Goal: Task Accomplishment & Management: Manage account settings

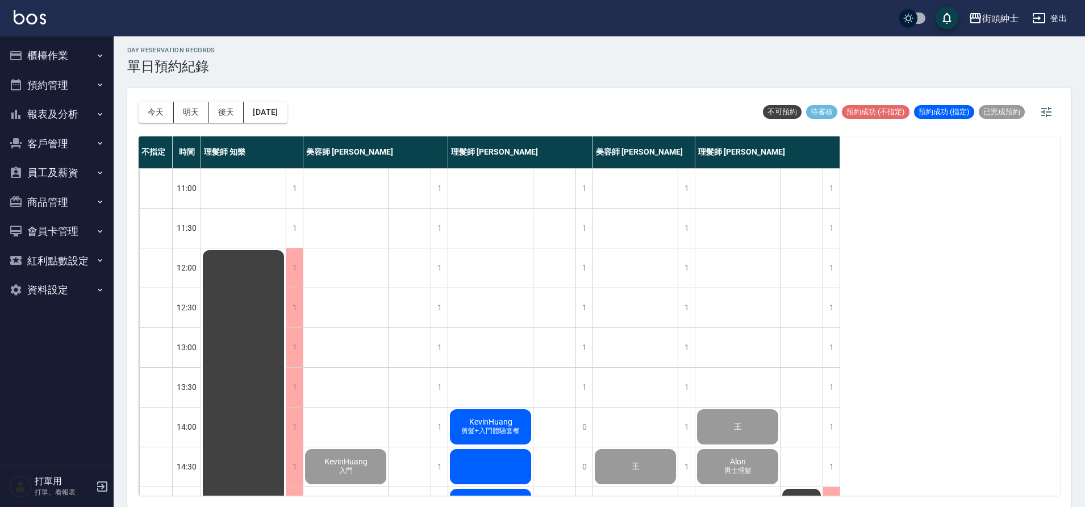
scroll to position [517, 0]
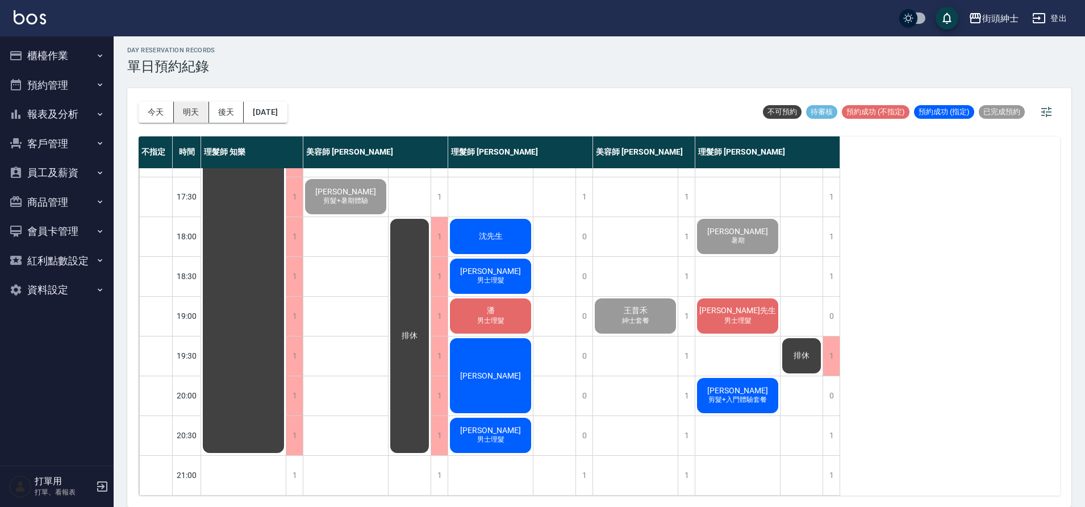
click at [192, 120] on button "明天" at bounding box center [191, 112] width 35 height 21
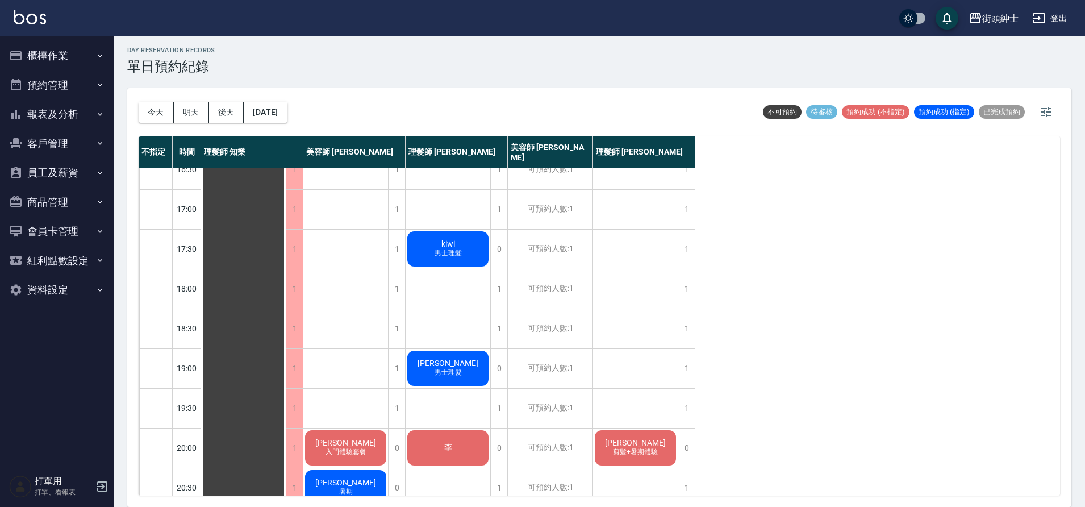
scroll to position [517, 0]
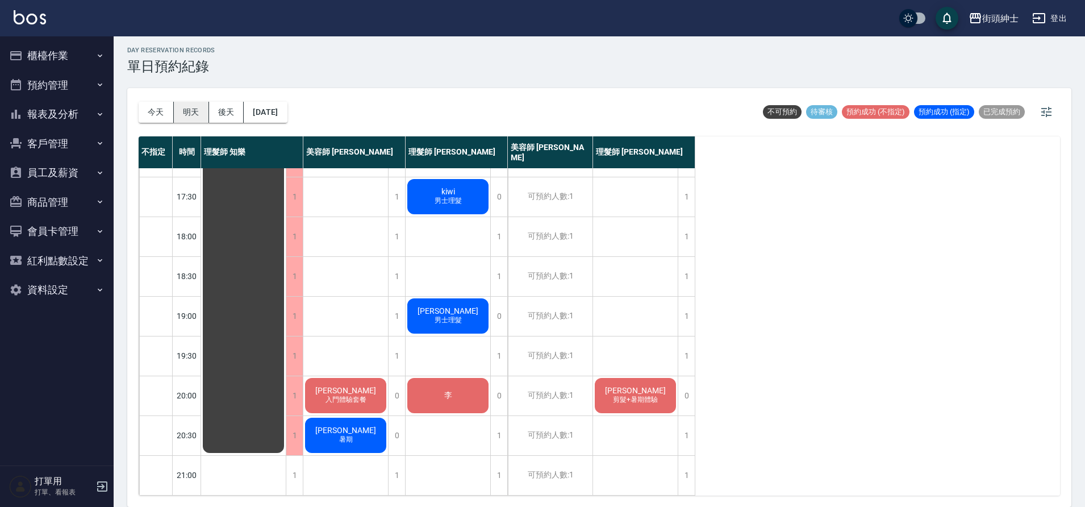
click at [198, 116] on button "明天" at bounding box center [191, 112] width 35 height 21
click at [260, 108] on button "2025/09/24" at bounding box center [265, 112] width 43 height 21
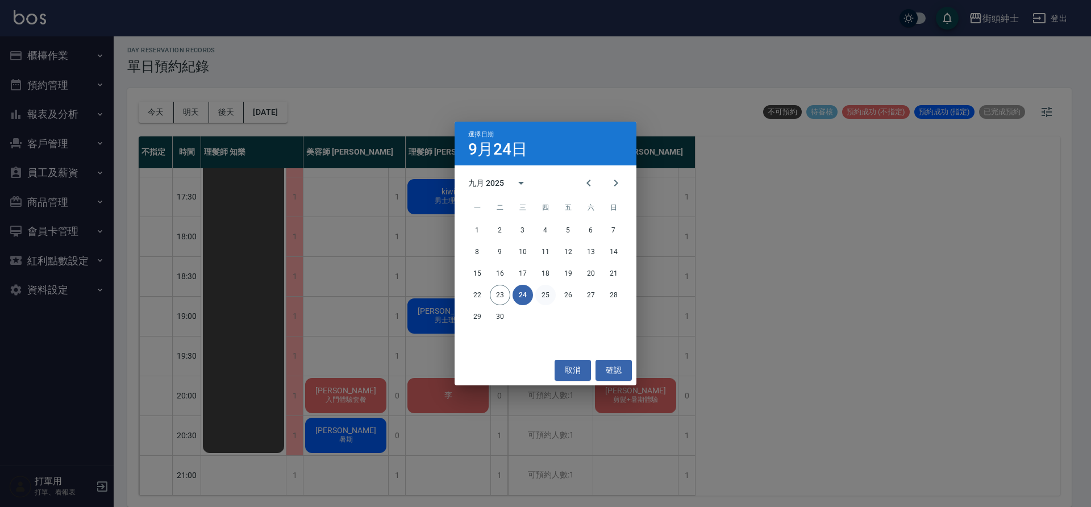
click at [543, 294] on button "25" at bounding box center [545, 295] width 20 height 20
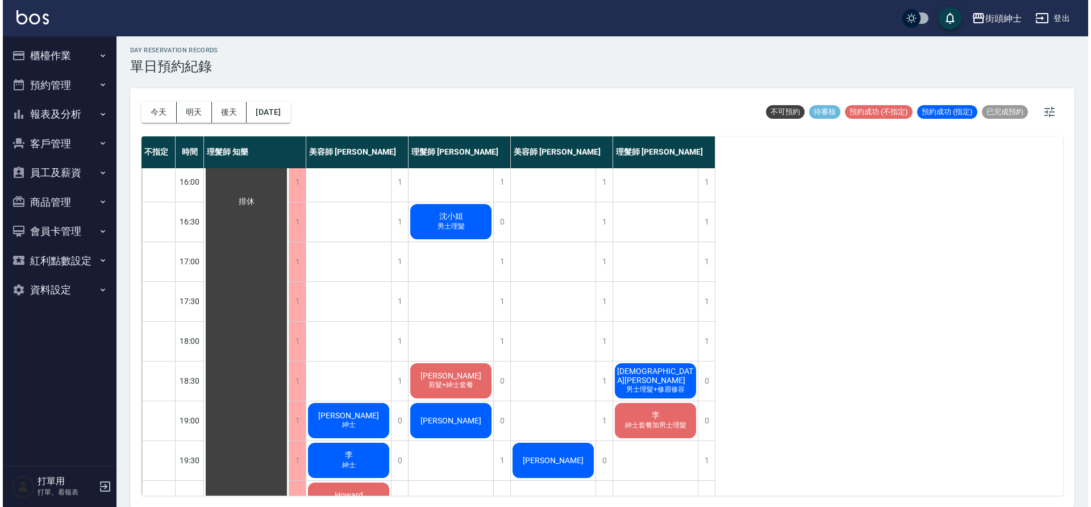
scroll to position [518, 0]
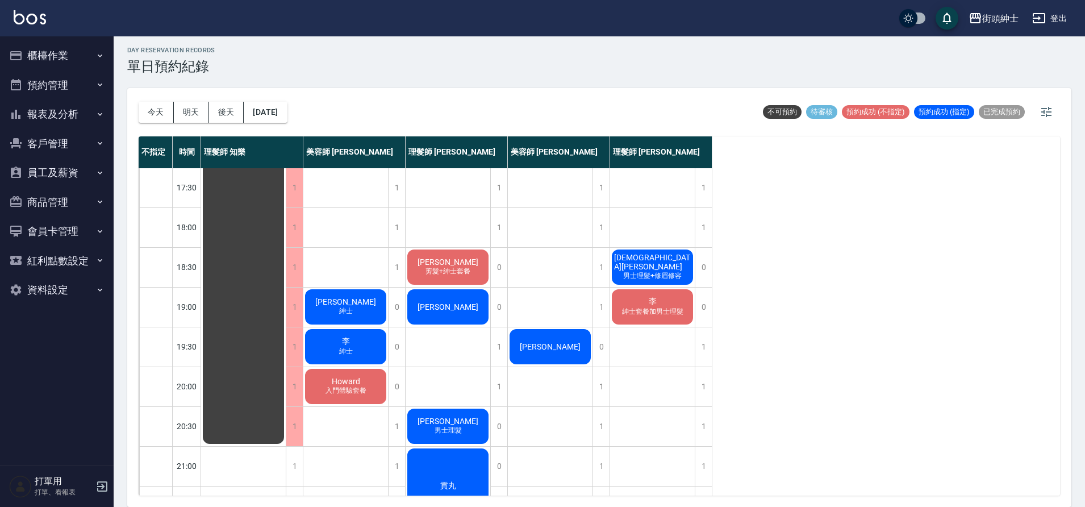
click at [635, 305] on div "李 紳士套餐加男士理髮" at bounding box center [652, 306] width 85 height 39
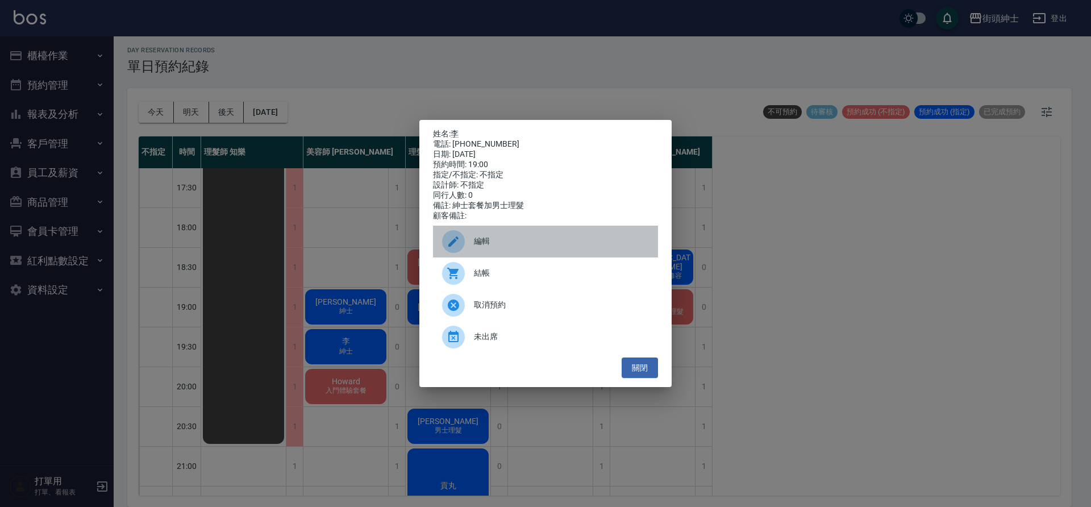
click at [514, 254] on div "編輯" at bounding box center [545, 242] width 225 height 32
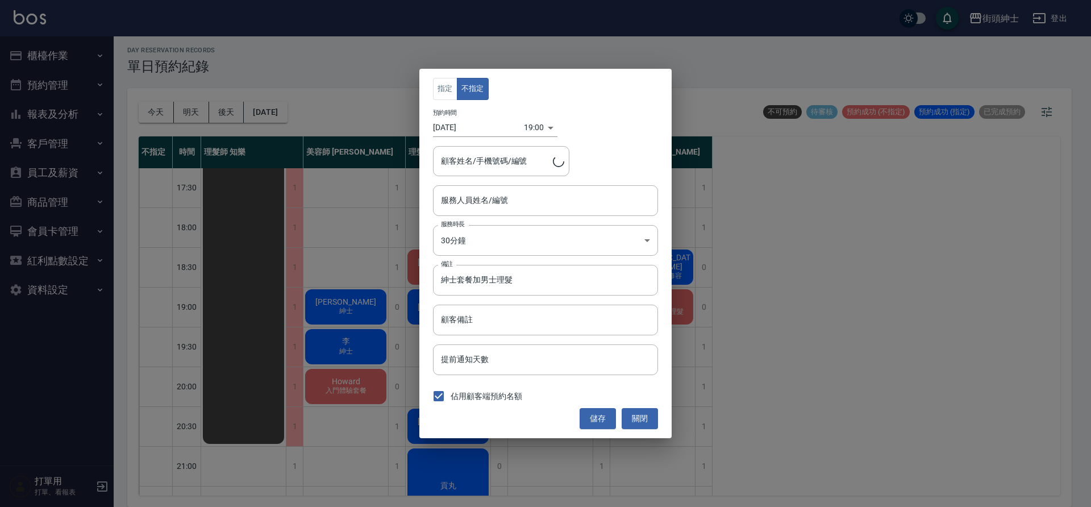
type input "理髮師 eric(無代號)"
type input "李/0972611577"
click at [485, 129] on input "2025/09/25" at bounding box center [478, 127] width 91 height 19
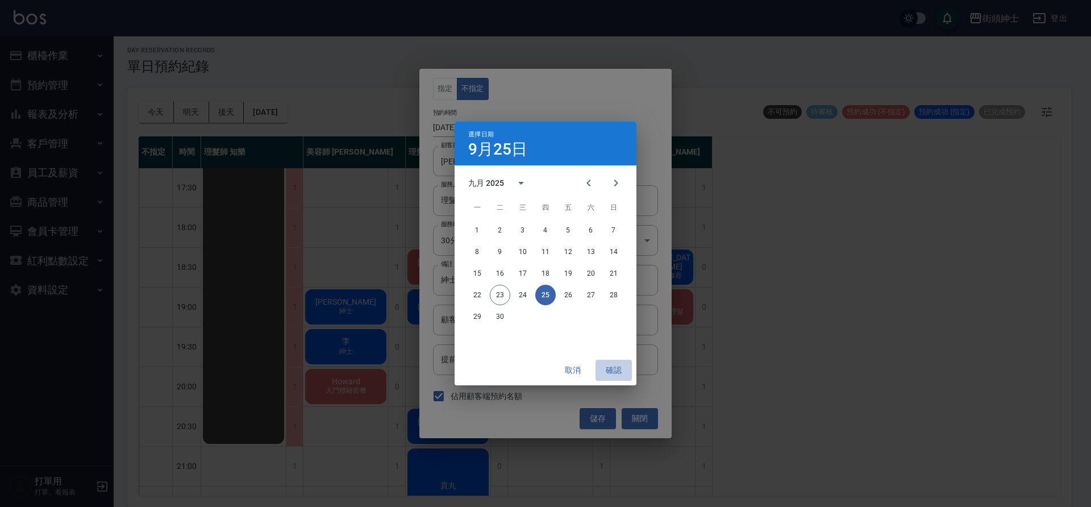
click at [620, 368] on button "確認" at bounding box center [613, 370] width 36 height 21
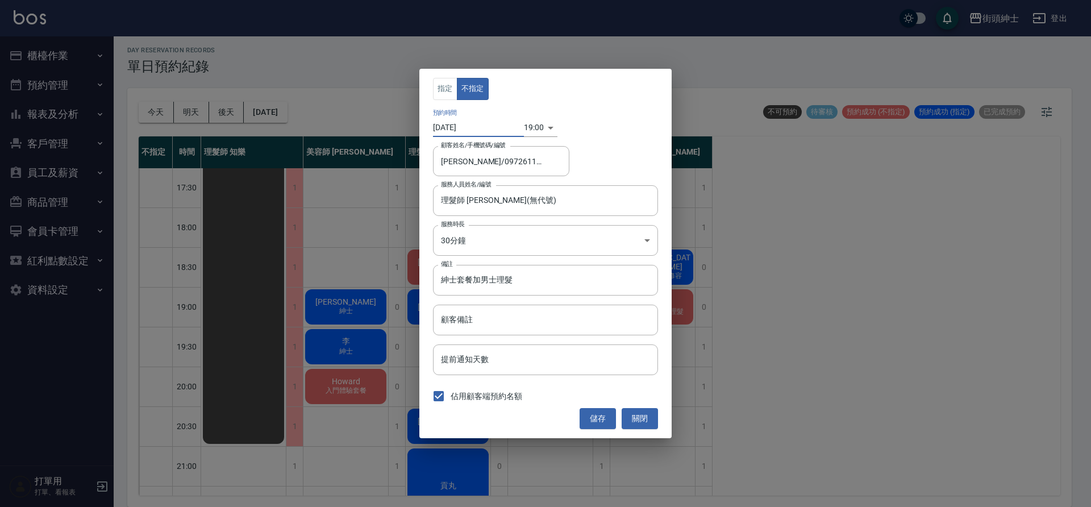
click at [547, 130] on div "19:00 1758798000000" at bounding box center [541, 127] width 34 height 19
click at [544, 130] on div "19:00 1758798000000" at bounding box center [541, 127] width 34 height 19
click at [531, 127] on body "街頭紳士 登出 櫃檯作業 打帳單 帳單列表 營業儀表板 現金收支登錄 材料自購登錄 每日結帳 排班表 現場電腦打卡 預約管理 預約管理 單日預約紀錄 單週預約…" at bounding box center [545, 252] width 1091 height 510
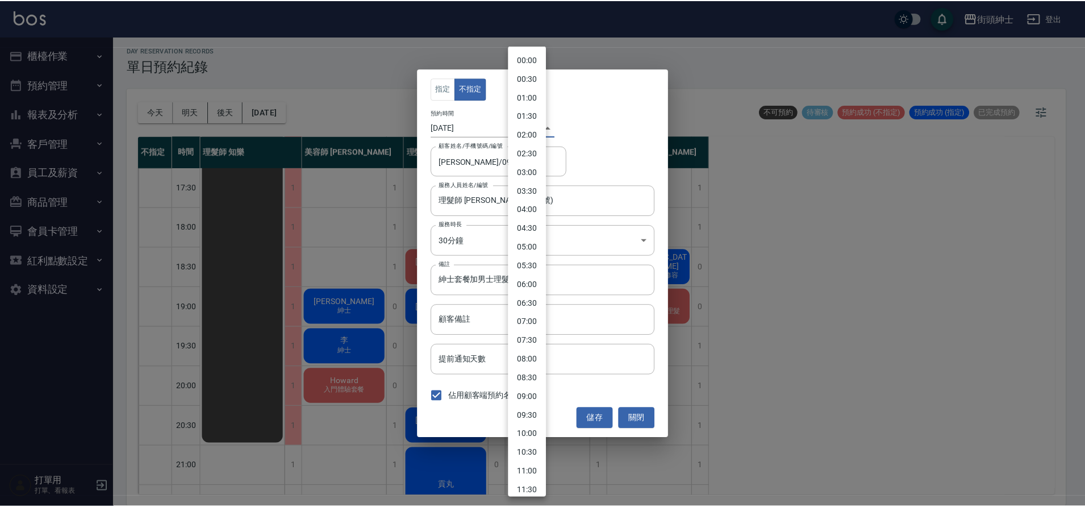
scroll to position [457, 0]
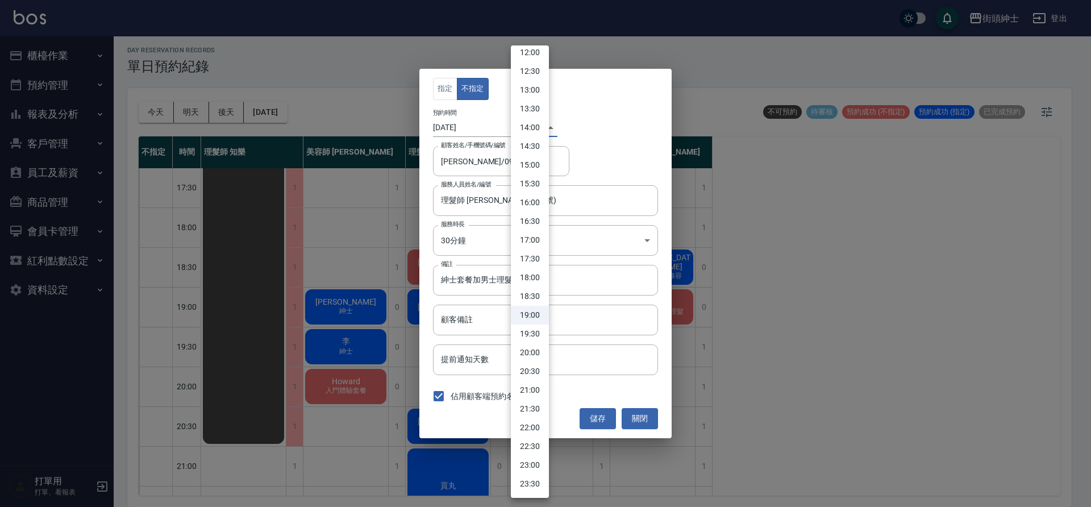
click at [647, 424] on div at bounding box center [545, 253] width 1091 height 507
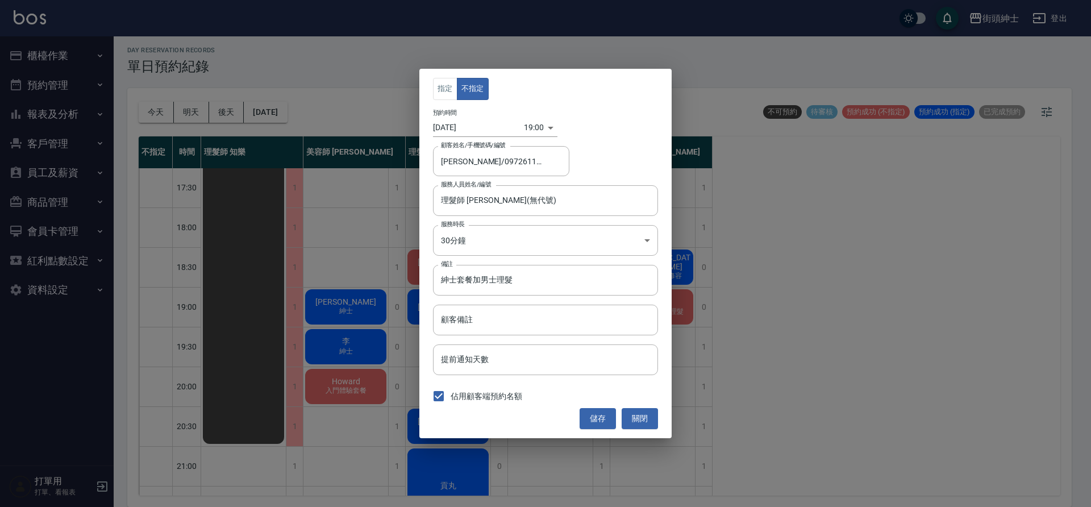
drag, startPoint x: 739, startPoint y: 404, endPoint x: 714, endPoint y: 399, distance: 24.9
click at [738, 404] on div "指定 不指定 預約時間 2025/09/25 19:00 1758798000000 顧客姓名/手機號碼/編號 李/0972611577 顧客姓名/手機號碼/…" at bounding box center [545, 253] width 1091 height 507
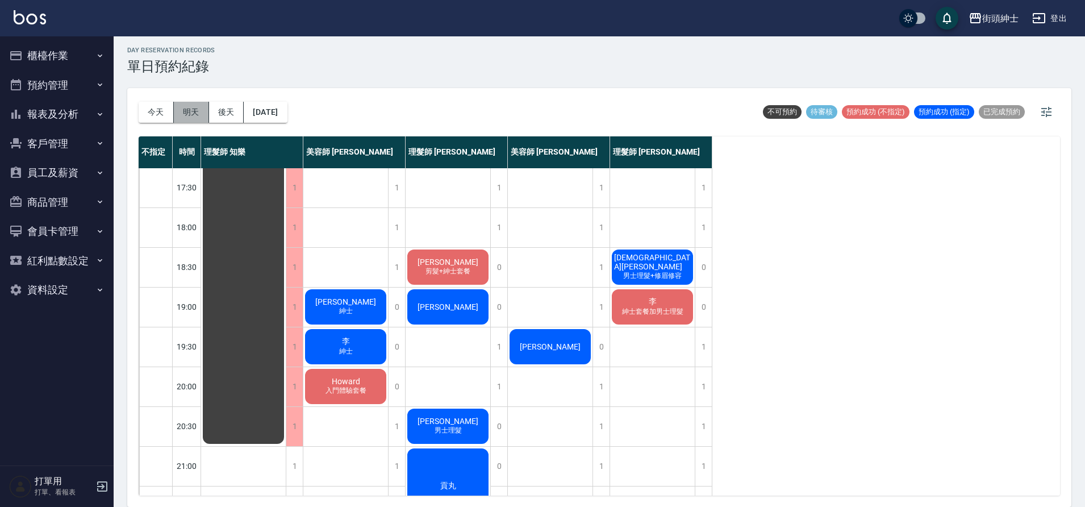
click at [185, 109] on button "明天" at bounding box center [191, 112] width 35 height 21
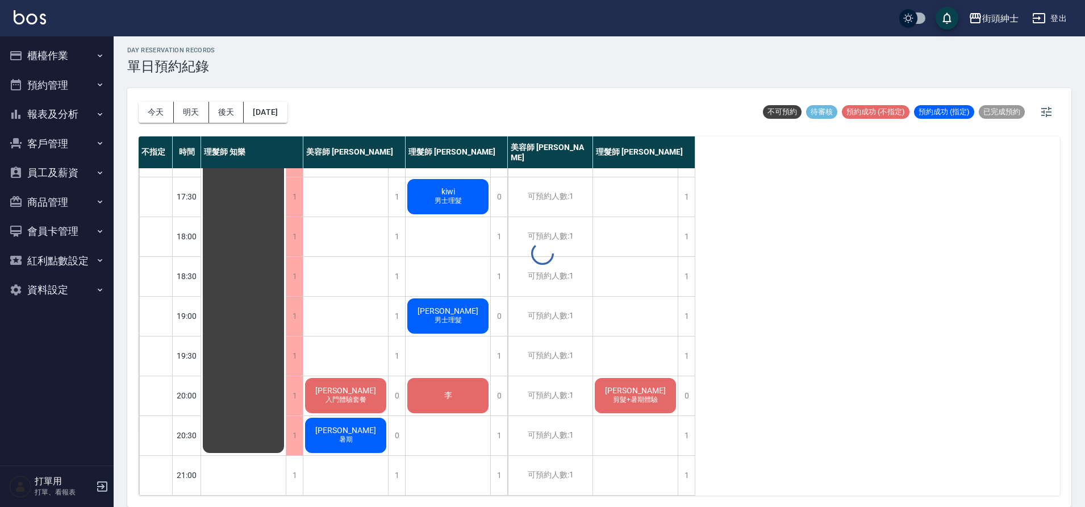
scroll to position [517, 0]
click at [469, 386] on div "李" at bounding box center [448, 395] width 85 height 39
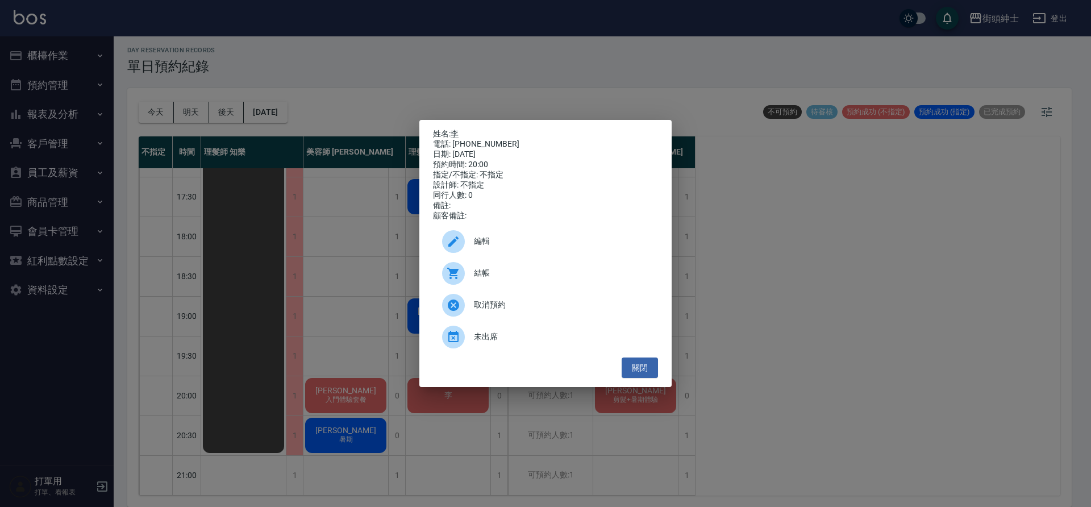
click at [502, 244] on span "編輯" at bounding box center [561, 241] width 175 height 12
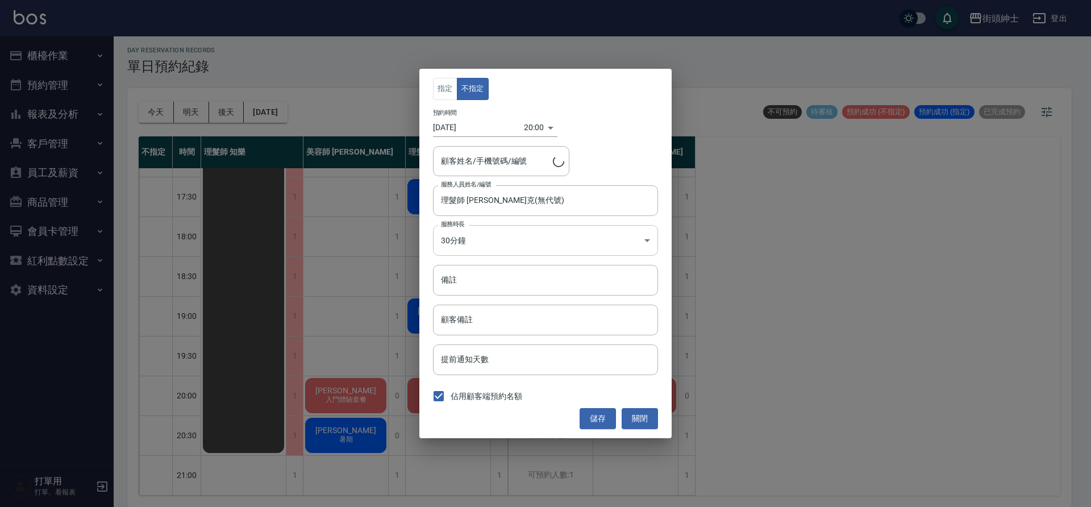
type input "李/0935233120"
click at [480, 128] on input "2025/09/24" at bounding box center [478, 127] width 91 height 19
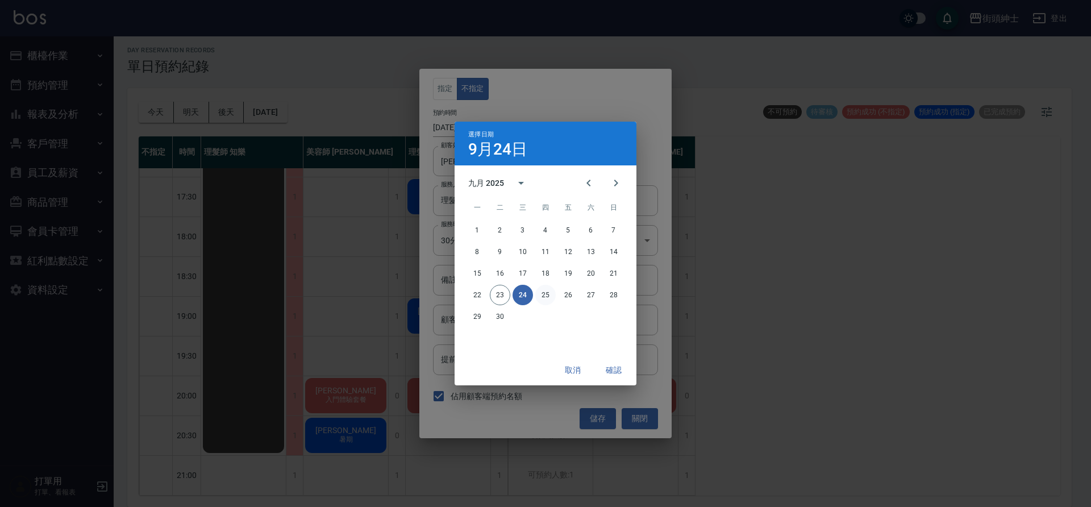
click at [542, 294] on button "25" at bounding box center [545, 295] width 20 height 20
type input "2025/09/25"
type input "1758801600000"
click at [609, 370] on button "確認" at bounding box center [613, 370] width 36 height 21
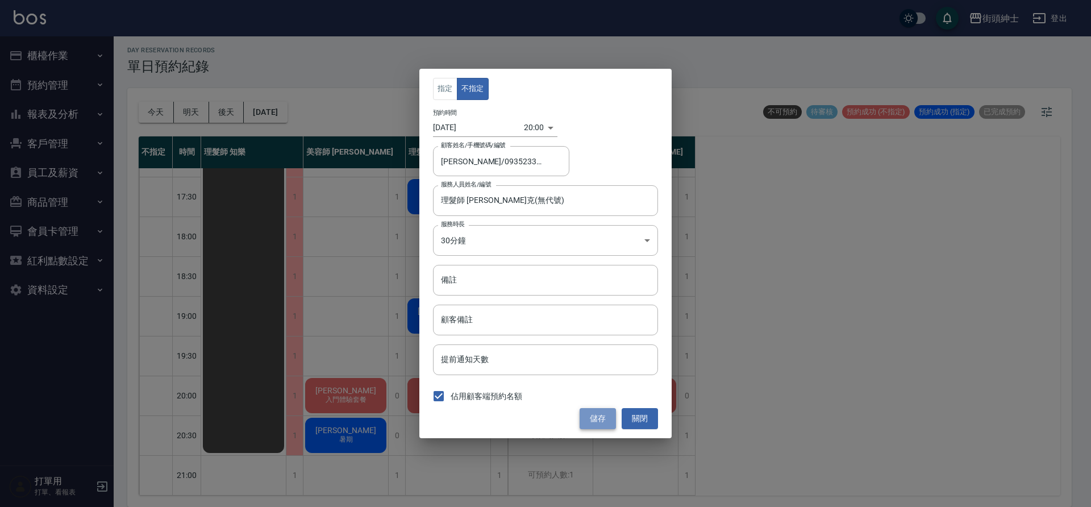
click at [609, 411] on button "儲存" at bounding box center [598, 418] width 36 height 21
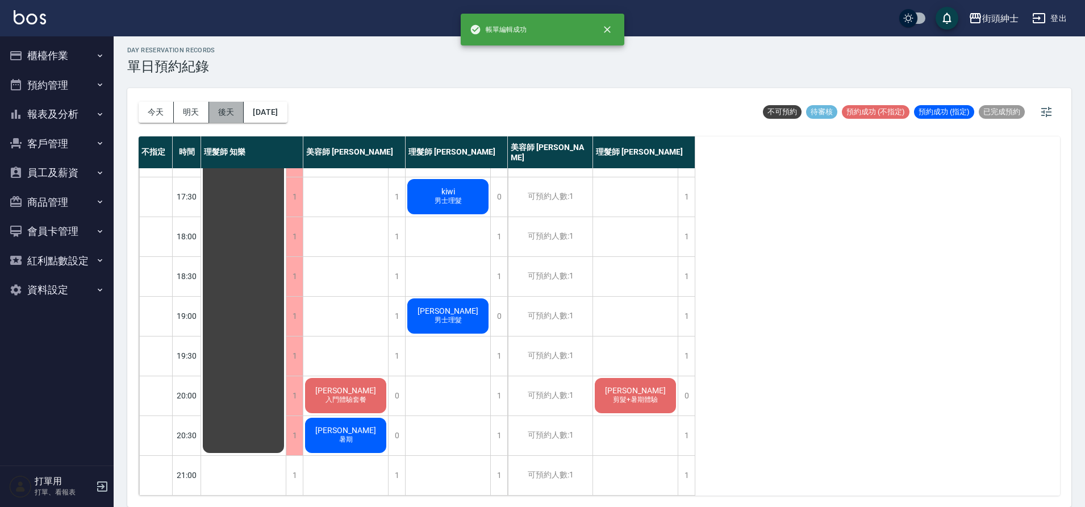
click at [219, 110] on button "後天" at bounding box center [226, 112] width 35 height 21
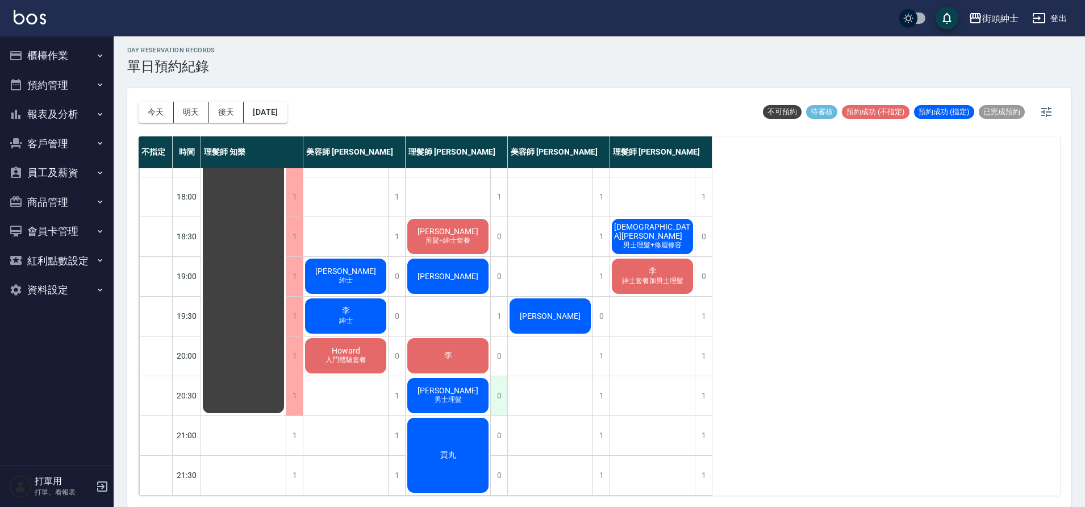
scroll to position [557, 0]
click at [200, 113] on button "明天" at bounding box center [191, 112] width 35 height 21
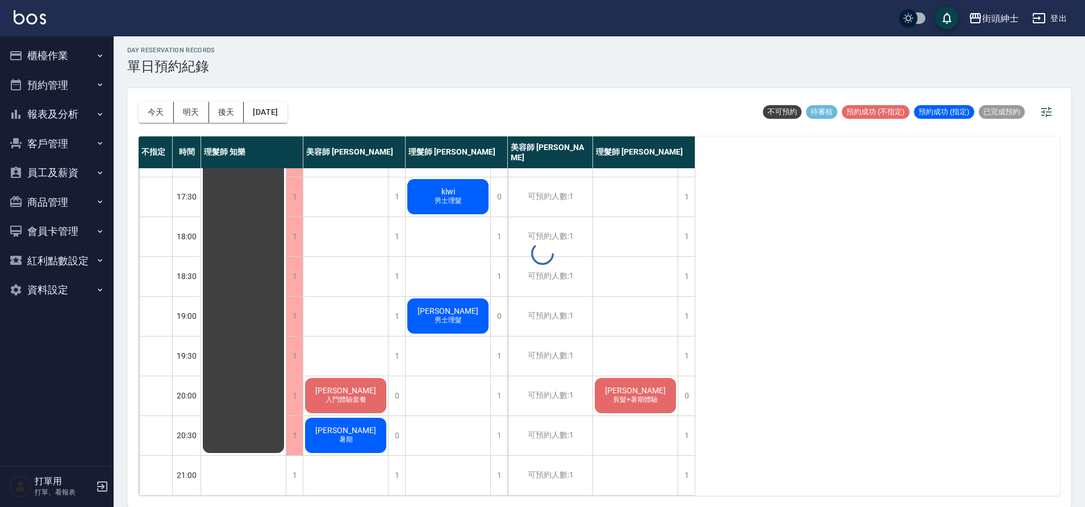
scroll to position [517, 0]
click at [237, 110] on button "後天" at bounding box center [226, 112] width 35 height 21
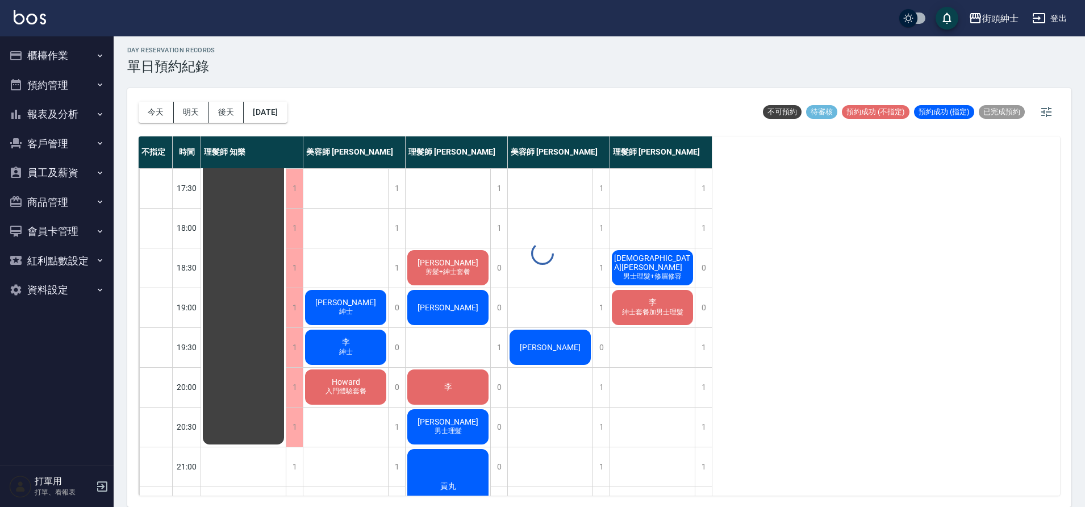
scroll to position [557, 0]
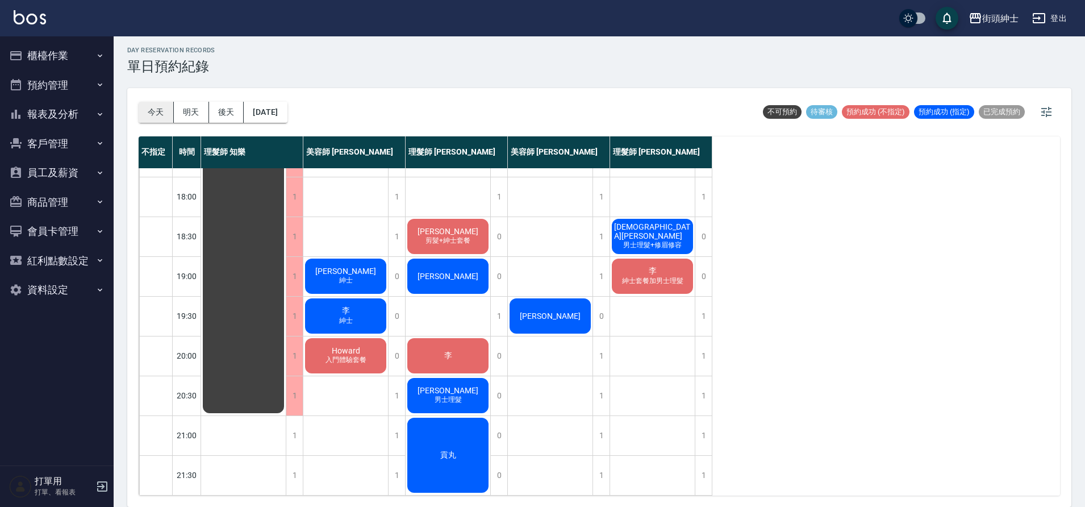
click at [165, 119] on button "今天" at bounding box center [156, 112] width 35 height 21
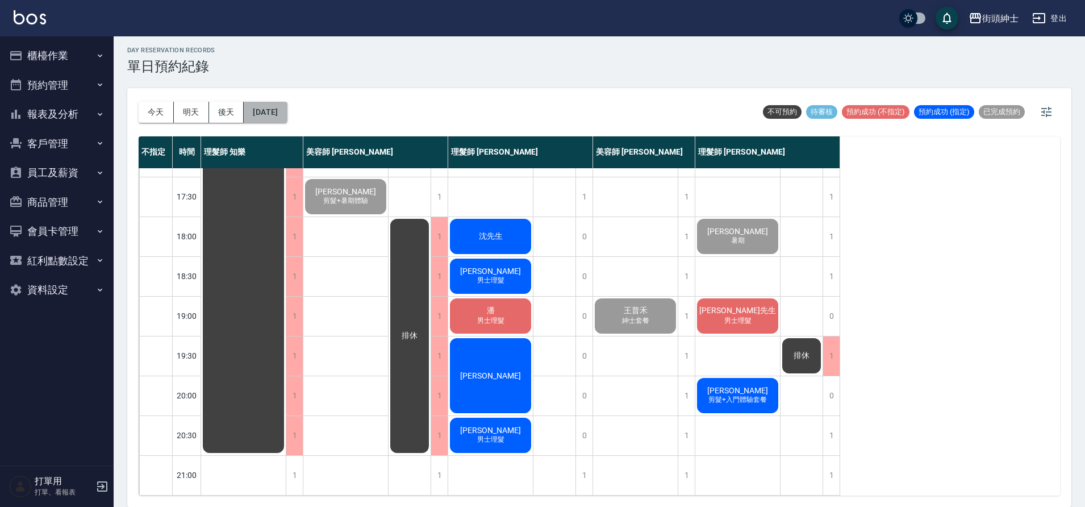
click at [287, 108] on button "2025/09/23" at bounding box center [265, 112] width 43 height 21
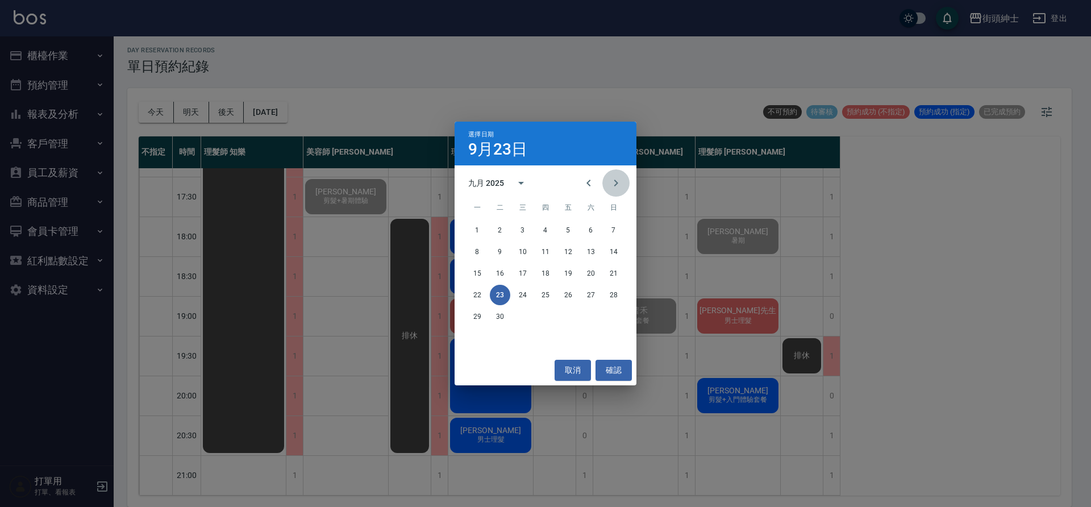
click at [622, 185] on icon "Next month" at bounding box center [616, 183] width 14 height 14
click at [547, 228] on button "2" at bounding box center [545, 230] width 20 height 20
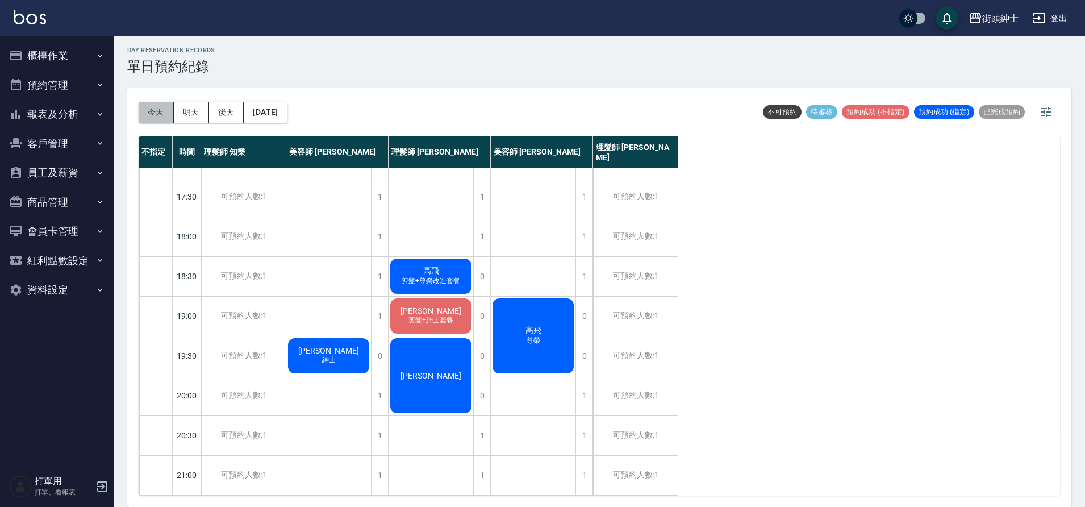
click at [151, 117] on button "今天" at bounding box center [156, 112] width 35 height 21
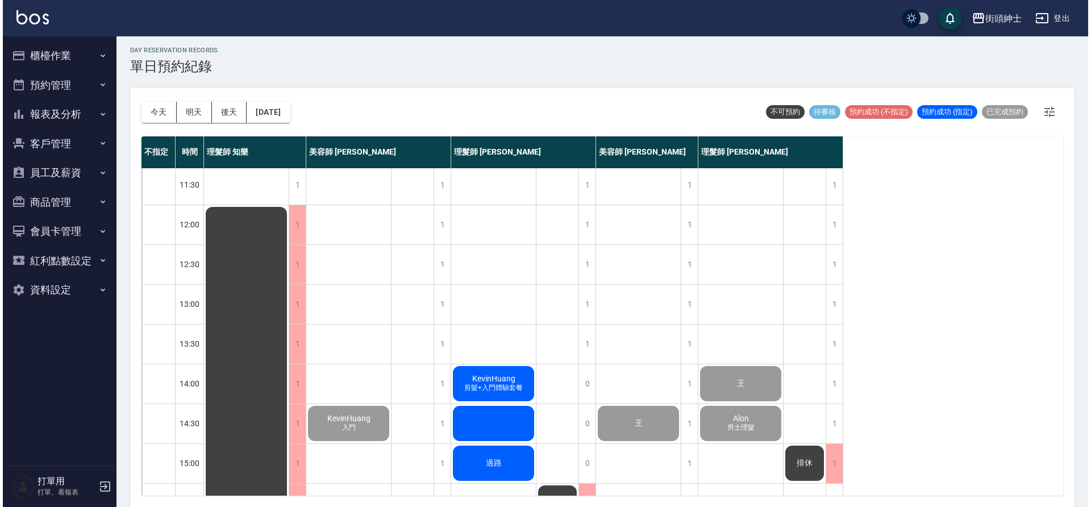
scroll to position [118, 0]
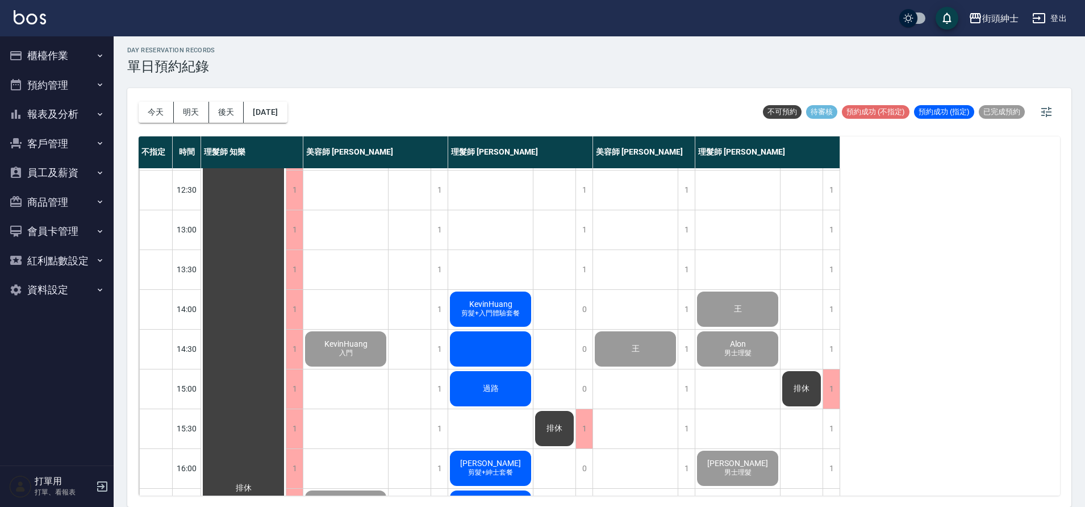
click at [506, 319] on div "KevinHuang 剪髮+入門體驗套餐" at bounding box center [490, 309] width 85 height 39
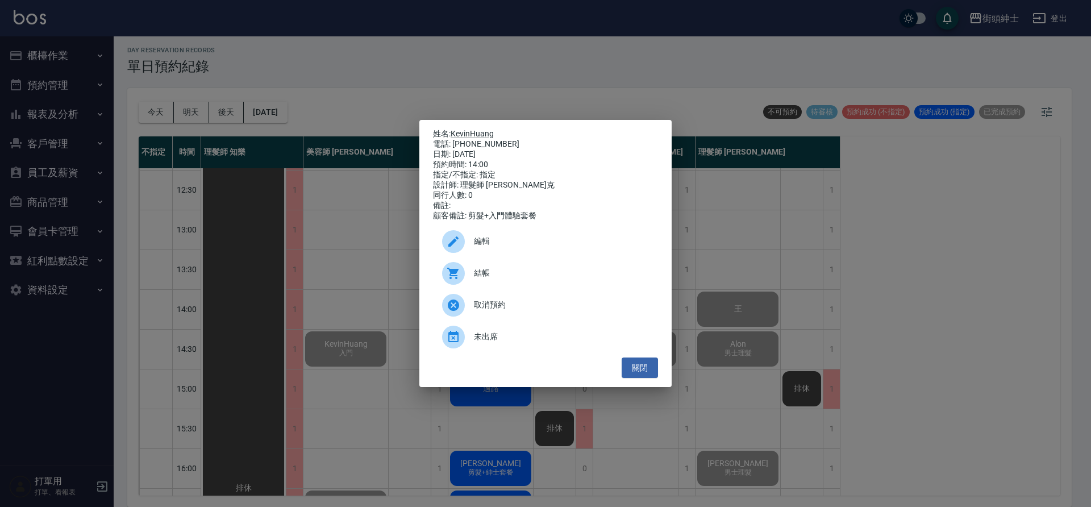
click at [530, 272] on span "結帳" at bounding box center [561, 273] width 175 height 12
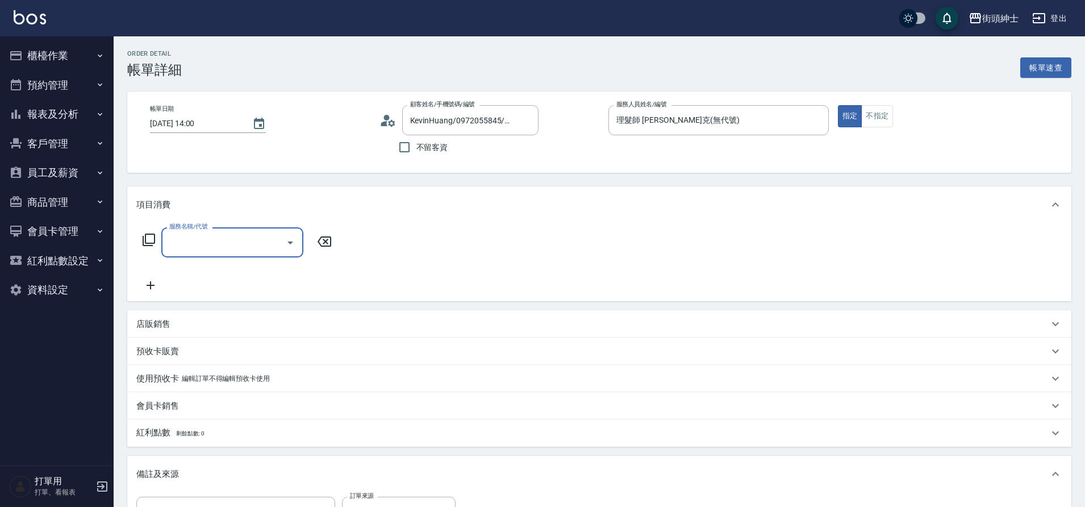
click at [222, 244] on input "服務名稱/代號" at bounding box center [223, 242] width 115 height 20
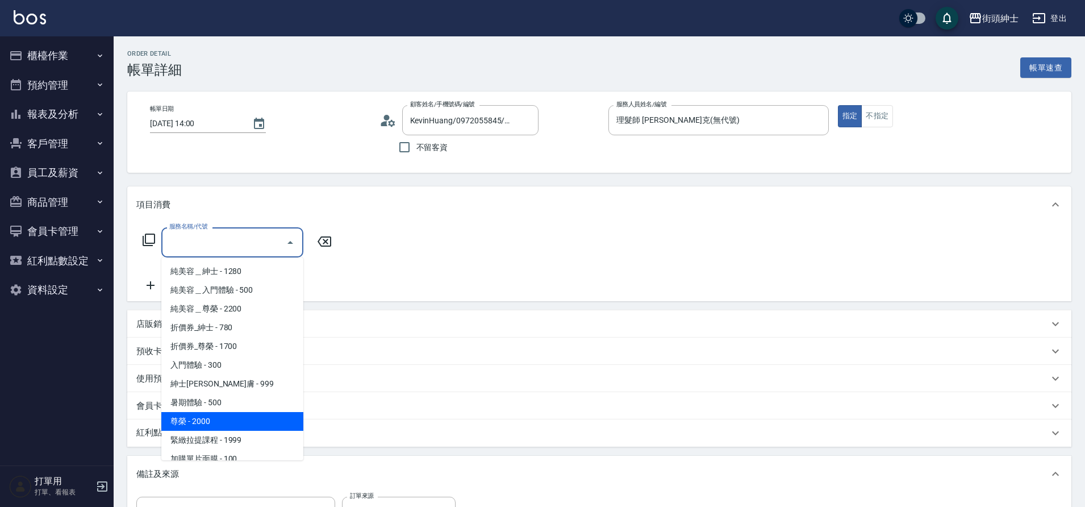
scroll to position [87, 0]
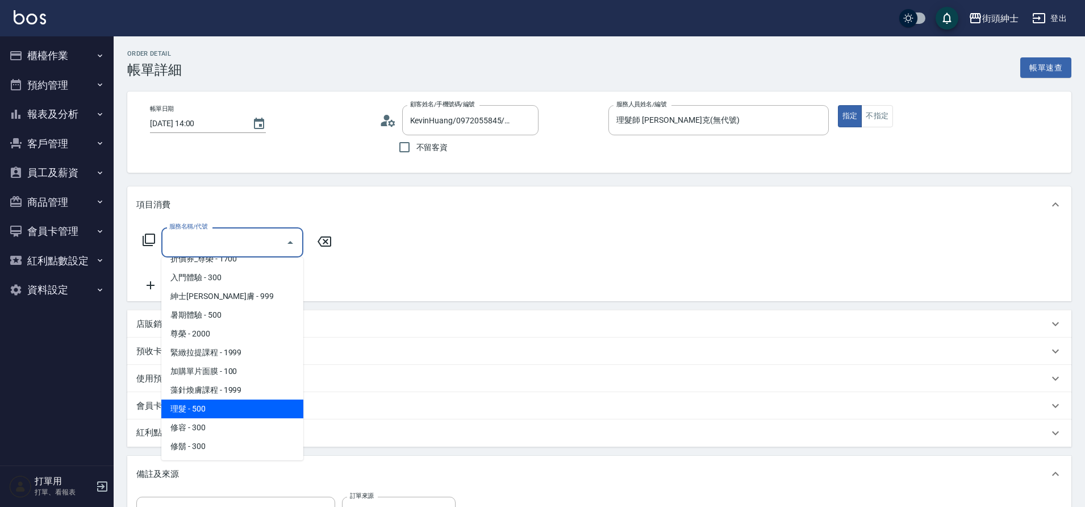
drag, startPoint x: 215, startPoint y: 406, endPoint x: 674, endPoint y: 418, distance: 458.7
click at [216, 407] on span "理髮 - 500" at bounding box center [232, 408] width 142 height 19
type input "理髮(A02)"
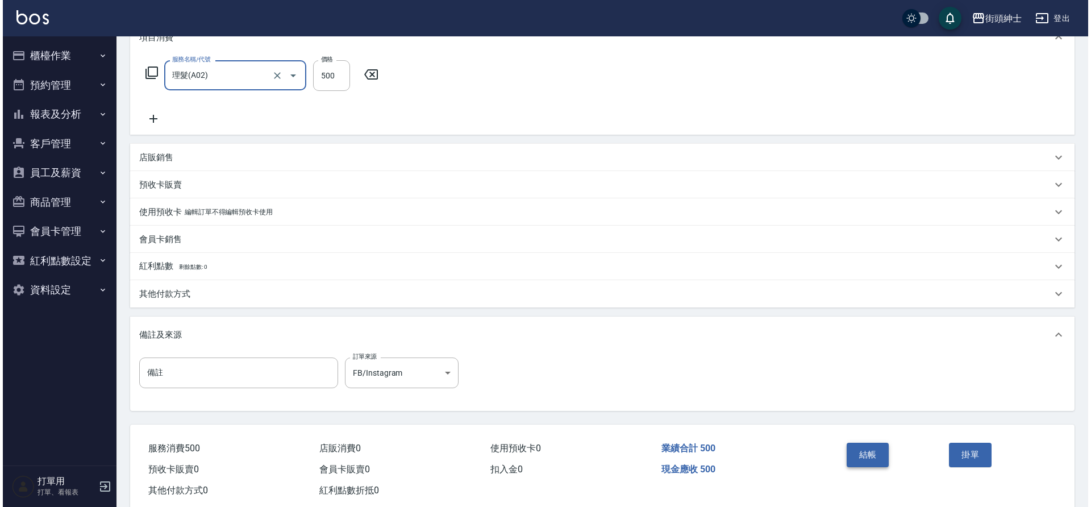
scroll to position [194, 0]
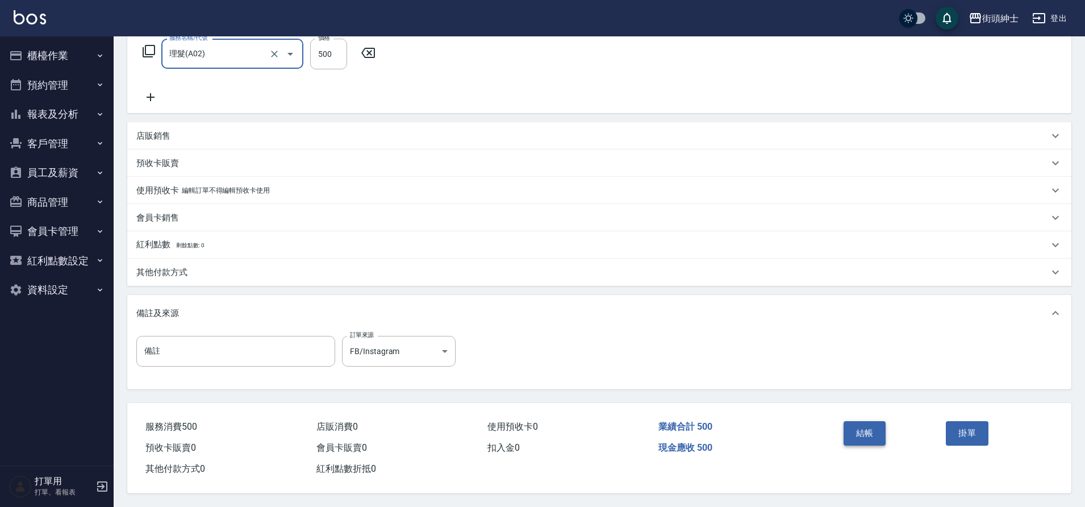
click at [857, 429] on button "結帳" at bounding box center [865, 433] width 43 height 24
click at [862, 425] on button "結帳" at bounding box center [865, 433] width 43 height 24
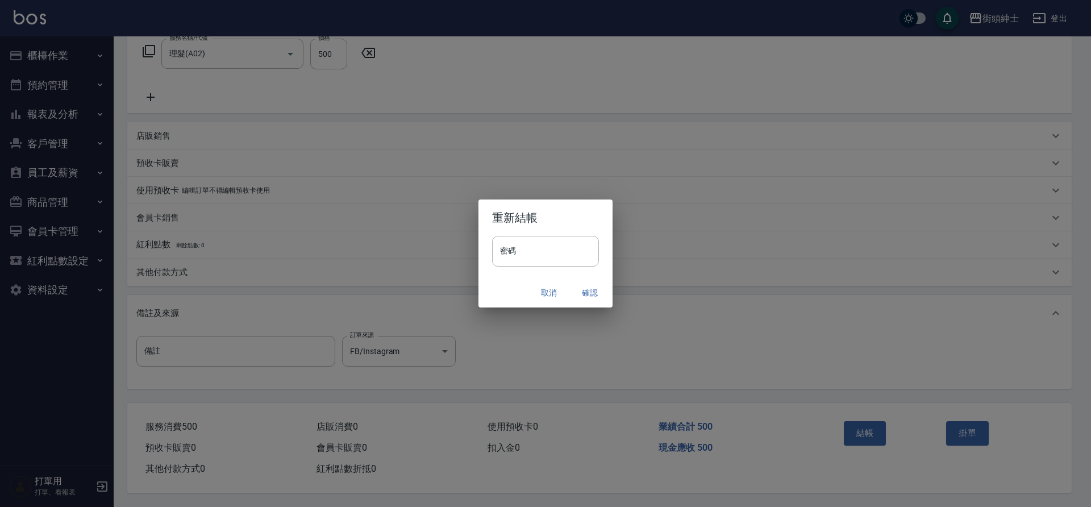
click at [583, 291] on button "確認" at bounding box center [590, 292] width 36 height 21
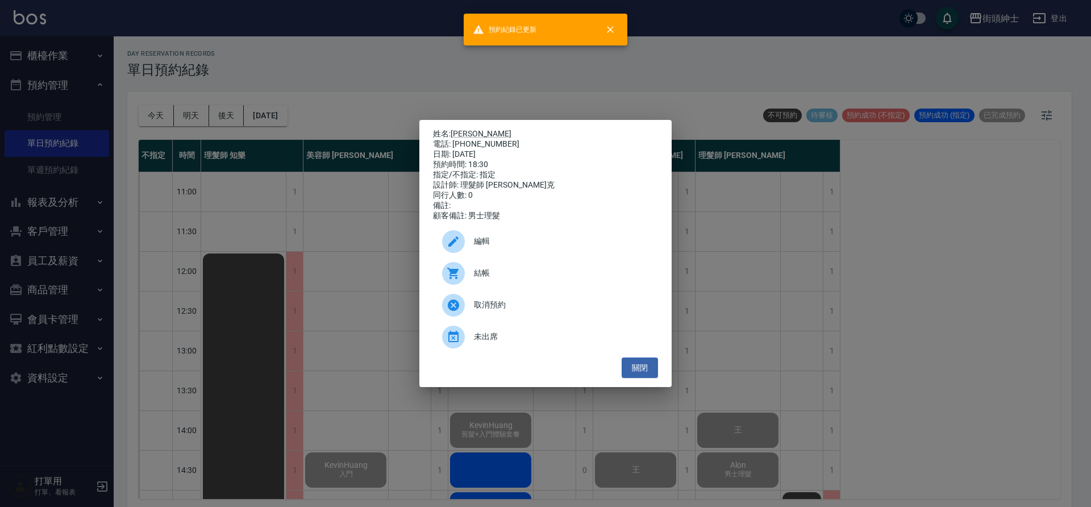
click at [373, 273] on div "姓名: [PERSON_NAME] 電話: [PHONE_NUMBER] 日期: [DATE] 預約時間: 18:30 指定/不指定: 指定 設計師: 理髮師…" at bounding box center [545, 253] width 1091 height 507
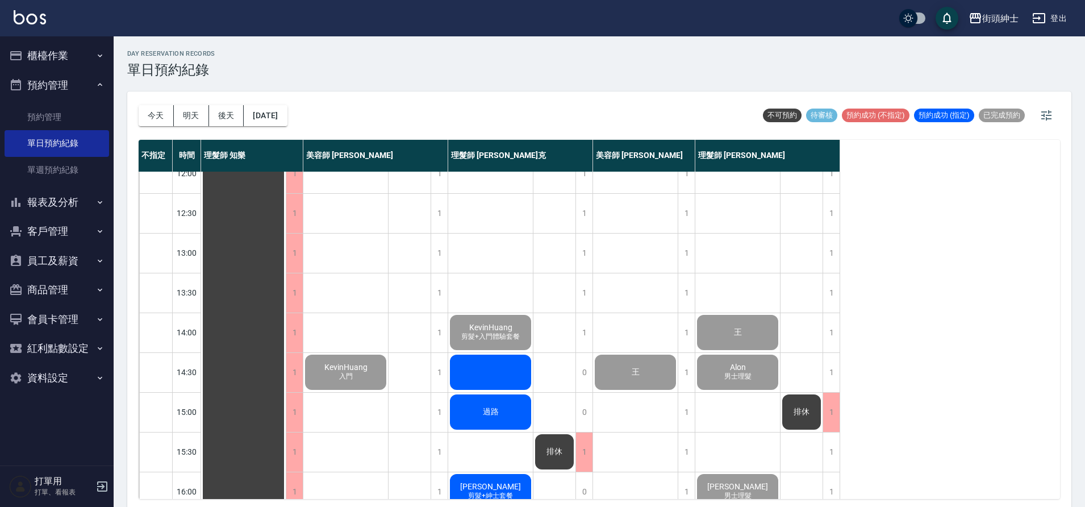
scroll to position [102, 0]
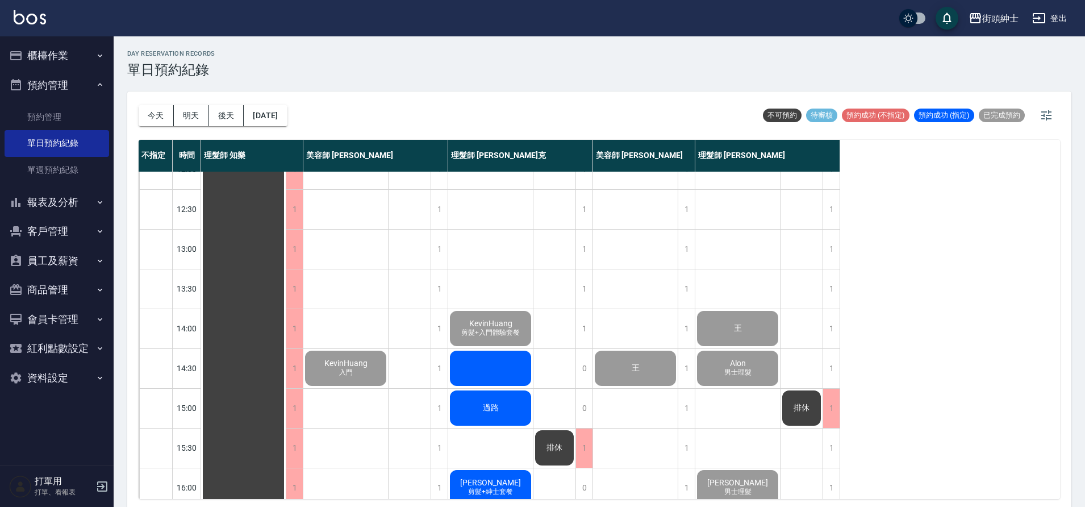
click at [509, 366] on div at bounding box center [490, 368] width 85 height 39
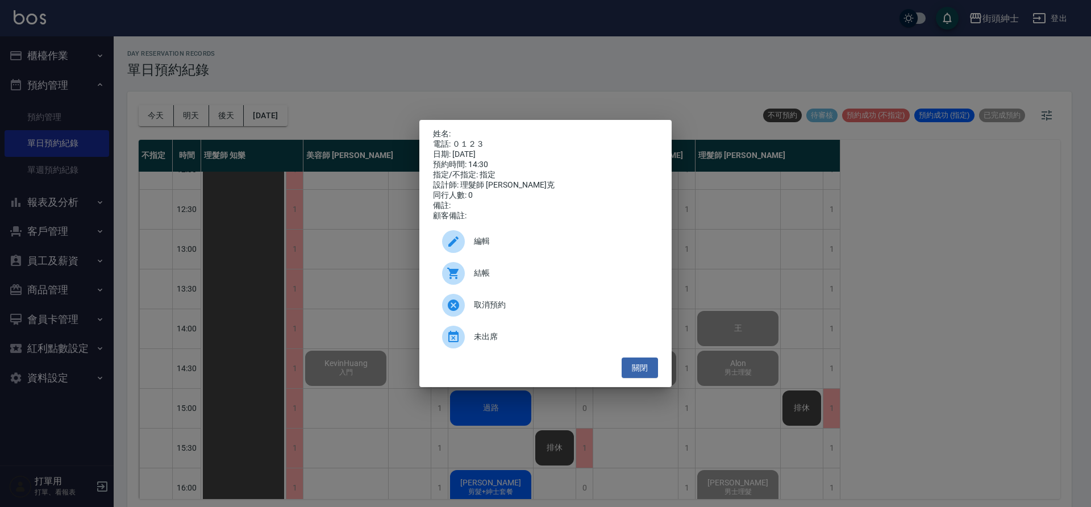
click at [512, 285] on div "結帳" at bounding box center [545, 273] width 225 height 32
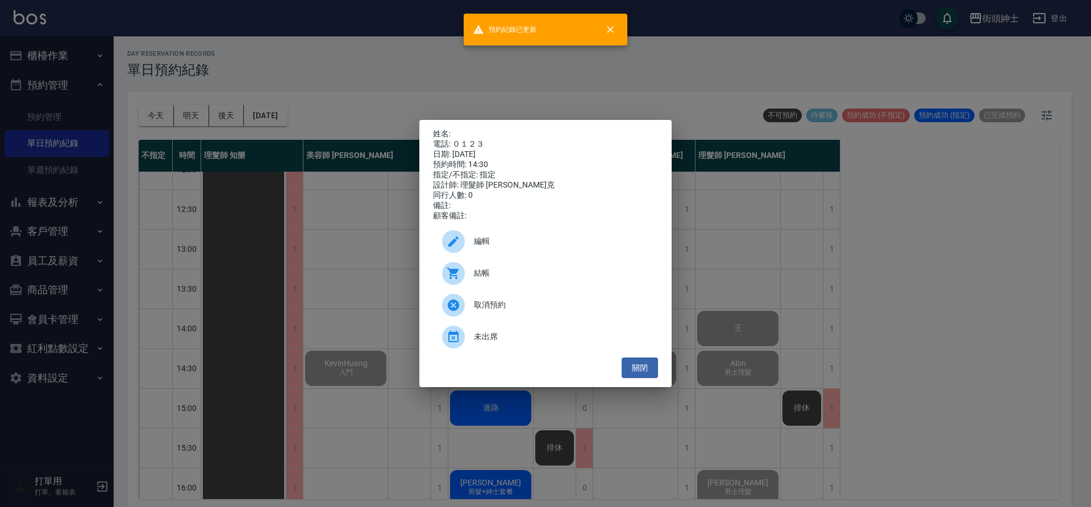
click at [330, 274] on div "姓名: 電話: ０１２３ 日期: 2025/09/23 預約時間: 14:30 指定/不指定: 指定 設計師: 理髮師 Vic 維克 同行人數: 0 備註: …" at bounding box center [545, 253] width 1091 height 507
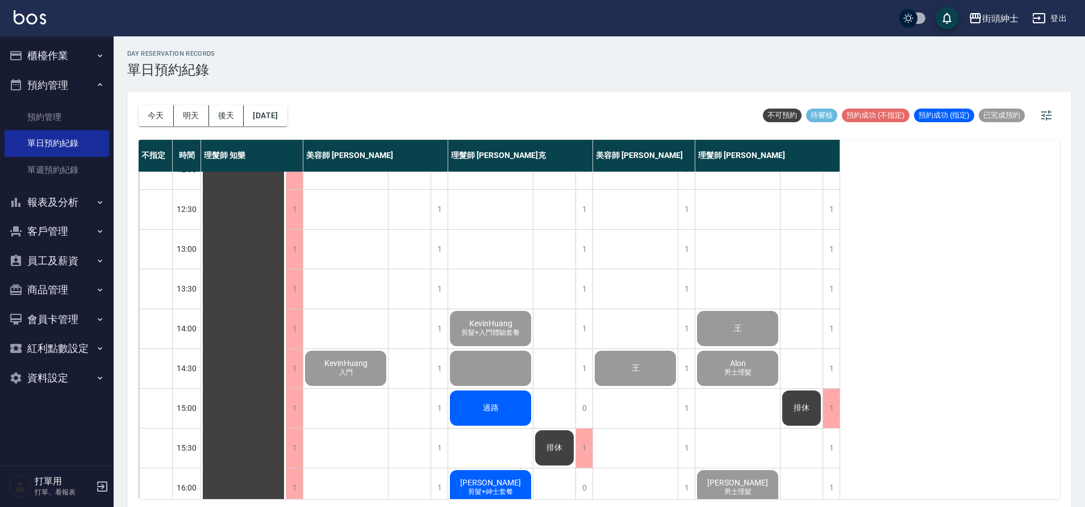
click at [481, 407] on span "過路" at bounding box center [491, 408] width 20 height 10
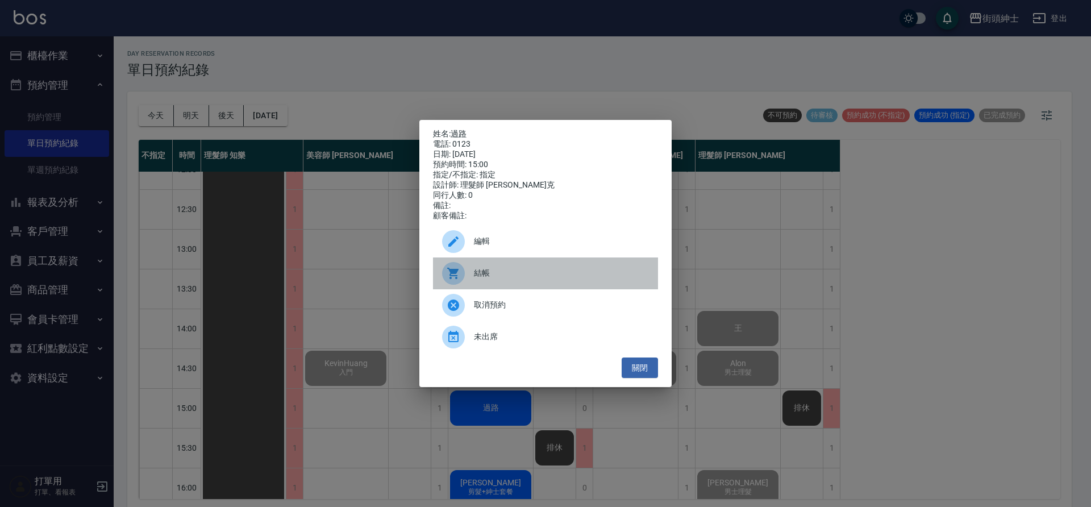
click at [557, 265] on div "結帳" at bounding box center [545, 273] width 225 height 32
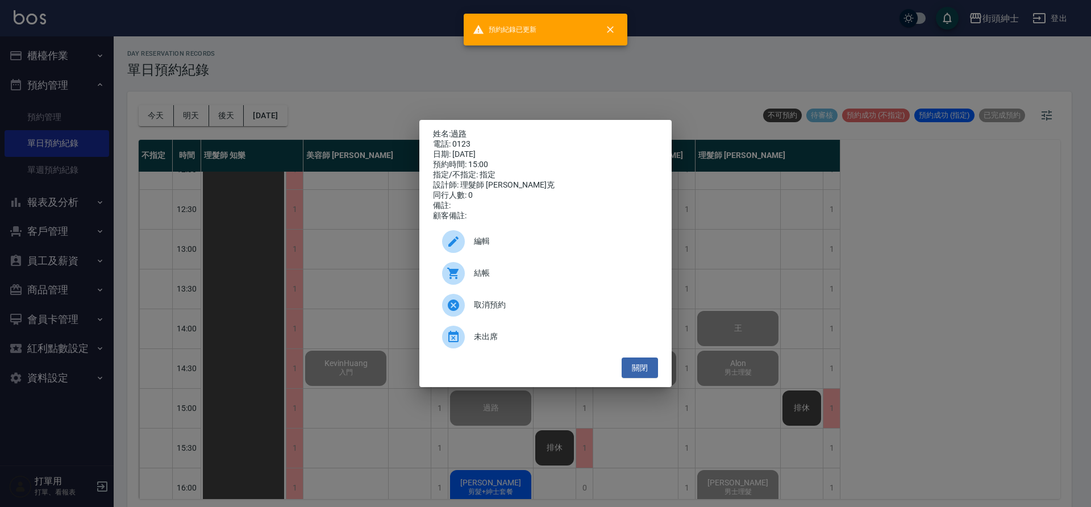
drag, startPoint x: 193, startPoint y: 272, endPoint x: 251, endPoint y: 288, distance: 60.1
click at [194, 272] on div "姓名: 過路 電話: 0123 日期: 2025/09/23 預約時間: 15:00 指定/不指定: 指定 設計師: 理髮師 Vic 維克 同行人數: 0 備…" at bounding box center [545, 253] width 1091 height 507
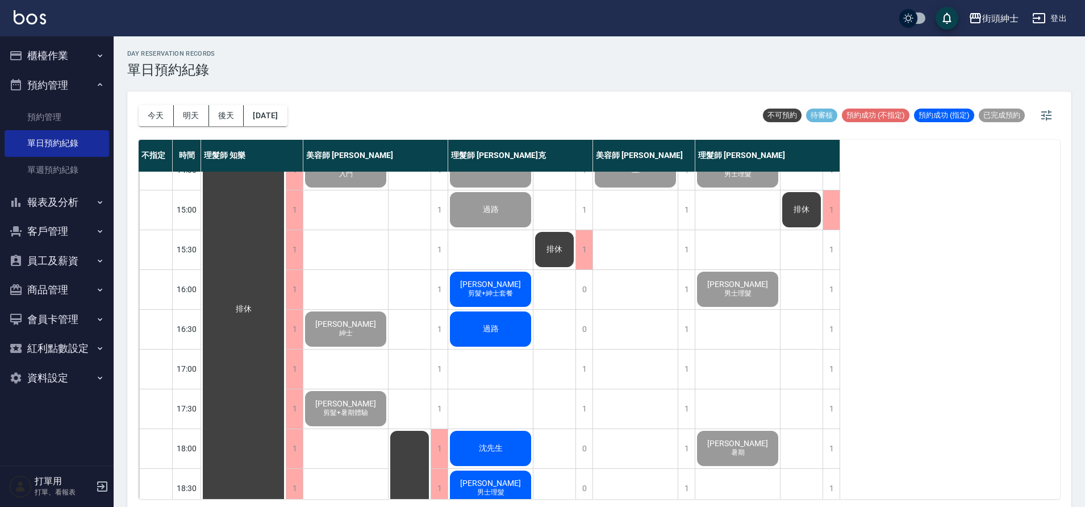
scroll to position [352, 0]
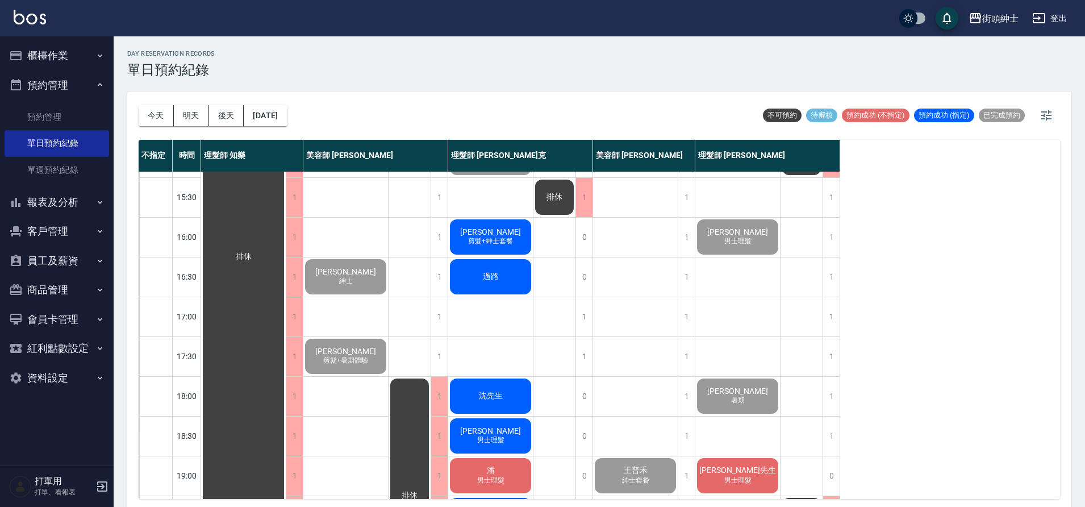
click at [518, 239] on div "張晏禔 剪髮+紳士套餐" at bounding box center [490, 237] width 85 height 39
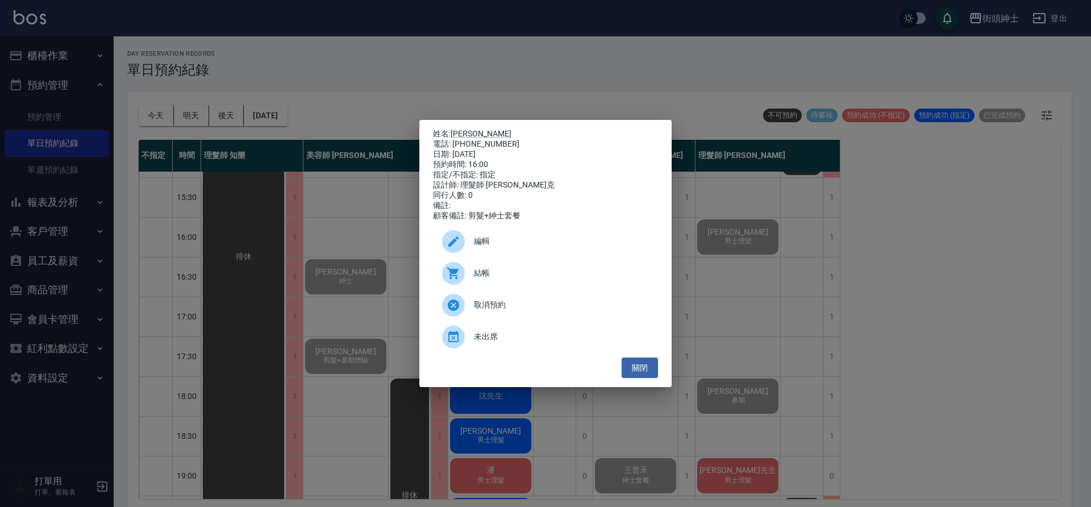
click at [524, 279] on span "結帳" at bounding box center [561, 273] width 175 height 12
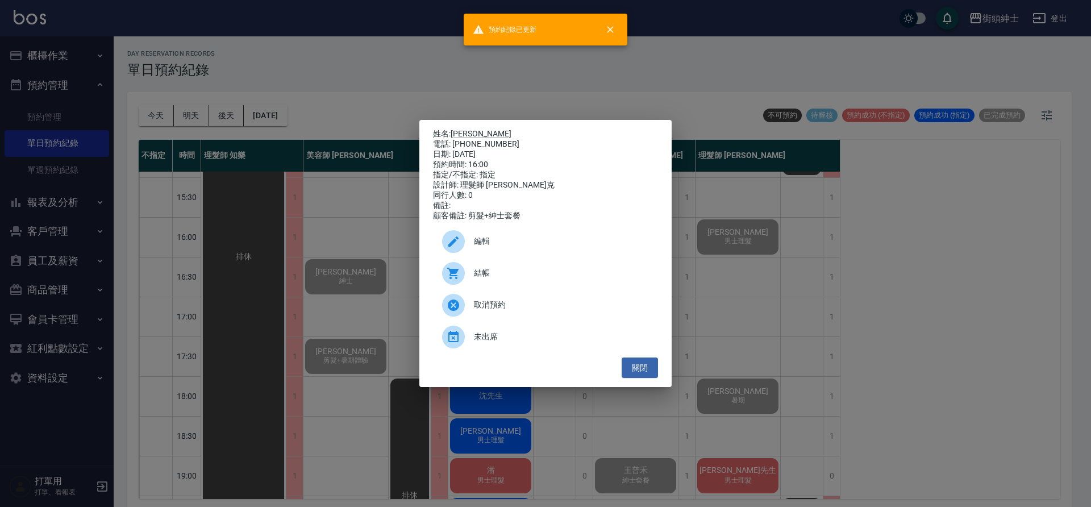
click at [281, 326] on div "姓名: 張晏禔 電話: 0905065306 日期: 2025/09/23 預約時間: 16:00 指定/不指定: 指定 設計師: 理髮師 Vic 維克 同行…" at bounding box center [545, 253] width 1091 height 507
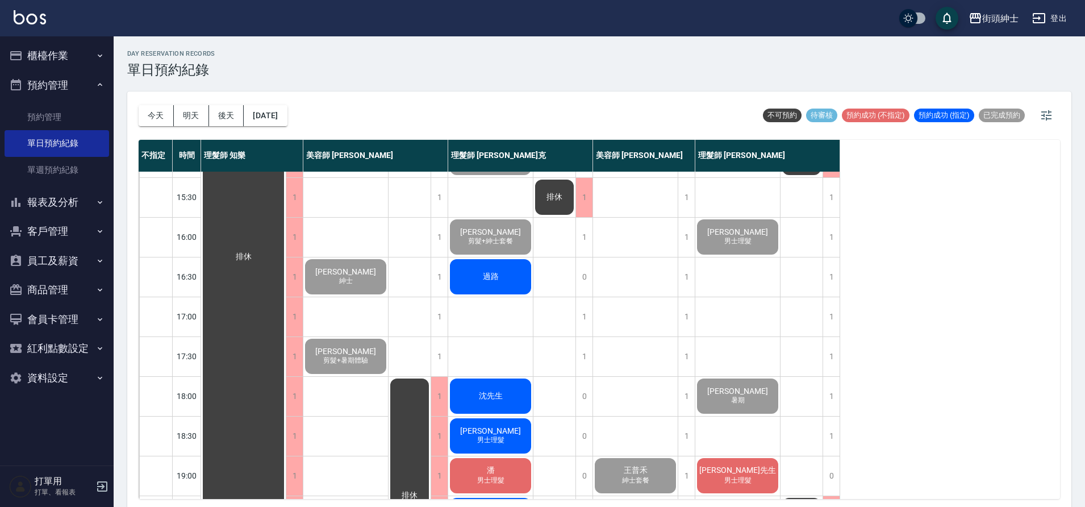
click at [495, 279] on span "過路" at bounding box center [491, 277] width 20 height 10
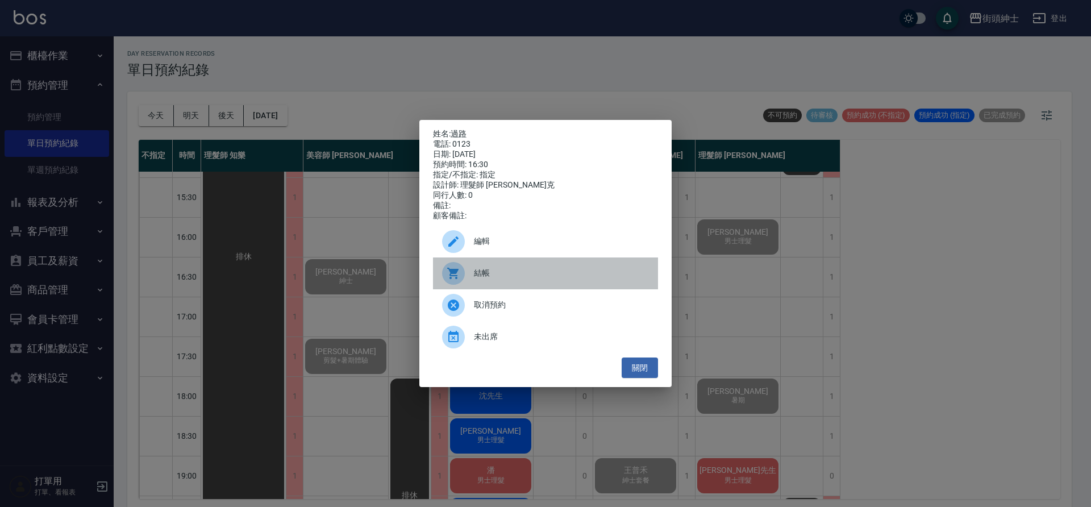
click at [500, 278] on span "結帳" at bounding box center [561, 273] width 175 height 12
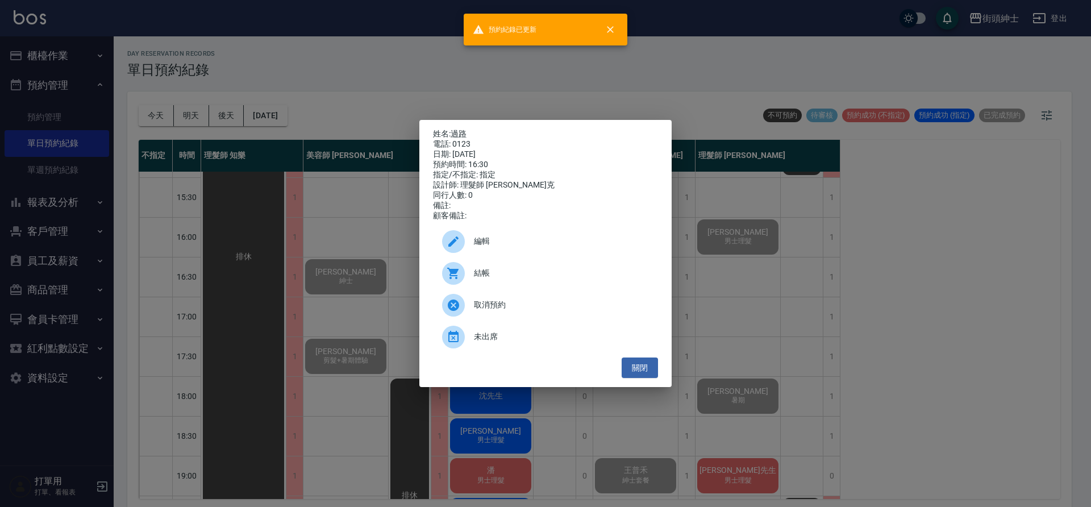
drag, startPoint x: 268, startPoint y: 261, endPoint x: 284, endPoint y: 268, distance: 18.1
click at [269, 261] on div "姓名: 過路 電話: 0123 日期: 2025/09/23 預約時間: 16:30 指定/不指定: 指定 設計師: 理髮師 Vic 維克 同行人數: 0 備…" at bounding box center [545, 253] width 1091 height 507
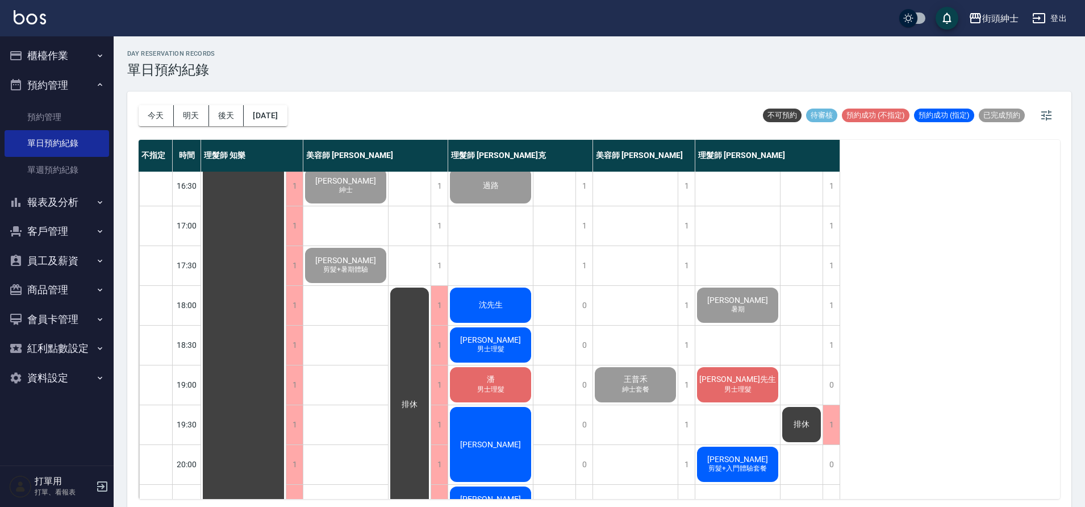
scroll to position [517, 0]
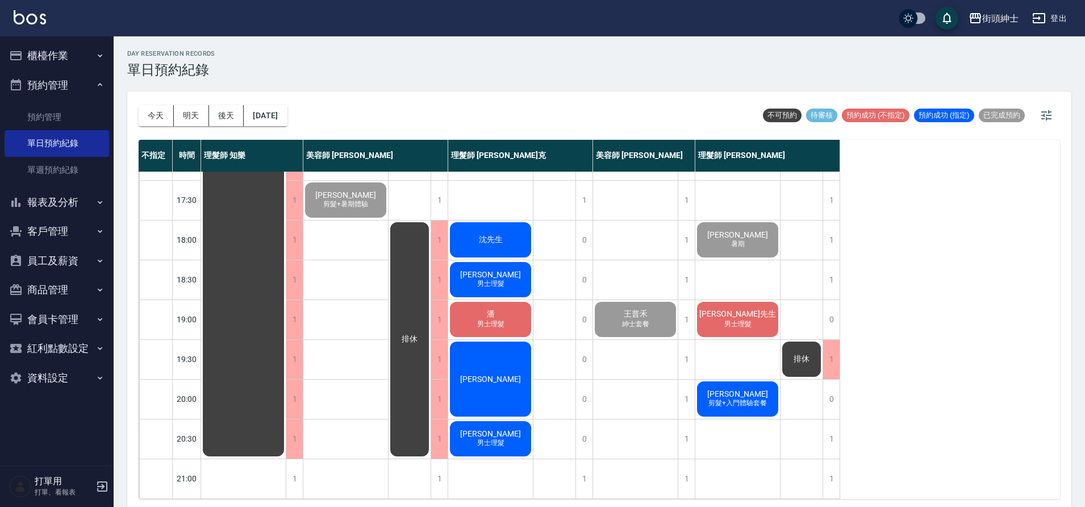
click at [495, 235] on span "沈先生" at bounding box center [491, 240] width 28 height 10
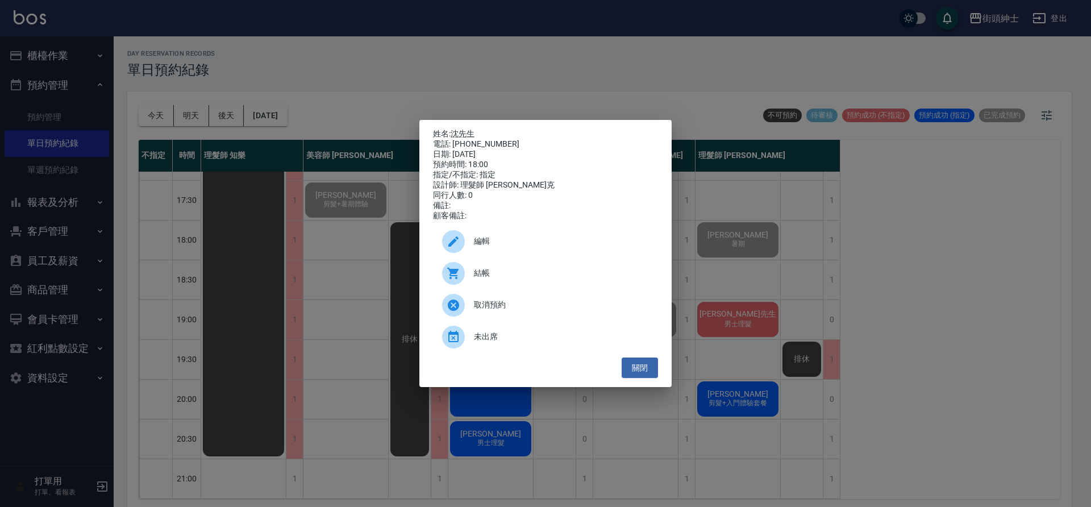
click at [514, 279] on span "結帳" at bounding box center [561, 273] width 175 height 12
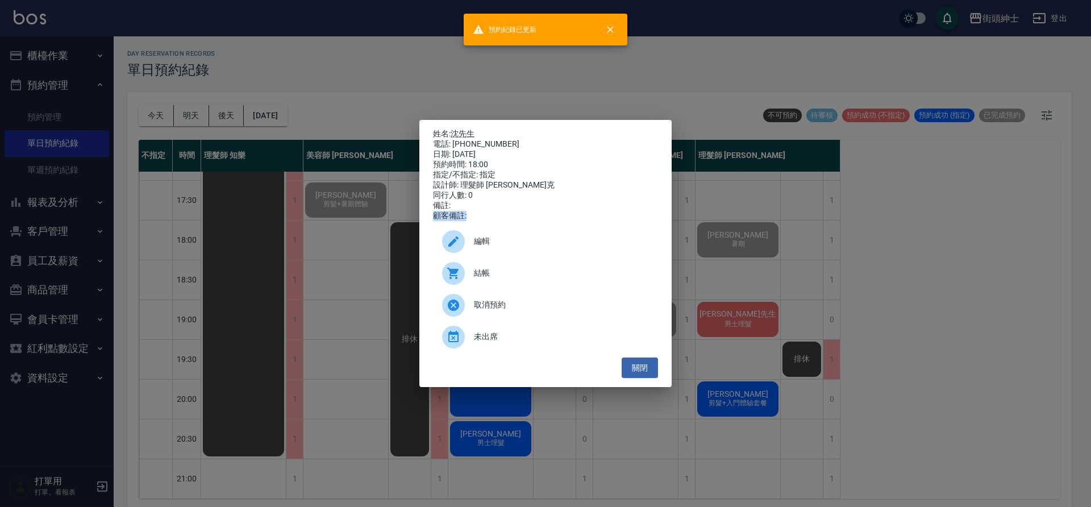
click at [295, 228] on div "姓名: 沈先生 電話: 0954087368 日期: 2025/09/23 預約時間: 18:00 指定/不指定: 指定 設計師: 理髮師 Vic 維克 同行…" at bounding box center [545, 253] width 1091 height 507
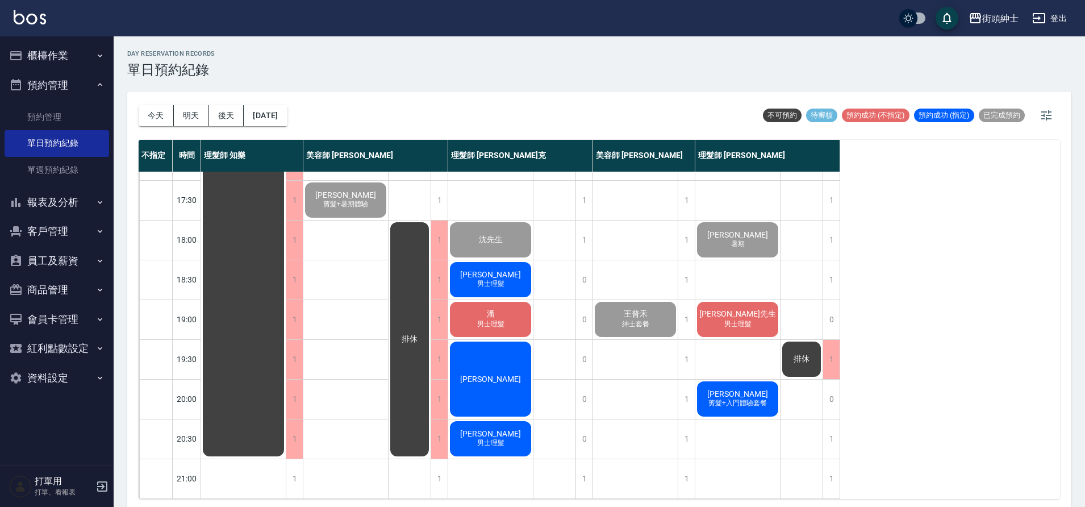
click at [488, 279] on span "男士理髮" at bounding box center [491, 284] width 32 height 10
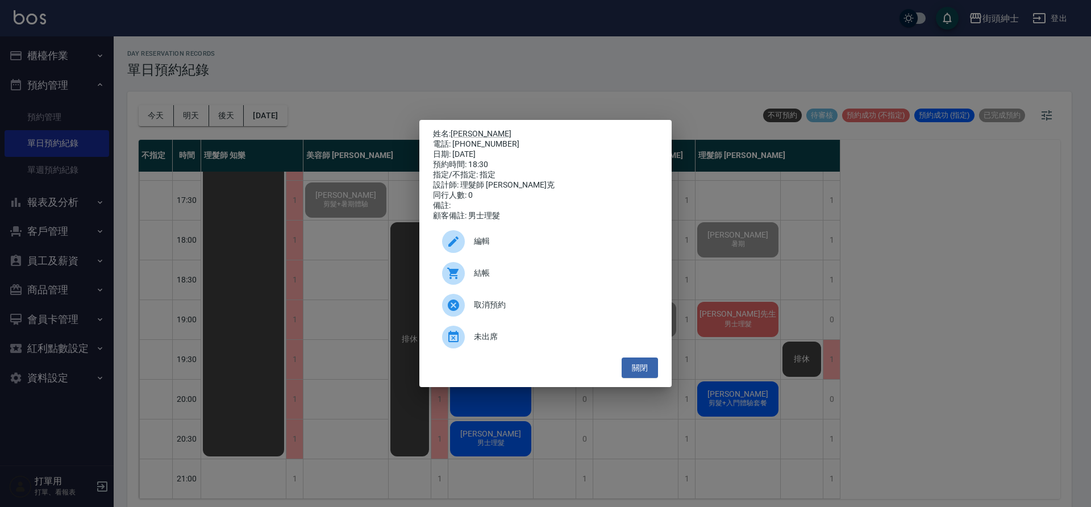
click at [530, 275] on span "結帳" at bounding box center [561, 273] width 175 height 12
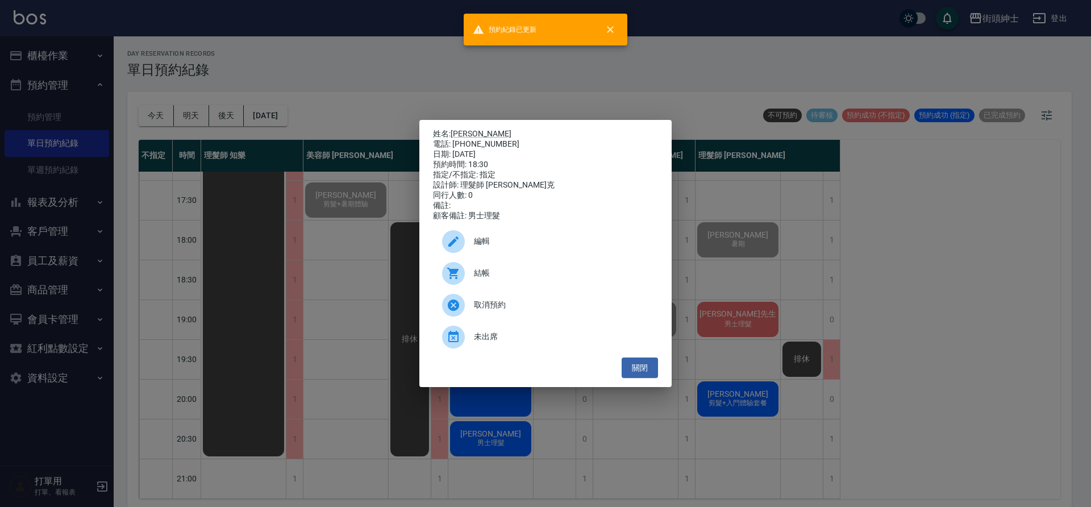
drag, startPoint x: 301, startPoint y: 198, endPoint x: 350, endPoint y: 219, distance: 53.2
click at [301, 199] on div "姓名: Arthur 電話: 0966322686 日期: 2025/09/23 預約時間: 18:30 指定/不指定: 指定 設計師: 理髮師 Vic 維克…" at bounding box center [545, 253] width 1091 height 507
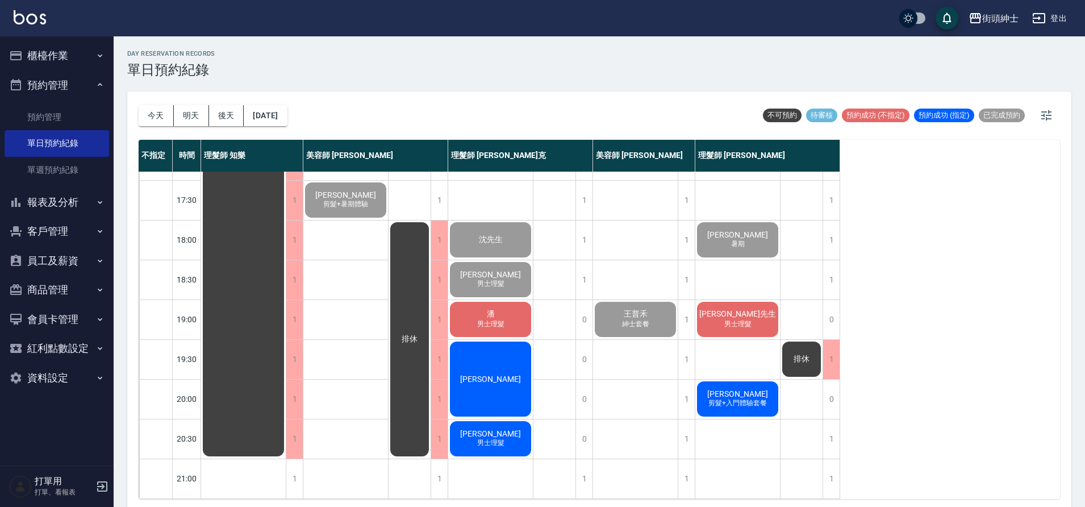
click at [487, 310] on span "潘" at bounding box center [491, 314] width 12 height 10
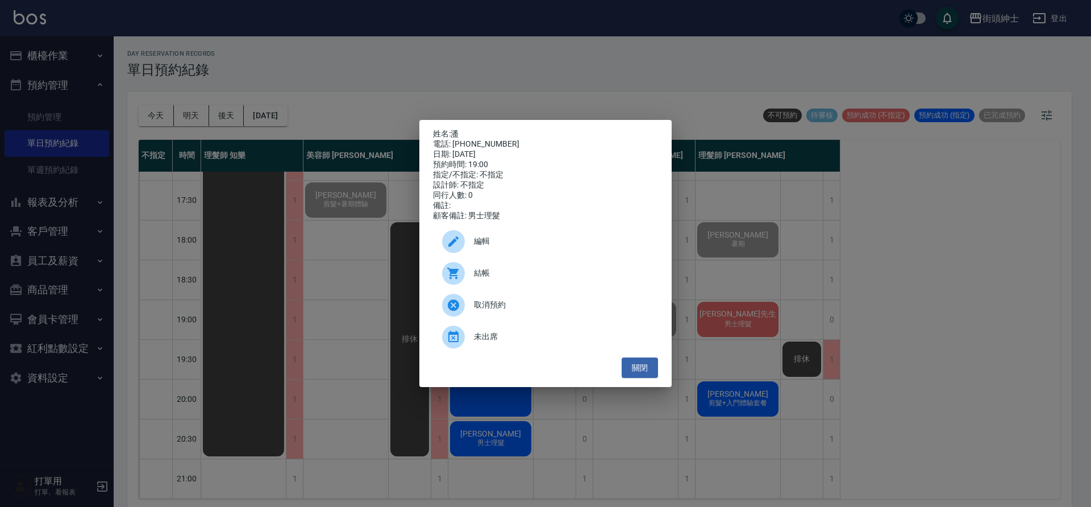
click at [590, 257] on div "編輯" at bounding box center [545, 242] width 225 height 32
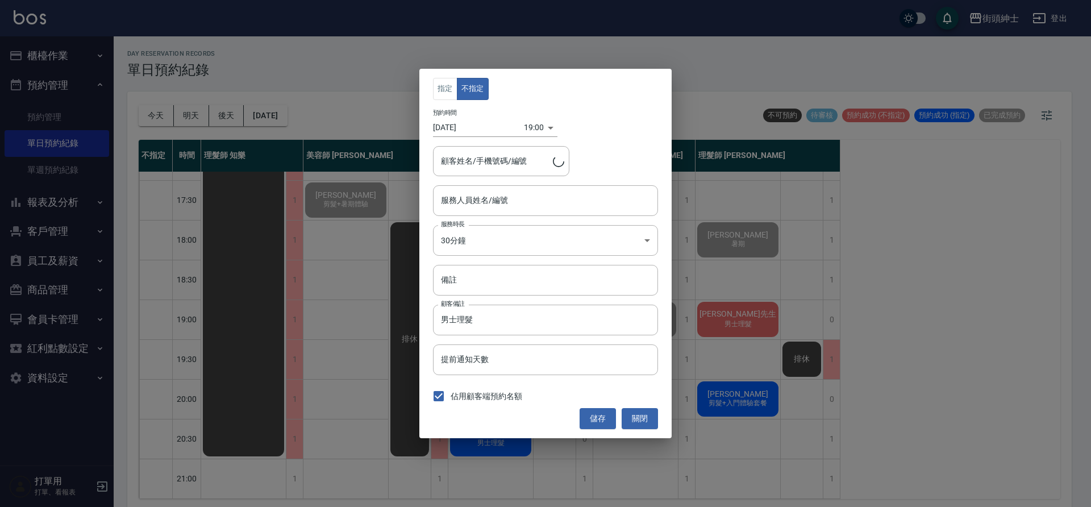
type input "潘/0955753284"
type input "理髮師 [PERSON_NAME]克(無代號)"
click at [386, 282] on div "指定 不指定 預約時間 2025/09/23 19:00 1758625200000 顧客姓名/手機號碼/編號 潘/0955753284 顧客姓名/手機號碼/…" at bounding box center [545, 253] width 1091 height 507
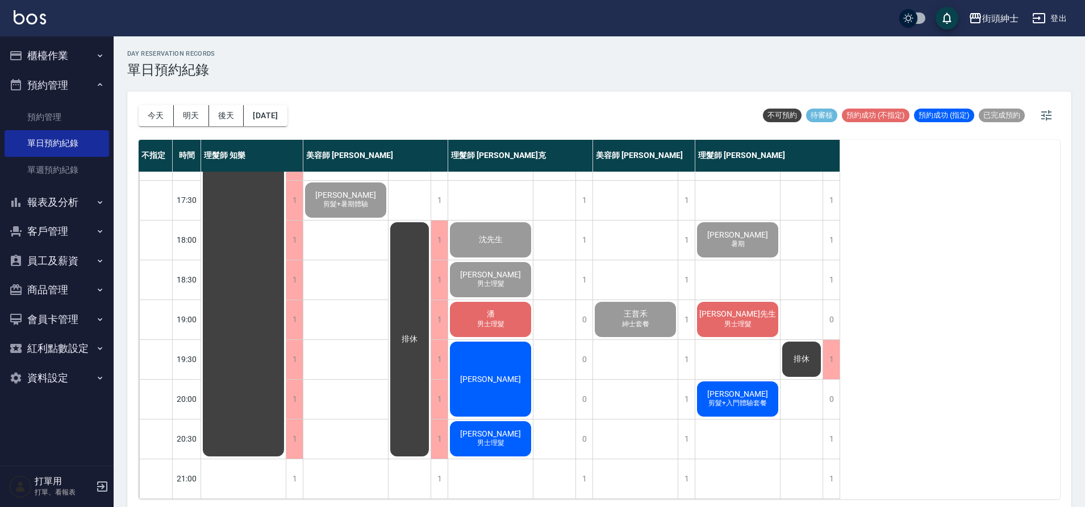
click at [494, 309] on span "潘" at bounding box center [491, 314] width 12 height 10
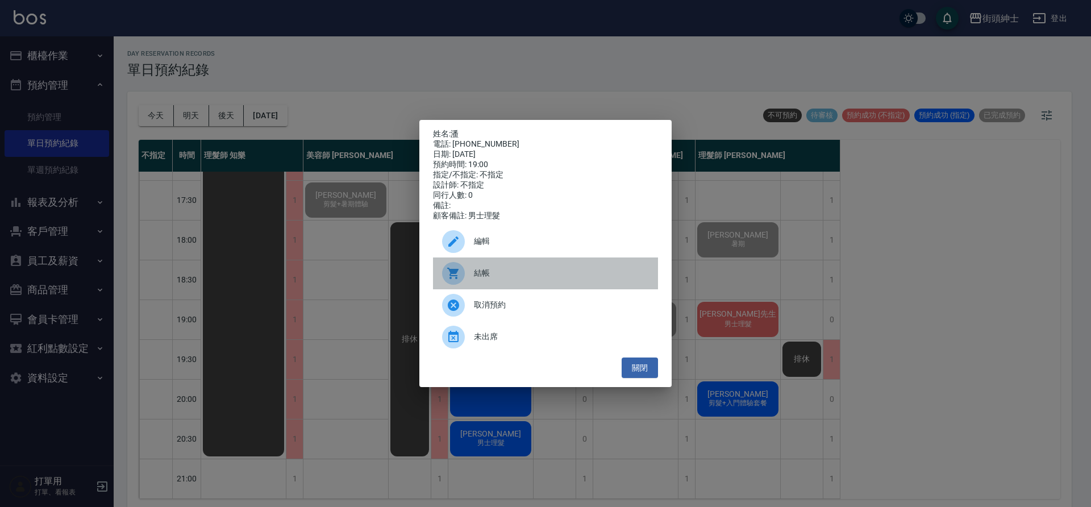
click at [499, 274] on span "結帳" at bounding box center [561, 273] width 175 height 12
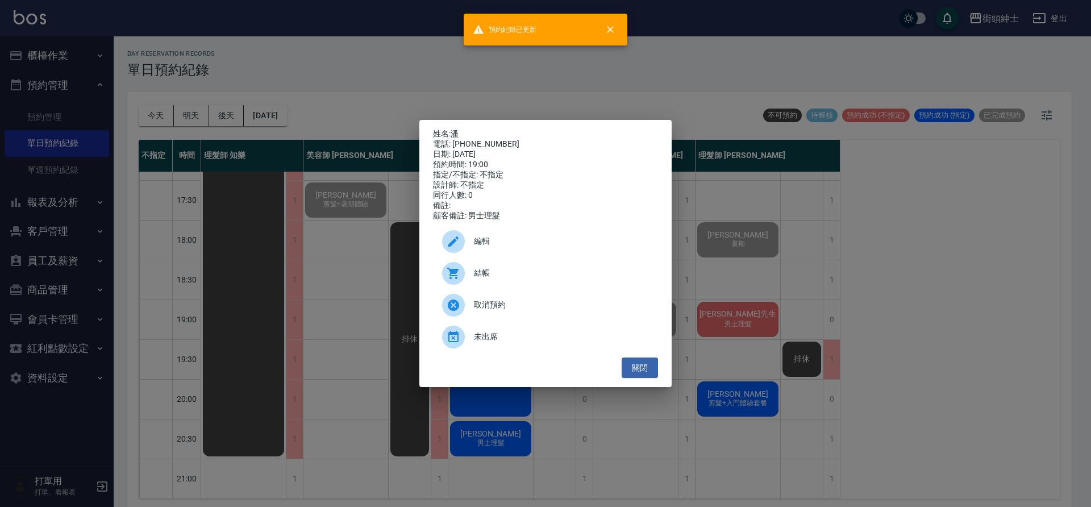
drag, startPoint x: 322, startPoint y: 247, endPoint x: 453, endPoint y: 301, distance: 141.7
click at [322, 247] on div "姓名: 潘 電話: 0955753284 日期: 2025/09/23 預約時間: 19:00 指定/不指定: 不指定 設計師: 不指定 同行人數: 0 備註…" at bounding box center [545, 253] width 1091 height 507
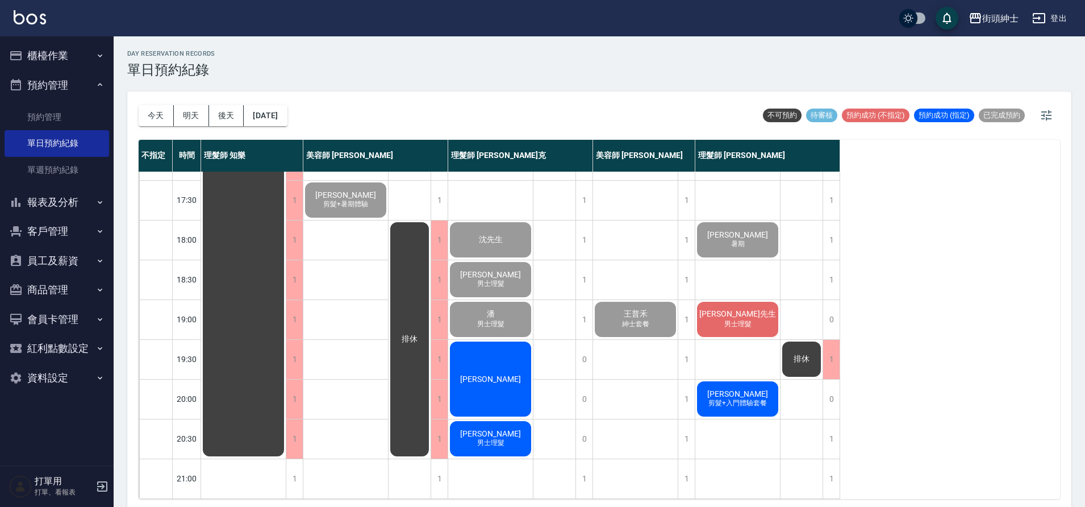
click at [495, 374] on span "William chao" at bounding box center [490, 378] width 65 height 9
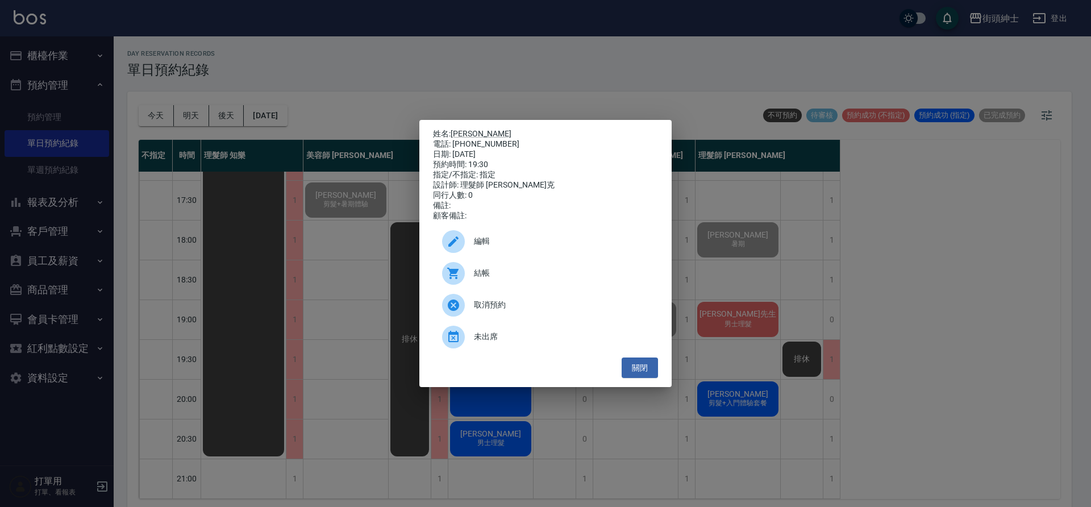
click at [528, 279] on span "結帳" at bounding box center [561, 273] width 175 height 12
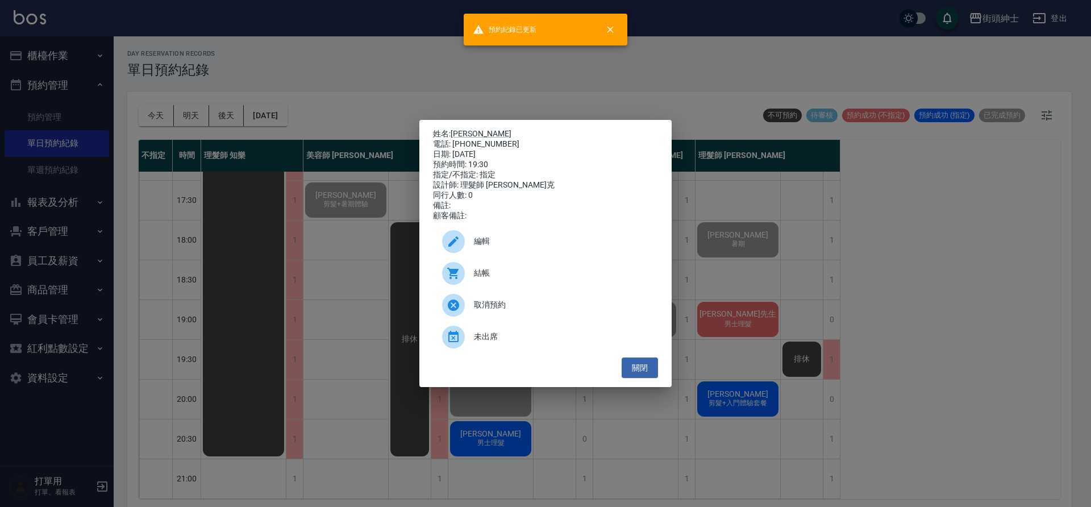
click at [317, 274] on div "姓名: William chao 電話: 0983607415 日期: 2025/09/23 預約時間: 19:30 指定/不指定: 指定 設計師: 理髮師 …" at bounding box center [545, 253] width 1091 height 507
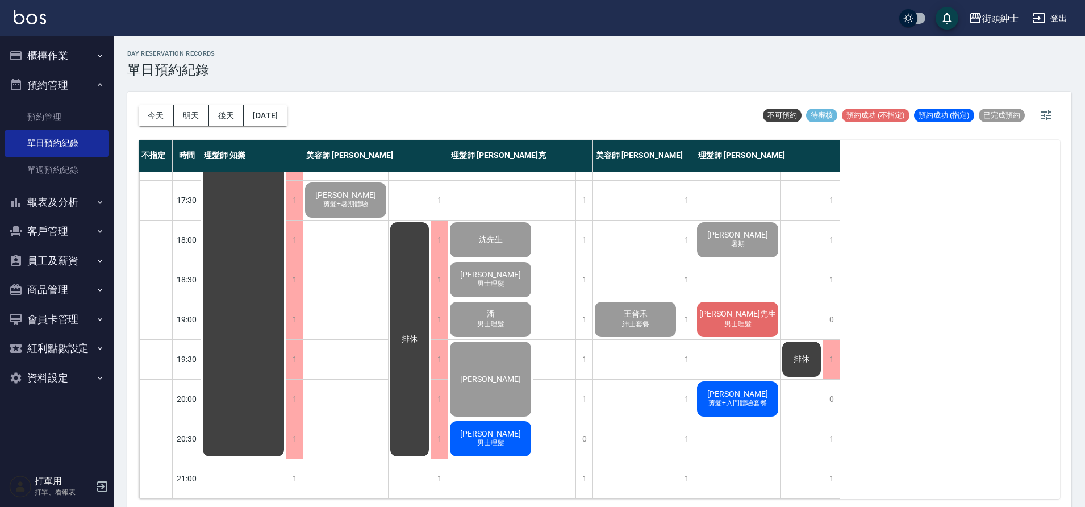
click at [499, 429] on span "小吳" at bounding box center [490, 433] width 65 height 9
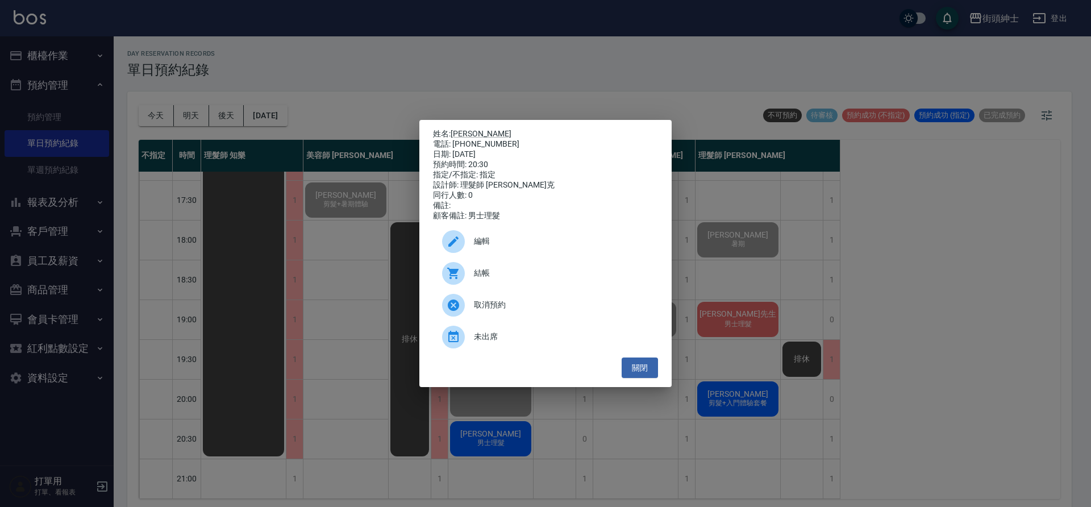
click at [503, 279] on span "結帳" at bounding box center [561, 273] width 175 height 12
click at [368, 262] on div "姓名: 小吳 電話: 0975713193 日期: 2025/09/23 預約時間: 20:30 指定/不指定: 指定 設計師: 理髮師 Vic 維克 同行人…" at bounding box center [545, 253] width 1091 height 507
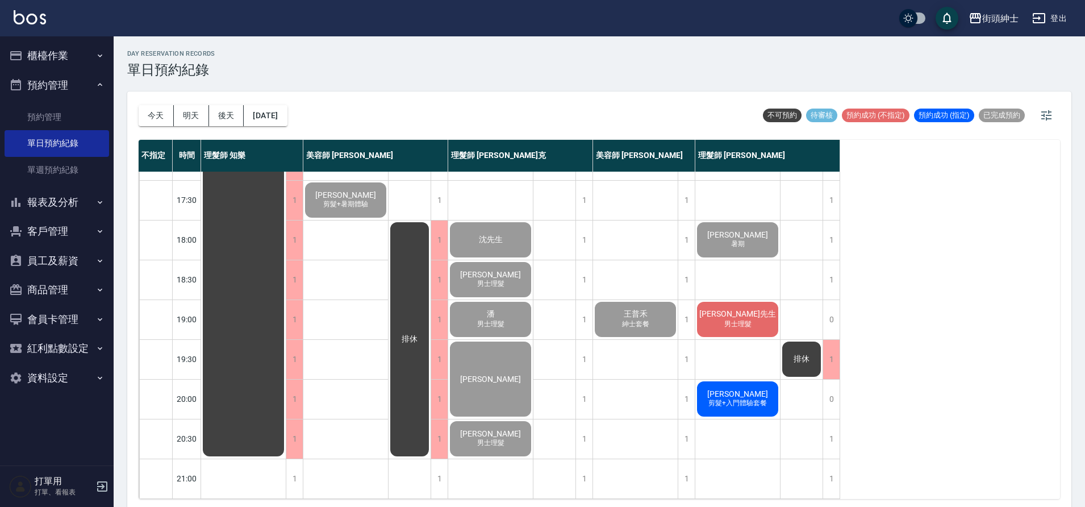
click at [744, 319] on span "男士理髮" at bounding box center [738, 324] width 32 height 10
click at [736, 309] on span "林先生" at bounding box center [737, 314] width 81 height 10
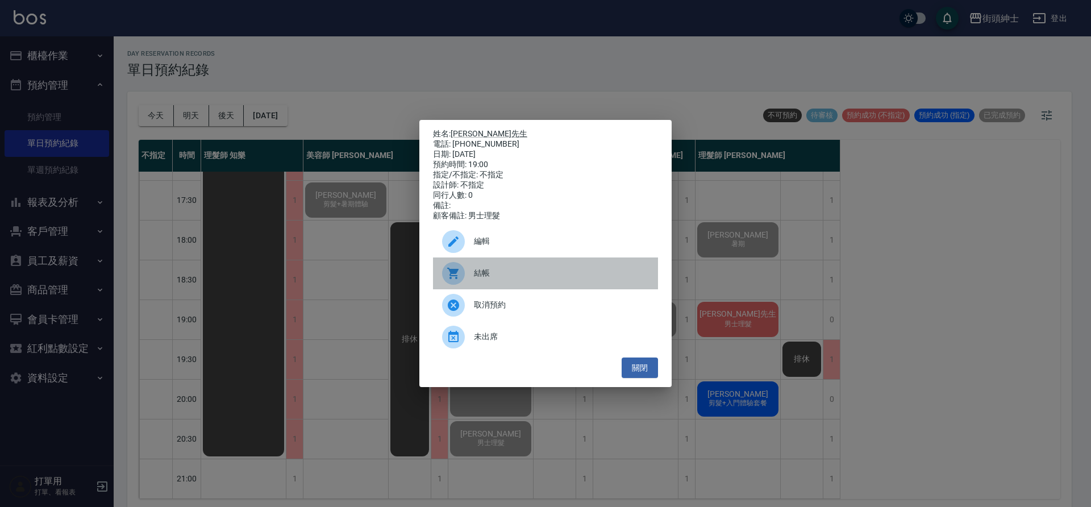
click at [556, 273] on span "結帳" at bounding box center [561, 273] width 175 height 12
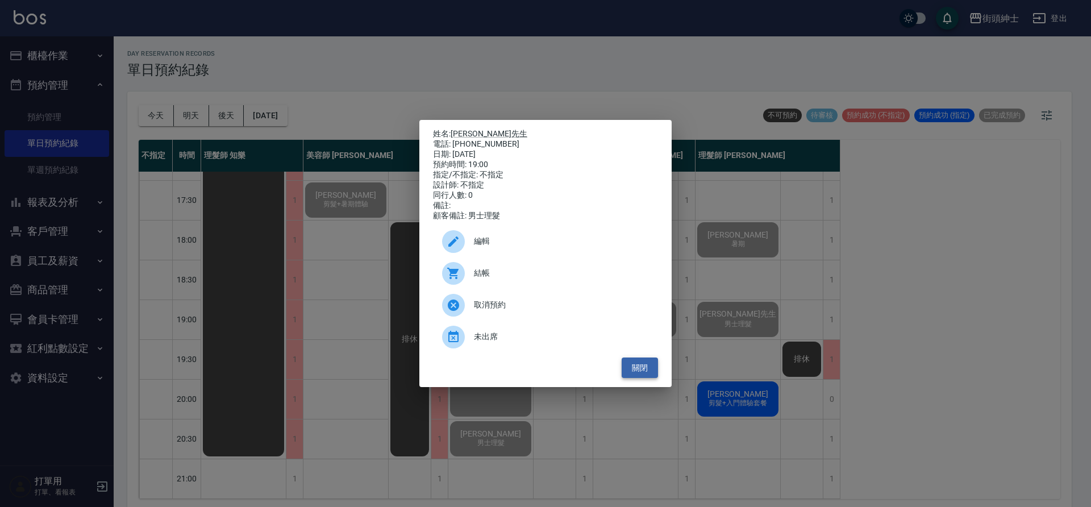
click at [645, 373] on button "關閉" at bounding box center [640, 367] width 36 height 21
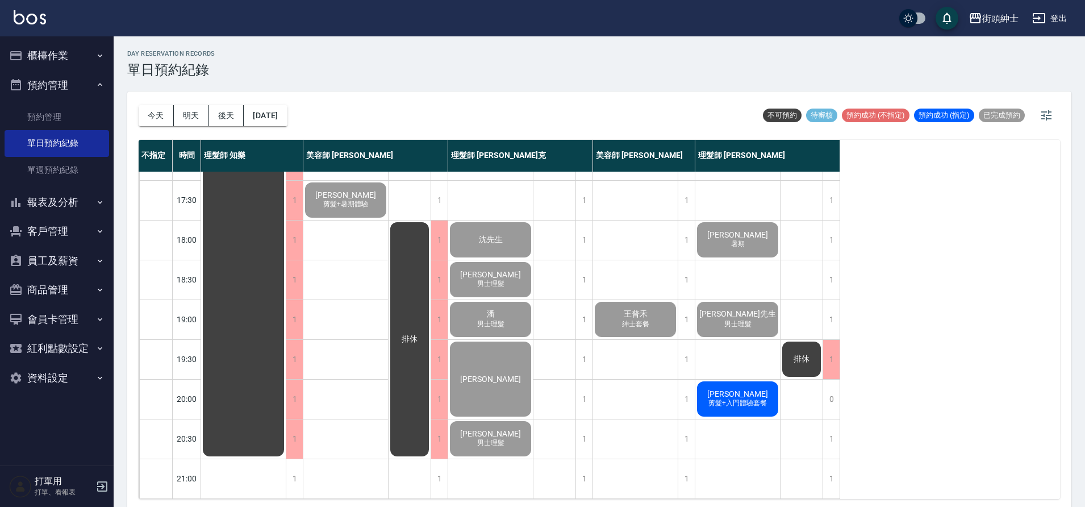
click at [752, 398] on span "剪髮+入門體驗套餐" at bounding box center [737, 403] width 63 height 10
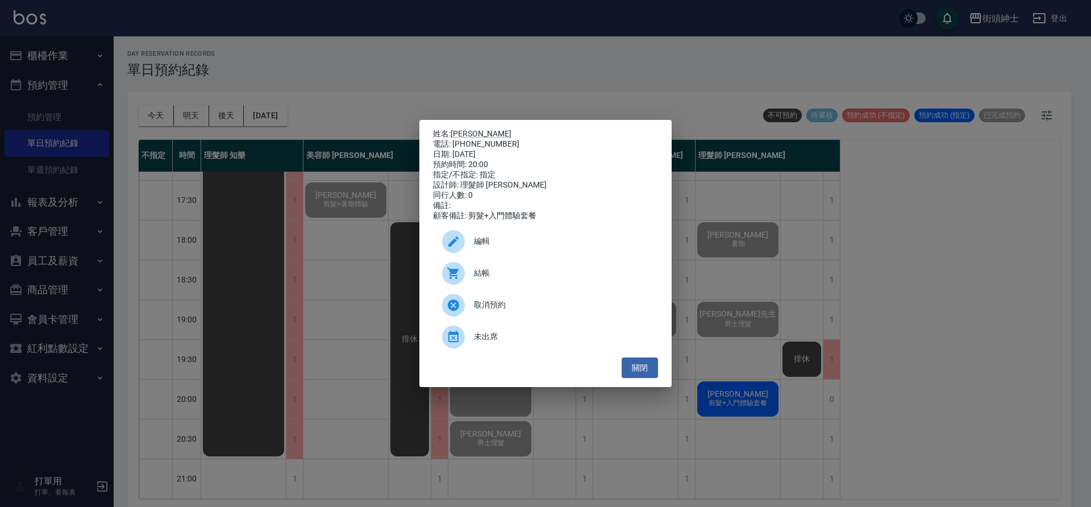
click at [536, 279] on span "結帳" at bounding box center [561, 273] width 175 height 12
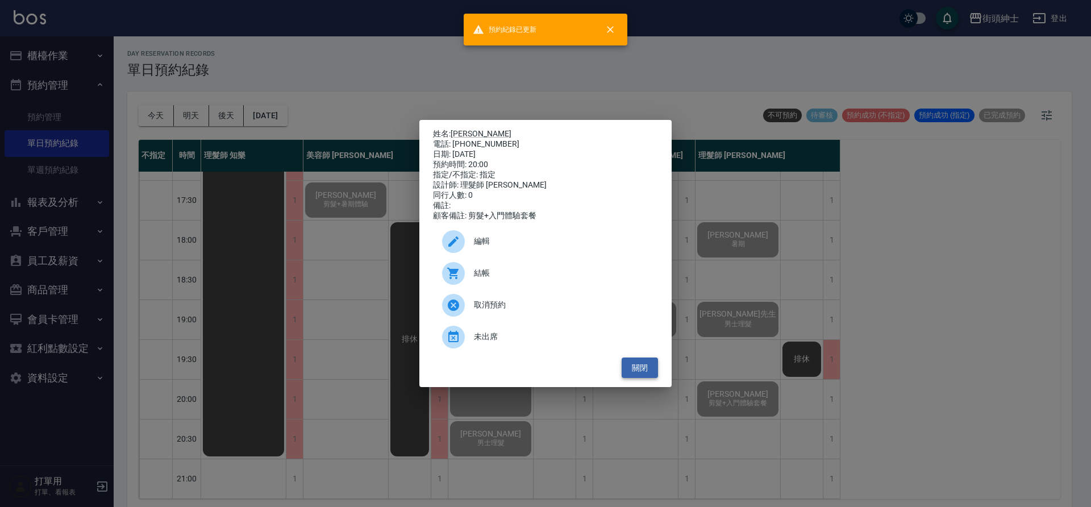
click at [645, 374] on button "關閉" at bounding box center [640, 367] width 36 height 21
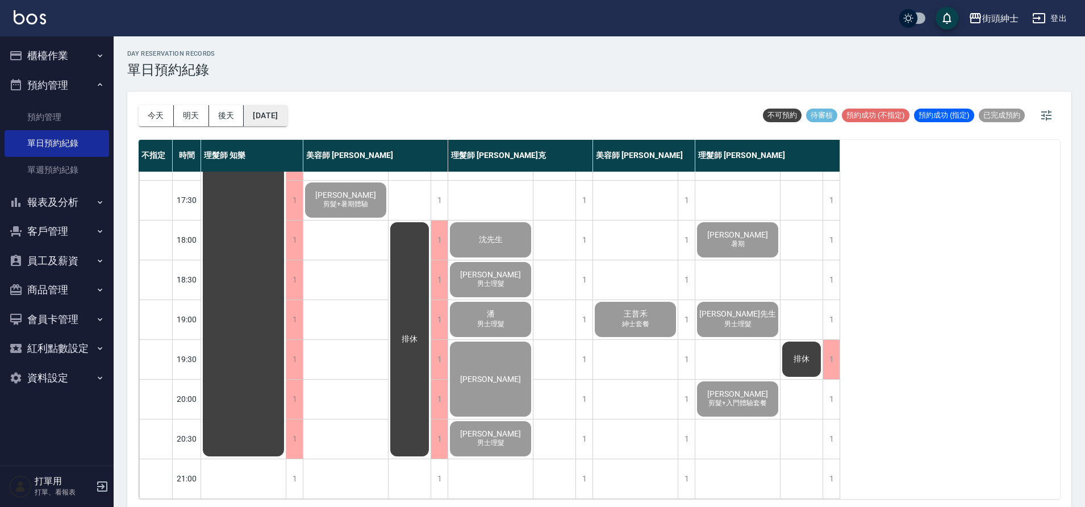
click at [287, 115] on button "[DATE]" at bounding box center [265, 115] width 43 height 21
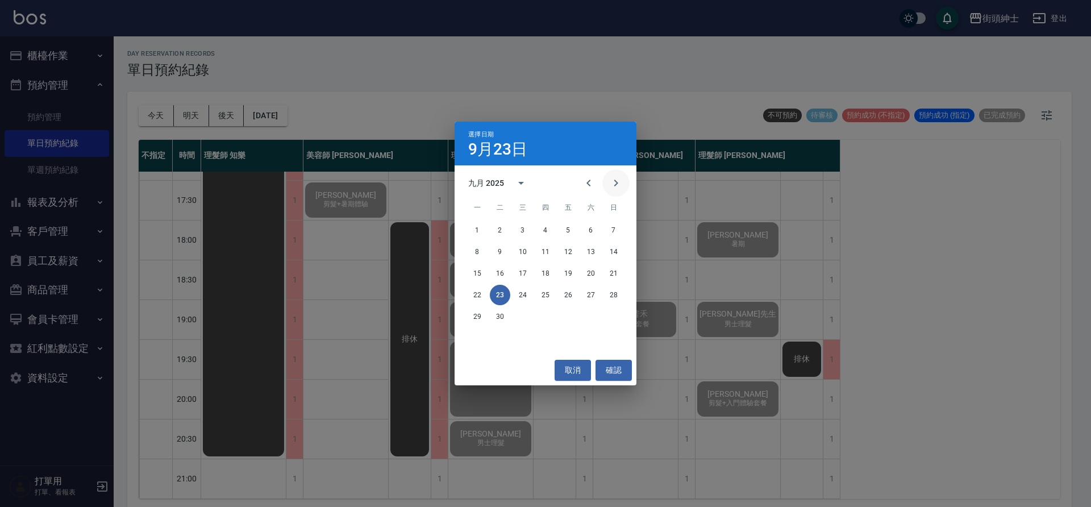
click at [624, 182] on button "Next month" at bounding box center [615, 182] width 27 height 27
click at [568, 226] on button "3" at bounding box center [568, 230] width 20 height 20
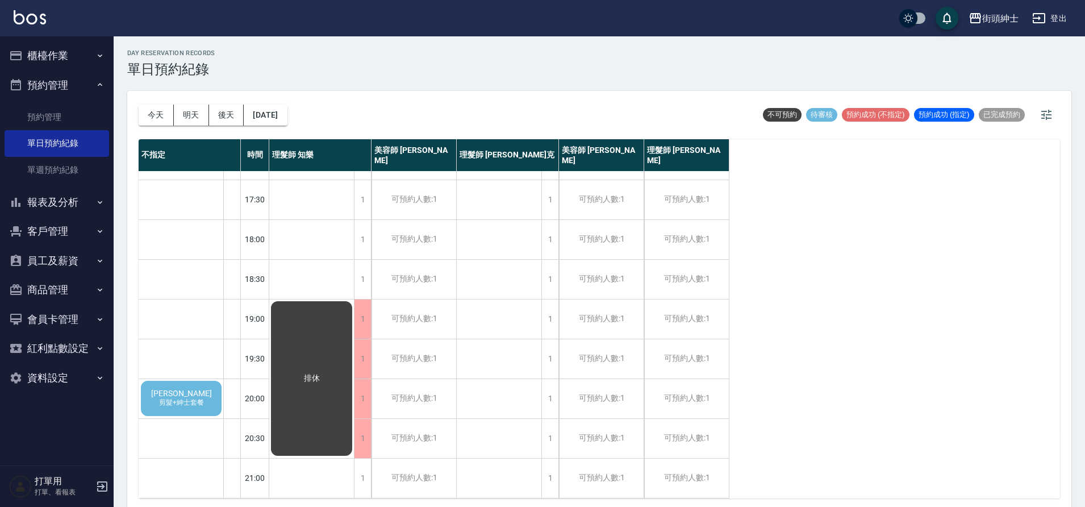
scroll to position [3, 0]
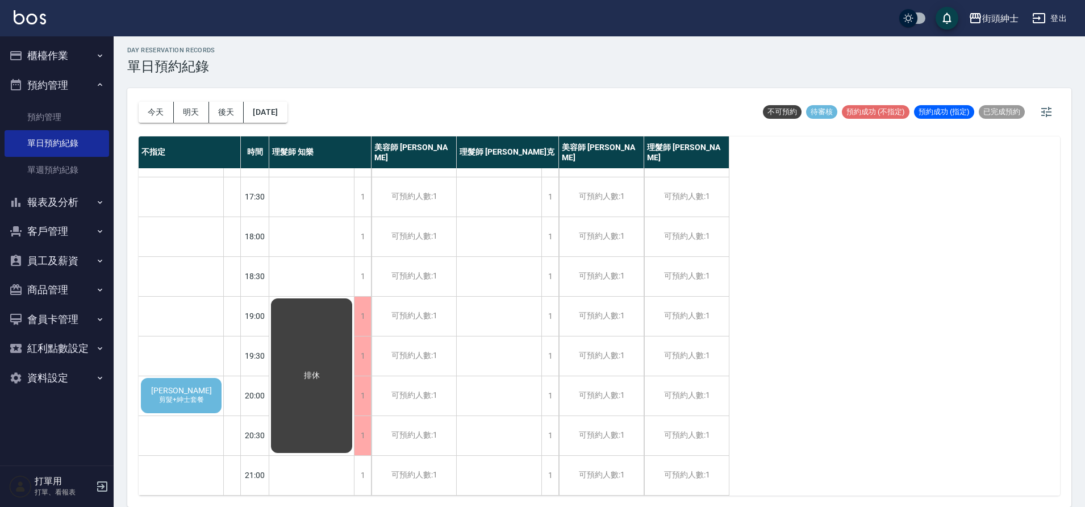
click at [205, 386] on div "張卓翰 剪髮+紳士套餐" at bounding box center [181, 395] width 84 height 39
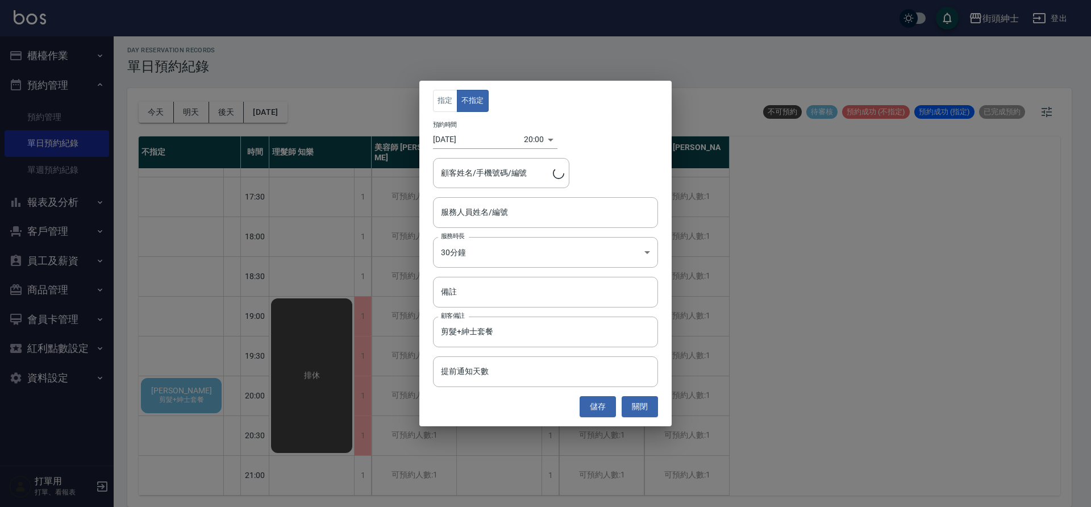
type input "張卓翰/0933336885"
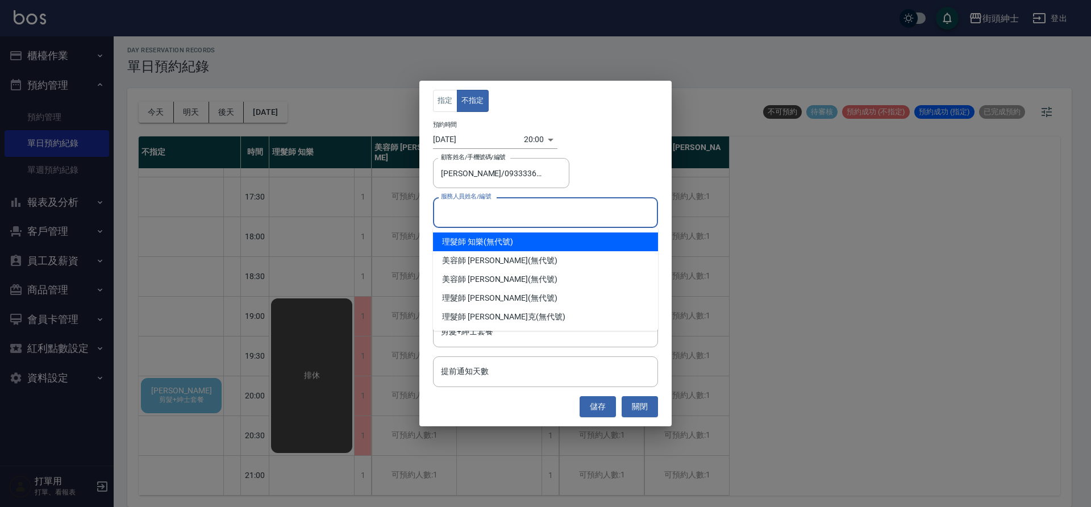
click at [566, 210] on input "服務人員姓名/編號" at bounding box center [545, 212] width 215 height 20
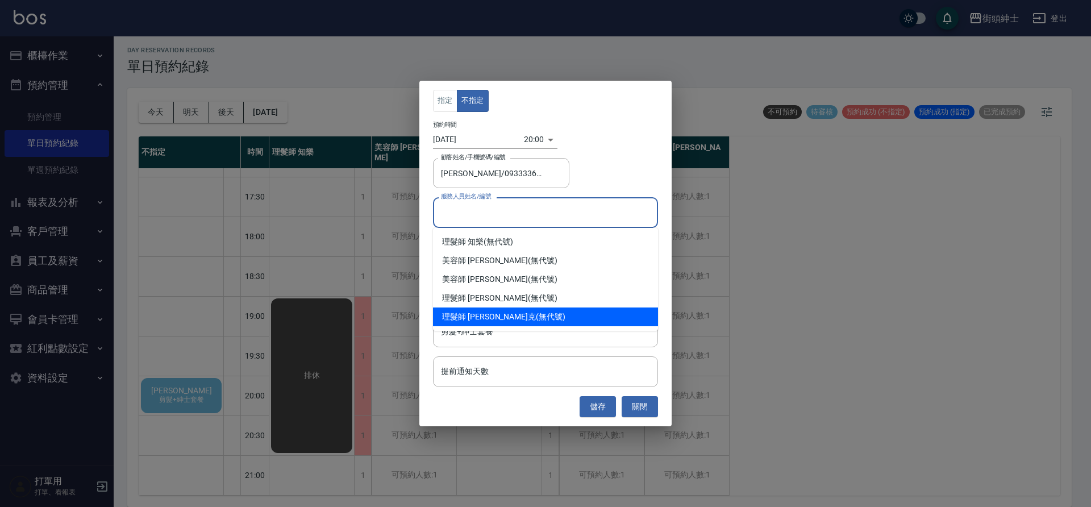
click at [519, 312] on div "理髮師 Vic 維克 (無代號)" at bounding box center [545, 316] width 225 height 19
type input "理髮師 [PERSON_NAME]克(無代號)"
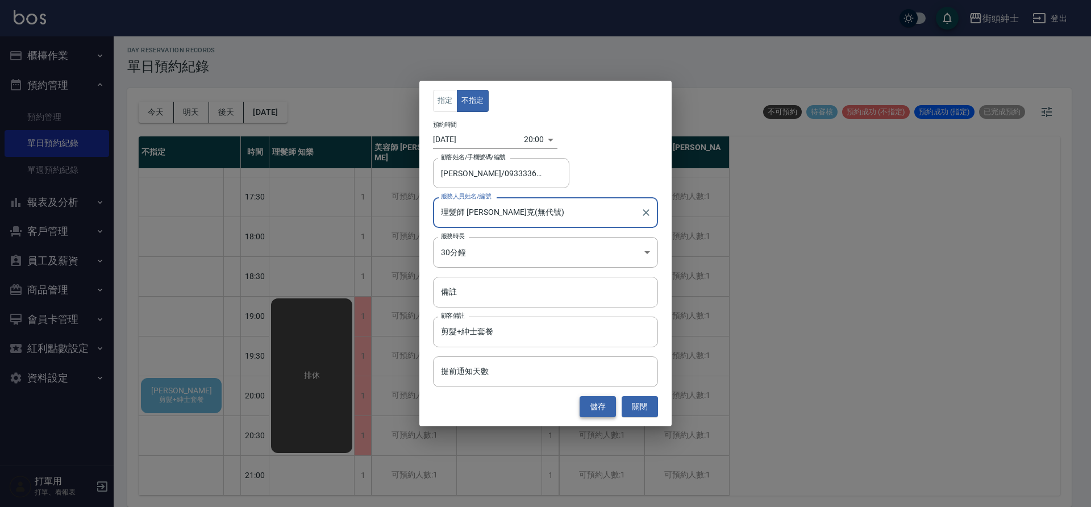
click at [595, 405] on button "儲存" at bounding box center [598, 406] width 36 height 21
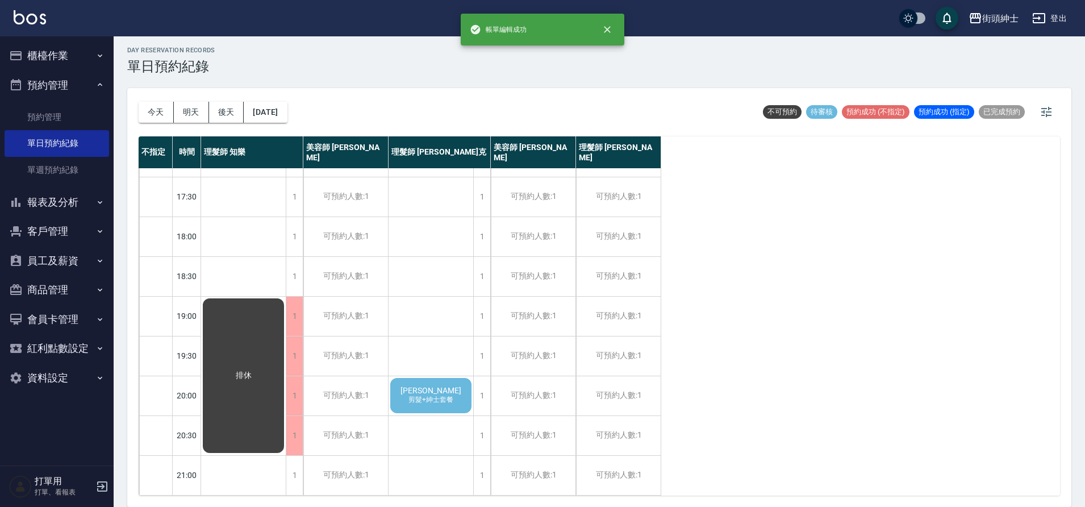
click at [457, 386] on div "張卓翰 剪髮+紳士套餐" at bounding box center [431, 395] width 85 height 39
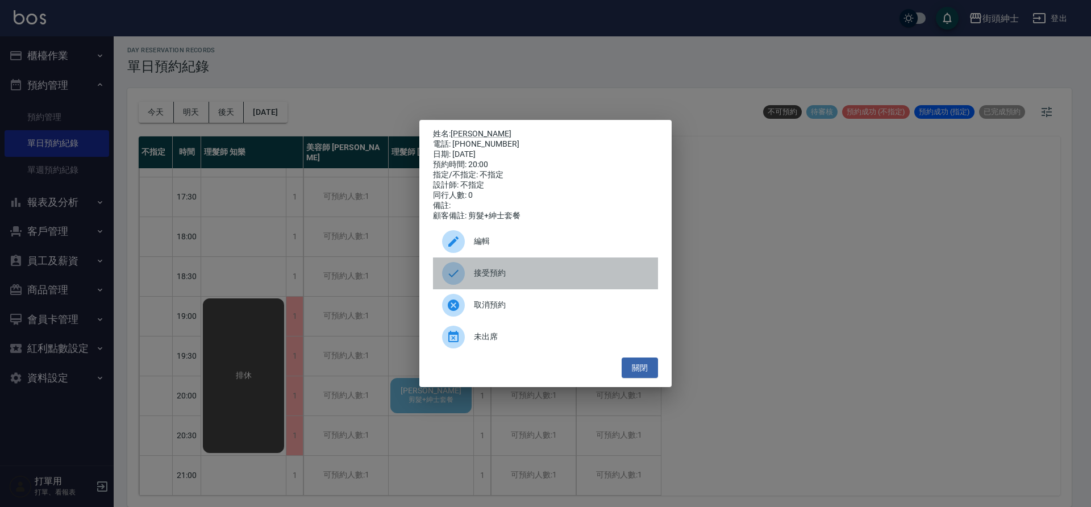
click at [530, 279] on span "接受預約" at bounding box center [561, 273] width 175 height 12
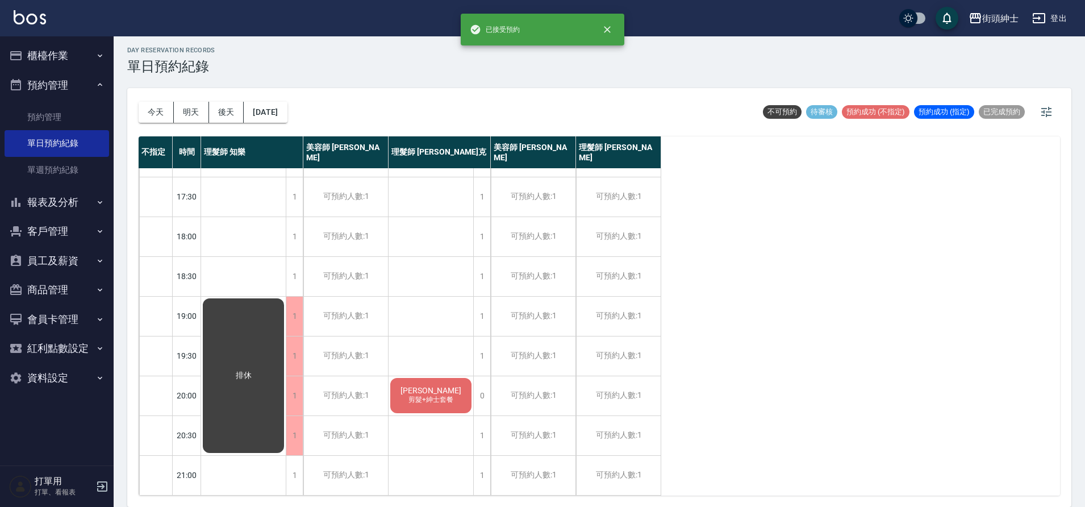
click at [451, 385] on div "張卓翰 剪髮+紳士套餐" at bounding box center [431, 395] width 85 height 39
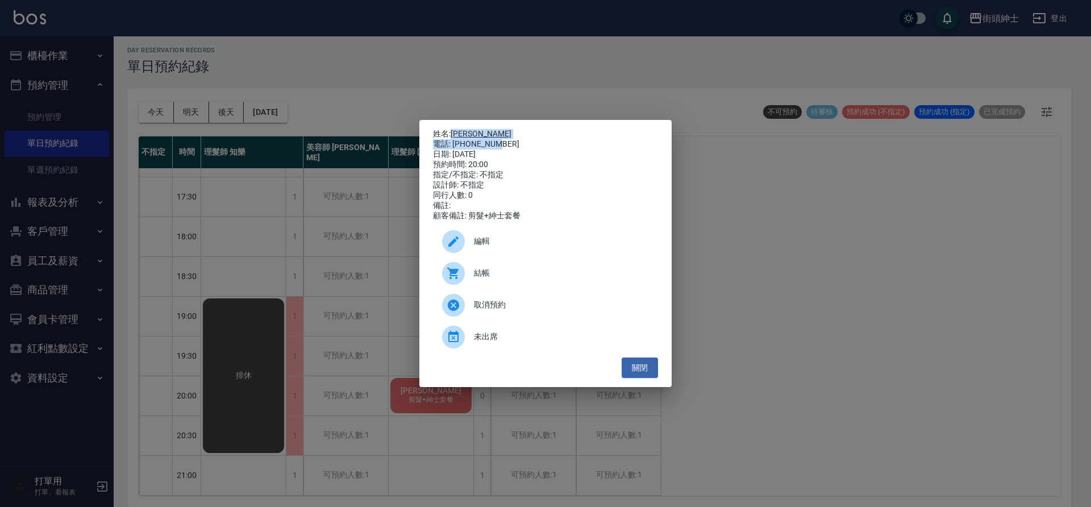
drag, startPoint x: 453, startPoint y: 131, endPoint x: 499, endPoint y: 143, distance: 48.2
click at [499, 143] on div "姓名: 張卓翰 電話: 0933336885 日期: 2025/10/03 預約時間: 20:00 指定/不指定: 不指定 設計師: 不指定 同行人數: 0 …" at bounding box center [545, 175] width 225 height 92
copy div "張卓翰 電話: 0933336885"
click at [650, 365] on button "關閉" at bounding box center [640, 367] width 36 height 21
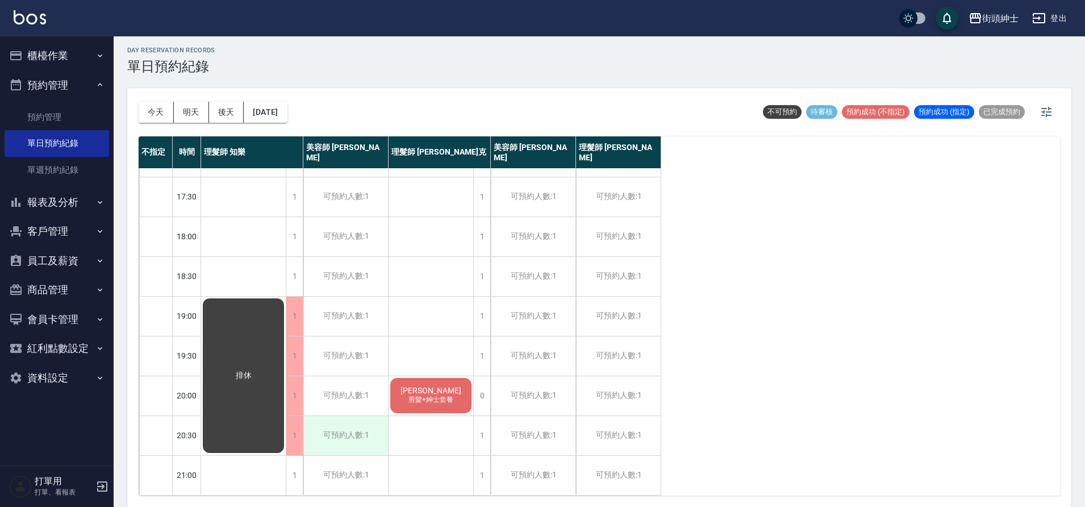
click at [360, 428] on div "可預約人數:1" at bounding box center [345, 435] width 85 height 39
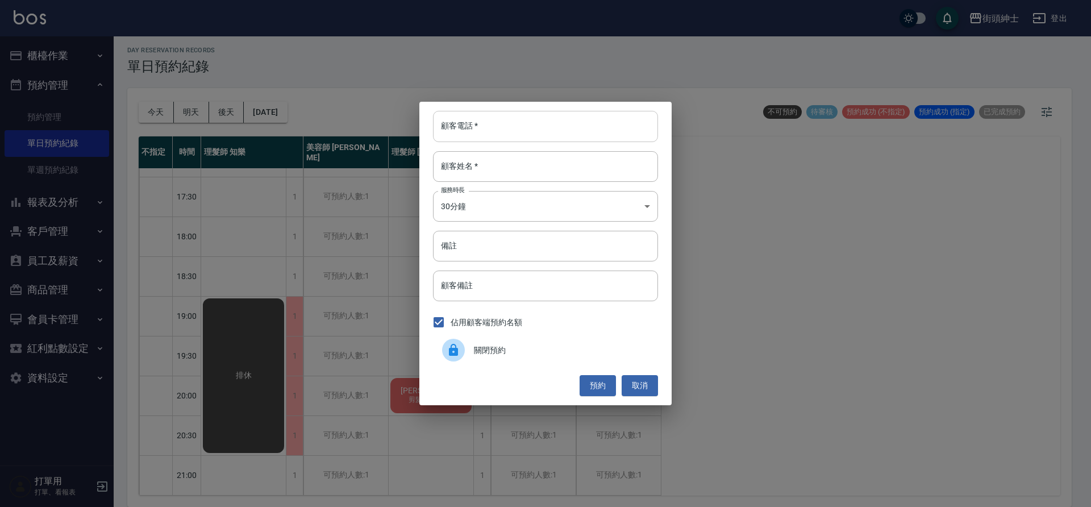
click at [545, 129] on input "顧客電話   *" at bounding box center [545, 126] width 225 height 31
paste input "張卓翰 電話: 0933336885"
click at [490, 126] on input "張卓翰 電話: 0933336885" at bounding box center [545, 126] width 225 height 31
drag, startPoint x: 490, startPoint y: 127, endPoint x: 462, endPoint y: 128, distance: 27.9
click at [427, 128] on div "顧客電話   * 張卓翰 電話: 0933336885 顧客電話   * 顧客姓名   * 顧客姓名   * 服務時長 30分鐘 1 服務時長 備註 備註 顧…" at bounding box center [545, 253] width 252 height 303
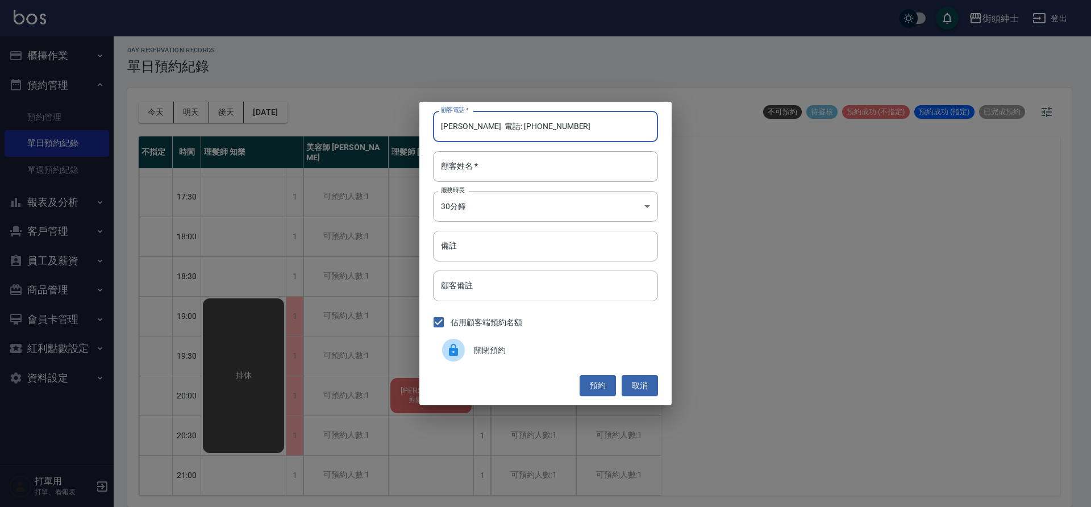
click at [565, 136] on input "張卓翰 電話: 0933336885" at bounding box center [545, 126] width 225 height 31
drag, startPoint x: 491, startPoint y: 127, endPoint x: 426, endPoint y: 128, distance: 65.3
click at [426, 128] on div "顧客電話   * 張卓翰 電話: 0933336885 顧客電話   * 顧客姓名   * 顧客姓名   * 服務時長 30分鐘 1 服務時長 備註 備註 顧…" at bounding box center [545, 253] width 252 height 303
type input "0933336885"
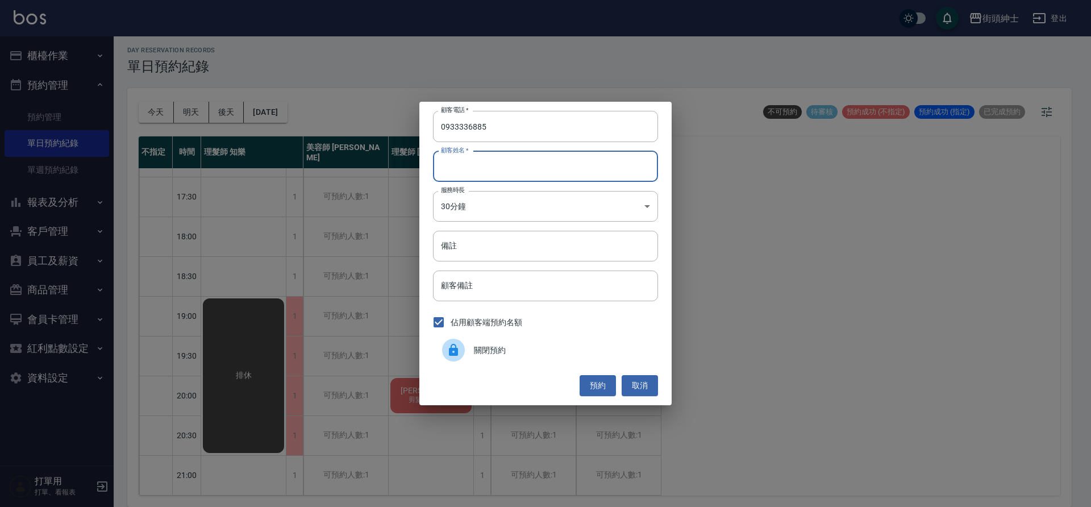
click at [514, 172] on input "顧客姓名   *" at bounding box center [545, 166] width 225 height 31
paste input "張卓翰 電話: 0933336885"
drag, startPoint x: 537, startPoint y: 168, endPoint x: 465, endPoint y: 169, distance: 71.6
click at [465, 169] on input "張卓翰 電話: 0933336885" at bounding box center [545, 166] width 225 height 31
type input "張卓翰"
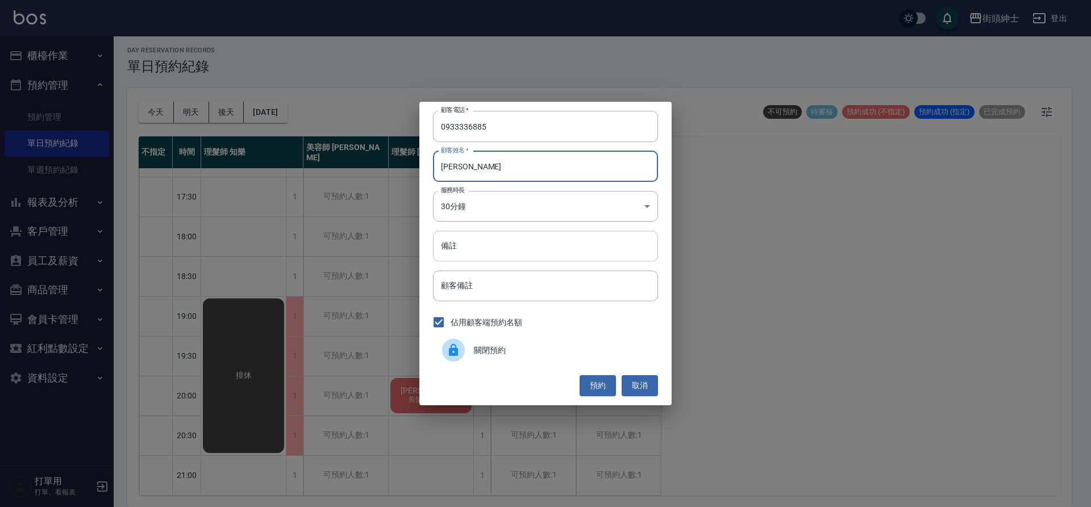
click at [569, 255] on input "備註" at bounding box center [545, 246] width 225 height 31
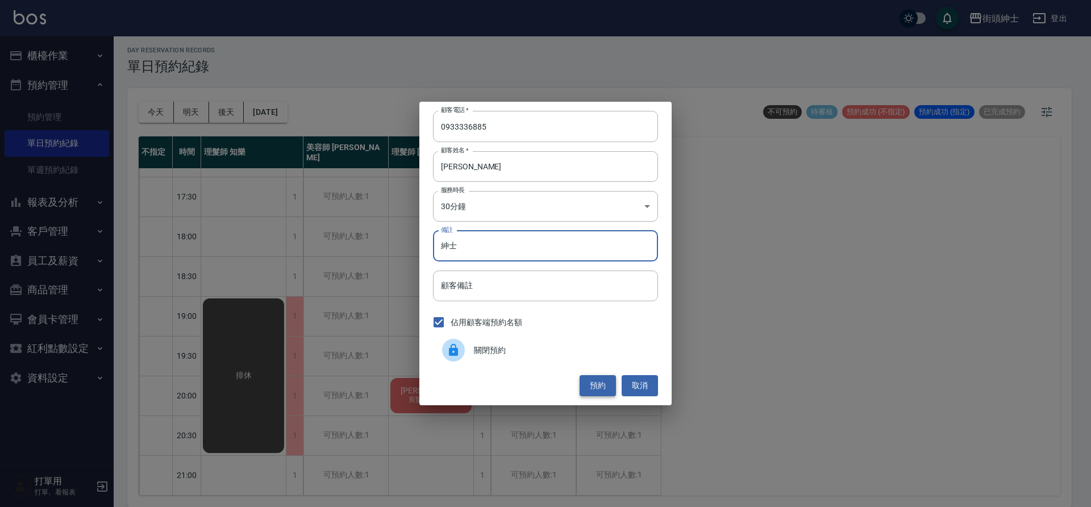
type input "紳士"
click at [598, 388] on button "預約" at bounding box center [598, 385] width 36 height 21
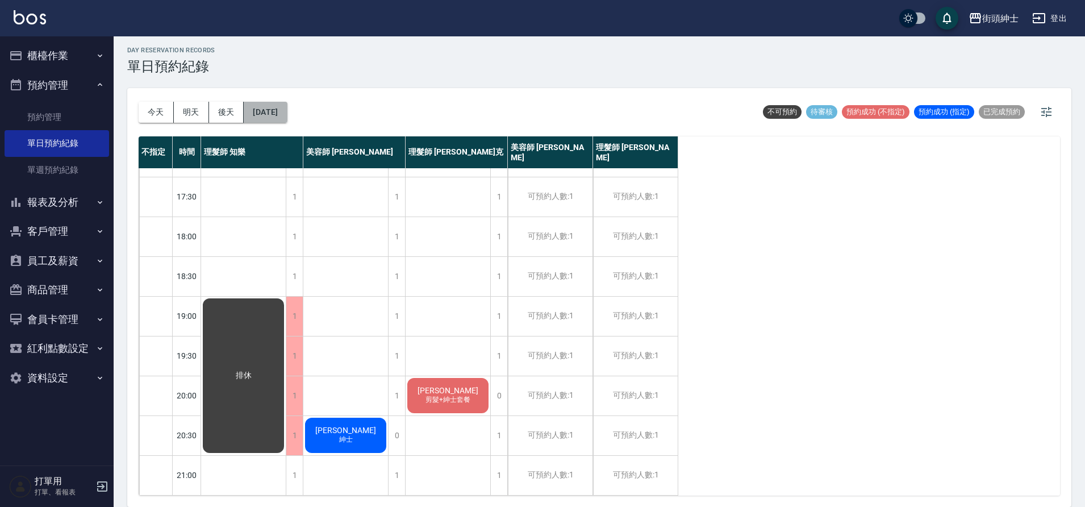
click at [287, 116] on button "2025/10/03" at bounding box center [265, 112] width 43 height 21
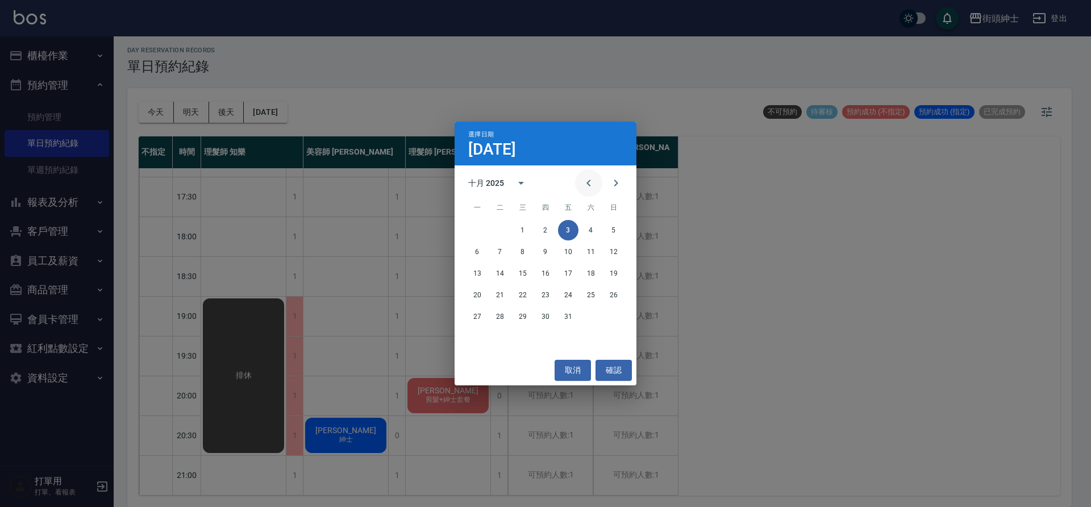
click at [585, 183] on icon "Previous month" at bounding box center [589, 183] width 14 height 14
click at [504, 298] on button "23" at bounding box center [500, 295] width 20 height 20
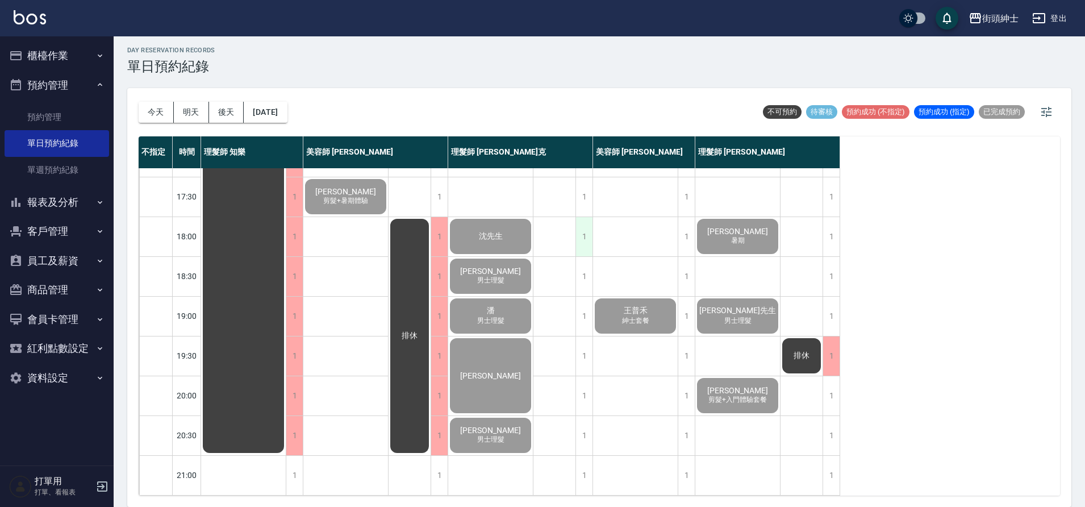
scroll to position [517, 0]
click at [287, 106] on button "[DATE]" at bounding box center [265, 112] width 43 height 21
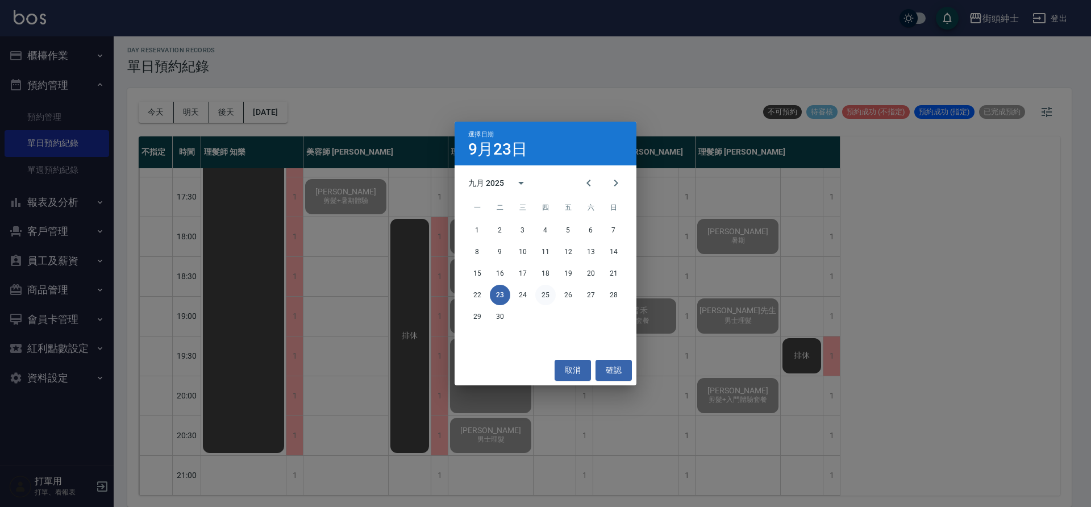
drag, startPoint x: 545, startPoint y: 292, endPoint x: 539, endPoint y: 285, distance: 9.3
click at [545, 292] on button "25" at bounding box center [545, 295] width 20 height 20
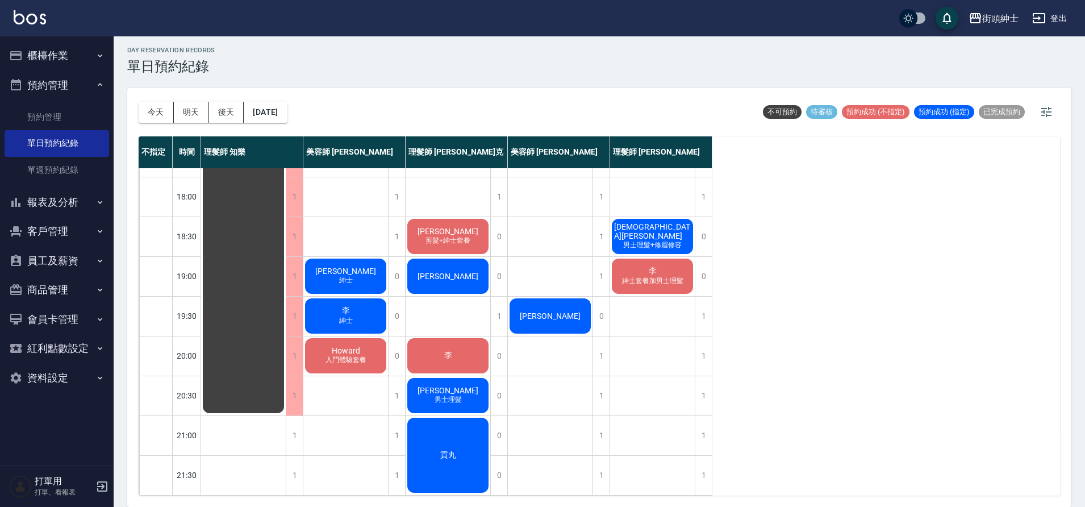
scroll to position [557, 0]
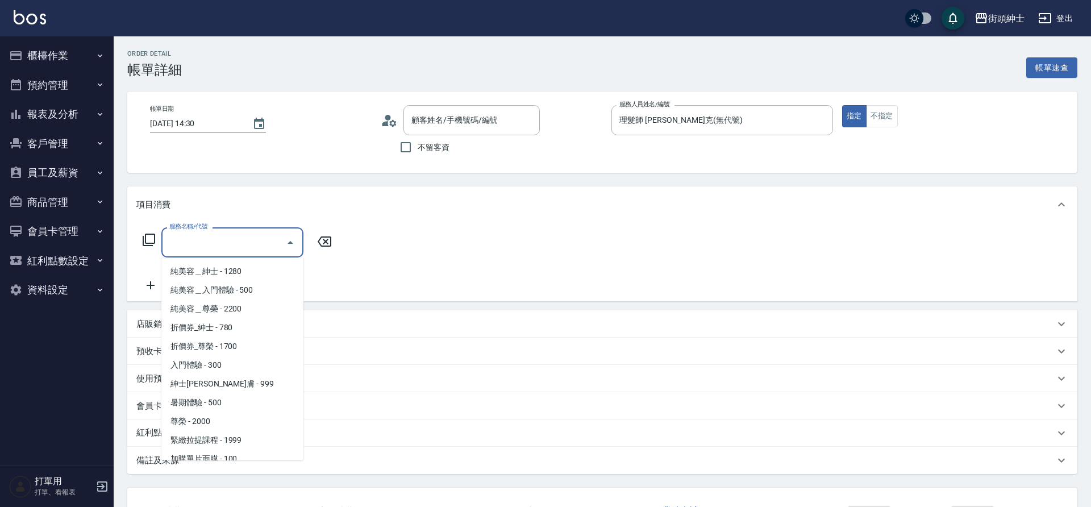
type input "/０１２３/null"
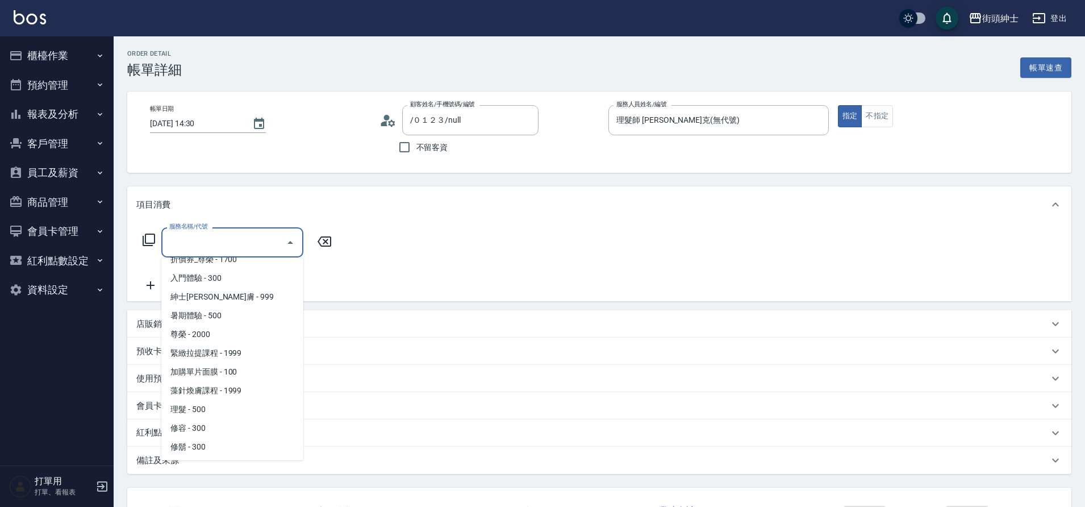
scroll to position [87, 0]
click at [223, 406] on span "理髮 - 500" at bounding box center [232, 408] width 142 height 19
type input "理髮(A02)"
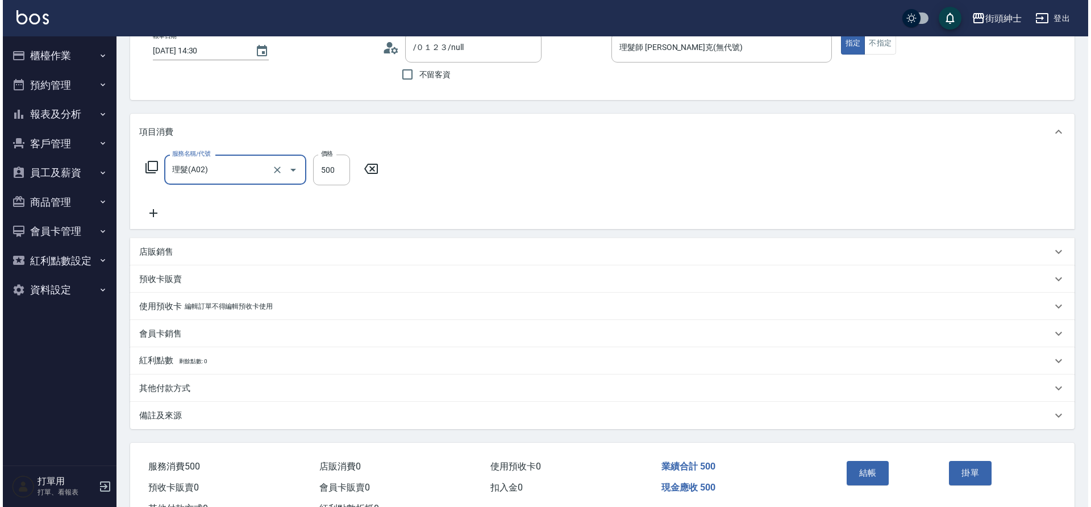
scroll to position [118, 0]
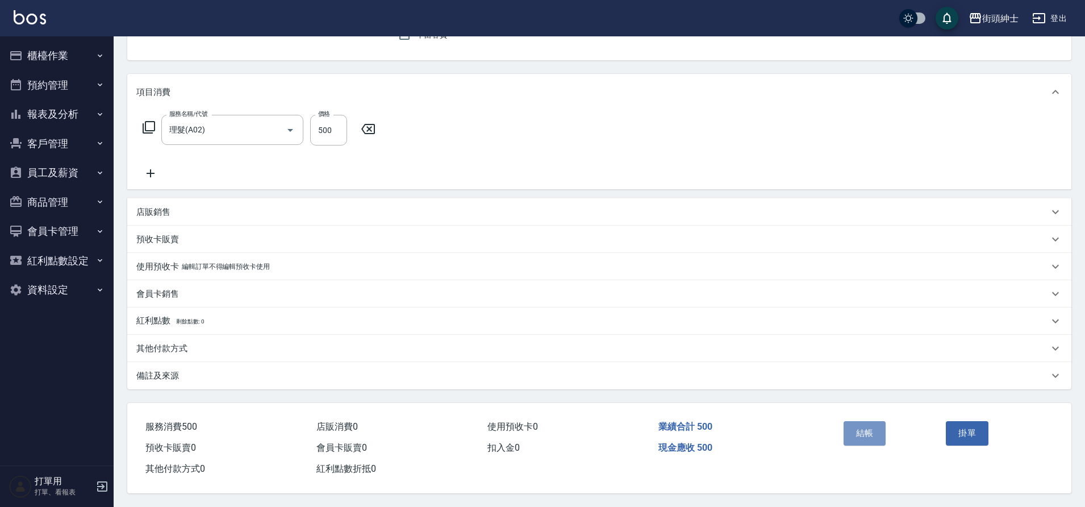
click at [873, 435] on button "結帳" at bounding box center [865, 433] width 43 height 24
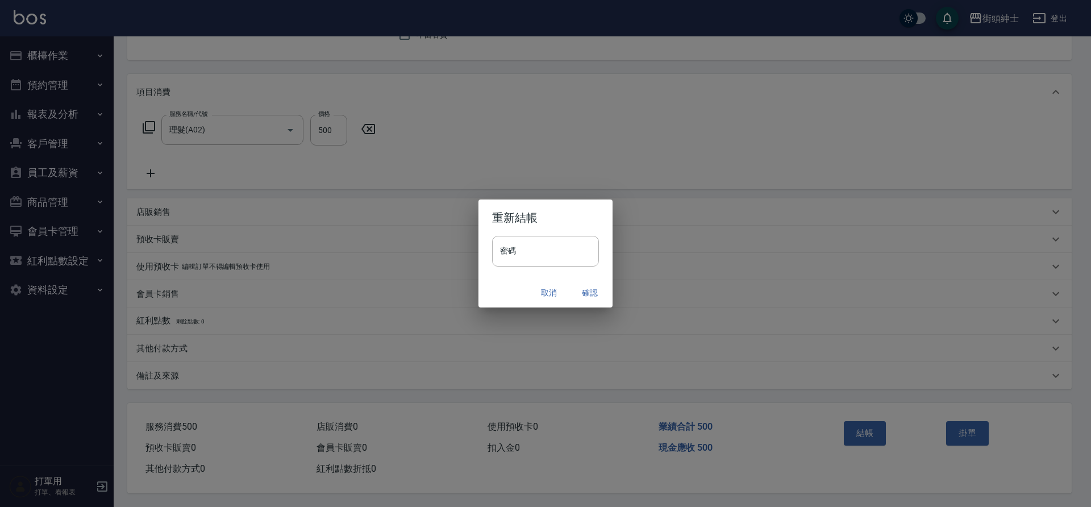
drag, startPoint x: 0, startPoint y: 0, endPoint x: 589, endPoint y: 294, distance: 658.4
click at [589, 294] on button "確認" at bounding box center [590, 292] width 36 height 21
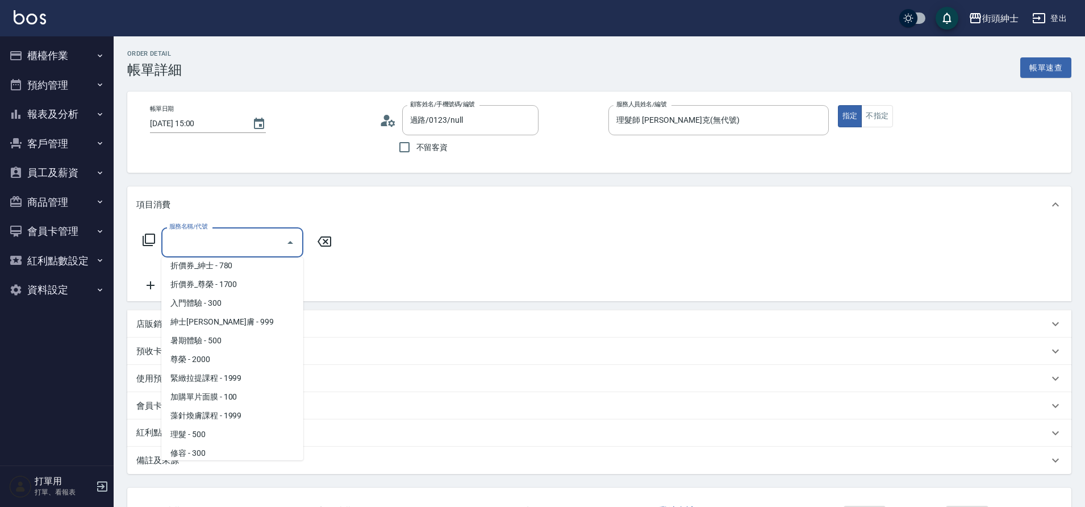
scroll to position [87, 0]
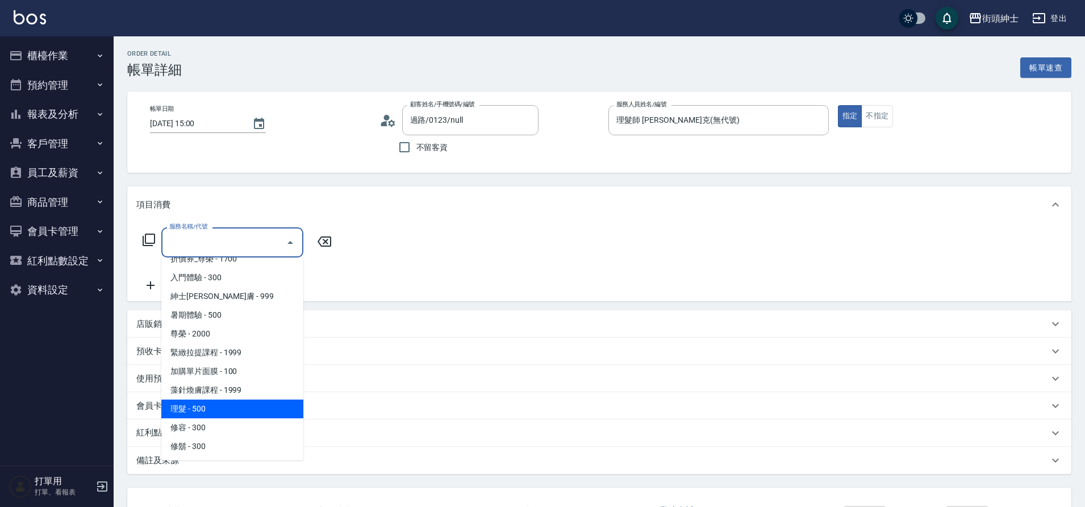
drag, startPoint x: 0, startPoint y: 0, endPoint x: 207, endPoint y: 408, distance: 457.6
click at [207, 408] on span "理髮 - 500" at bounding box center [232, 408] width 142 height 19
type input "理髮(A02)"
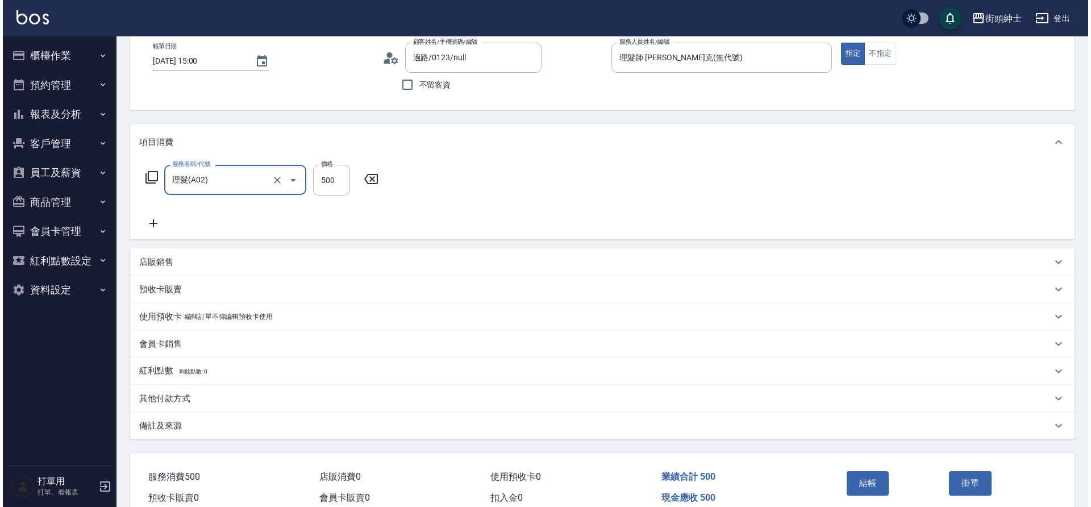
scroll to position [118, 0]
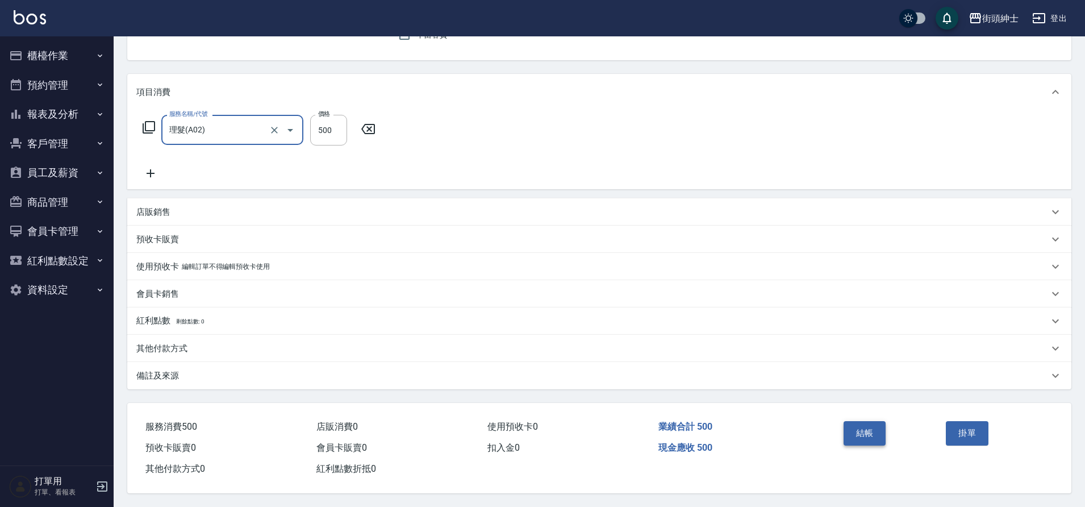
drag, startPoint x: 207, startPoint y: 408, endPoint x: 870, endPoint y: 429, distance: 663.4
click at [870, 429] on button "結帳" at bounding box center [865, 433] width 43 height 24
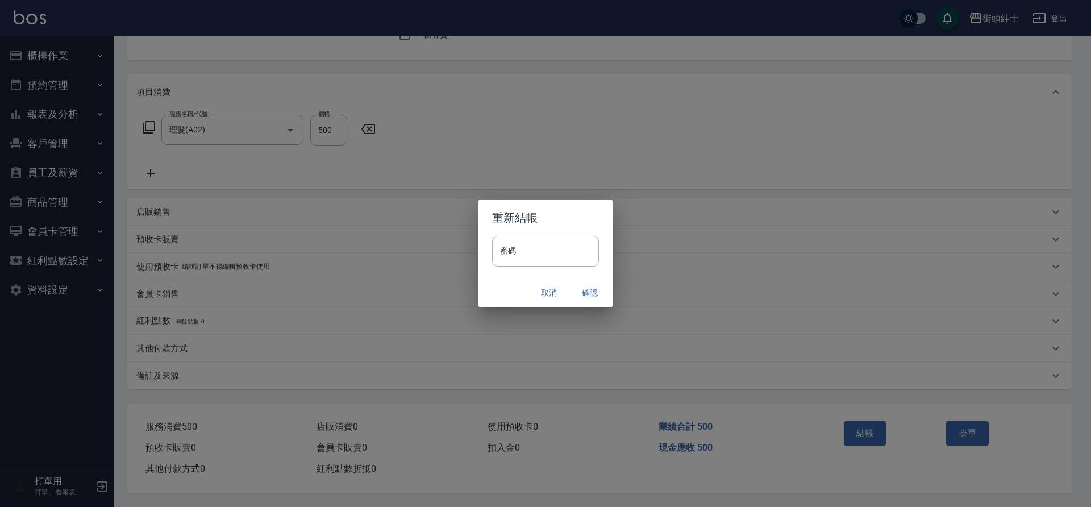
drag, startPoint x: 870, startPoint y: 429, endPoint x: 589, endPoint y: 293, distance: 312.3
click at [589, 293] on button "確認" at bounding box center [590, 292] width 36 height 21
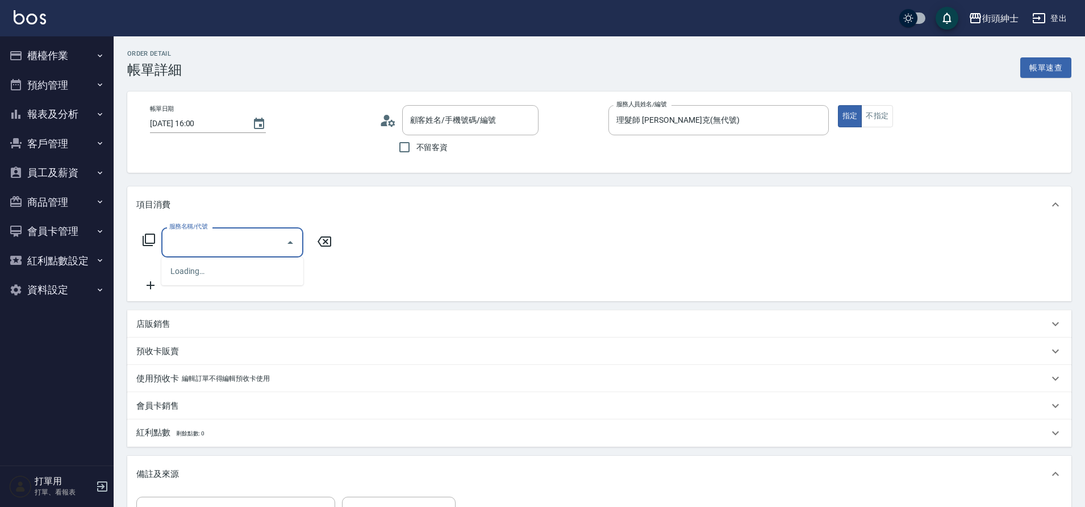
type input "[PERSON_NAME]/0905065306/null"
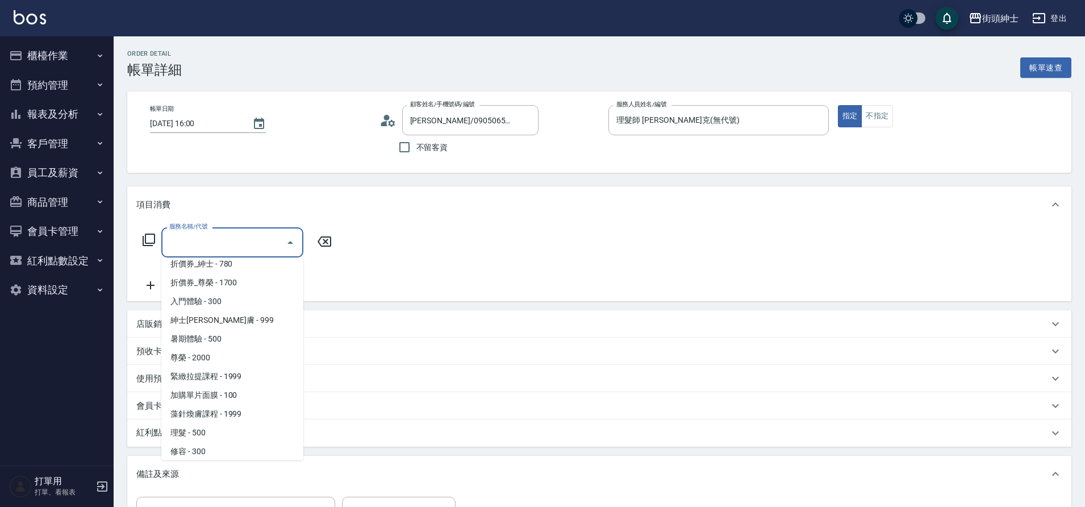
scroll to position [87, 0]
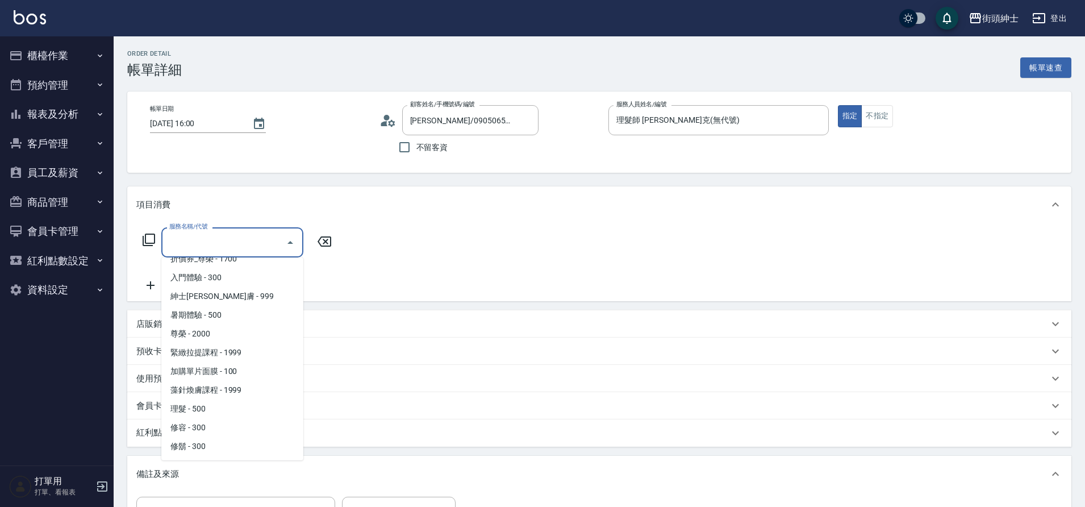
click at [212, 409] on span "理髮 - 500" at bounding box center [232, 408] width 142 height 19
type input "理髮(A02)"
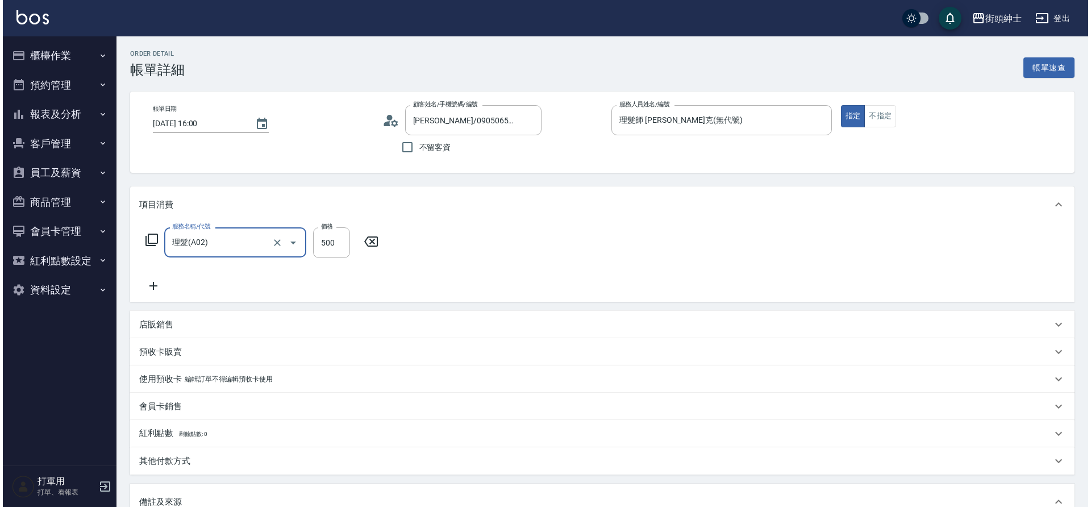
scroll to position [194, 0]
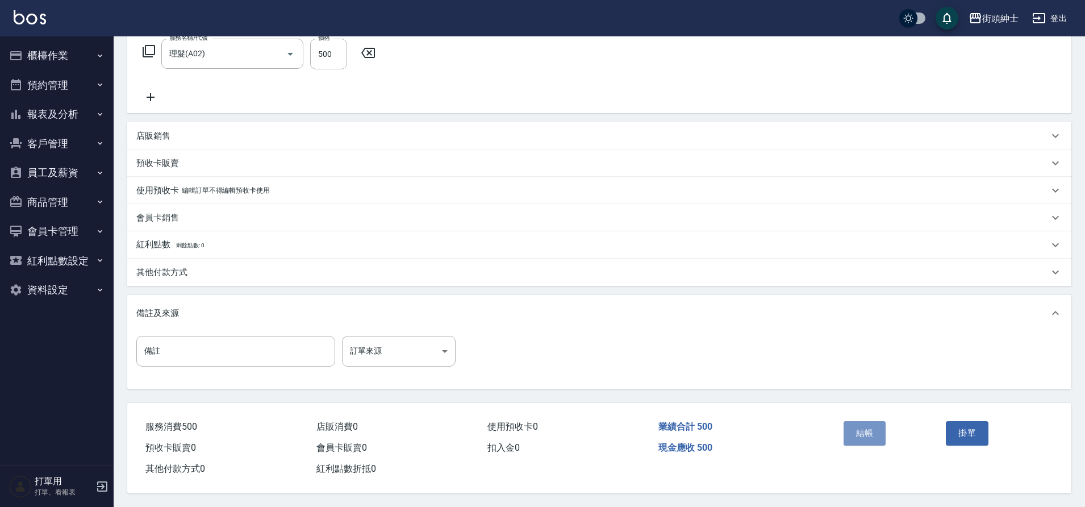
click at [869, 432] on button "結帳" at bounding box center [865, 433] width 43 height 24
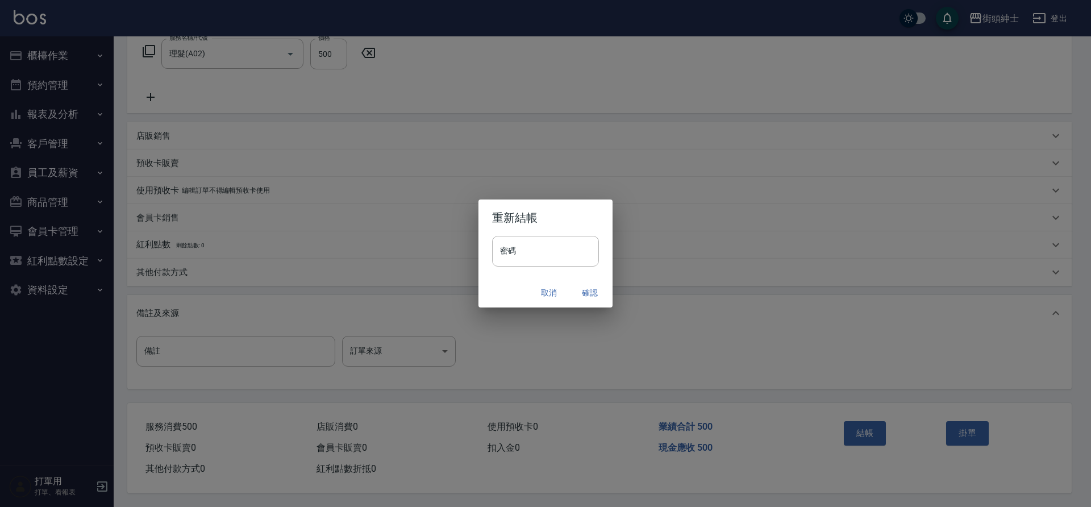
click at [591, 298] on button "確認" at bounding box center [590, 292] width 36 height 21
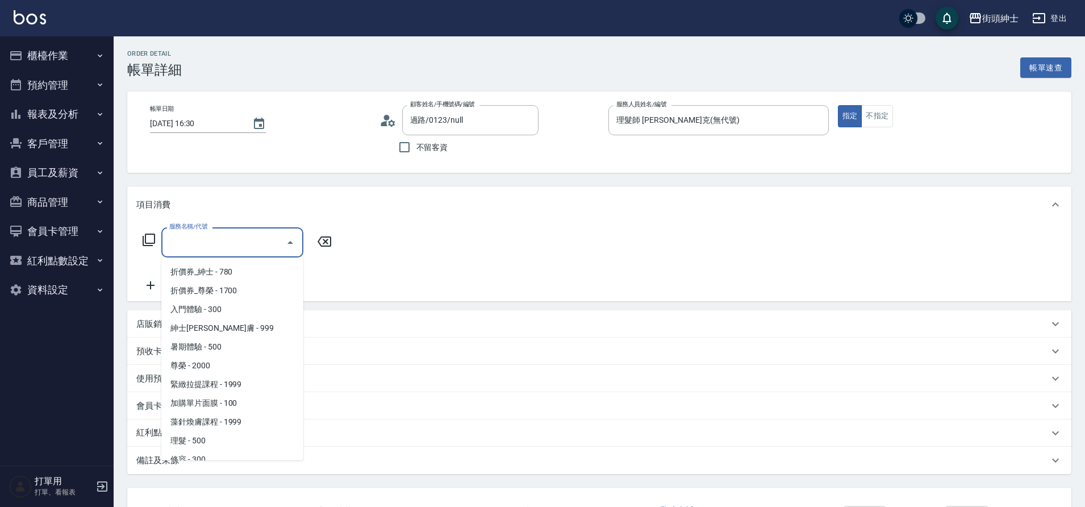
scroll to position [87, 0]
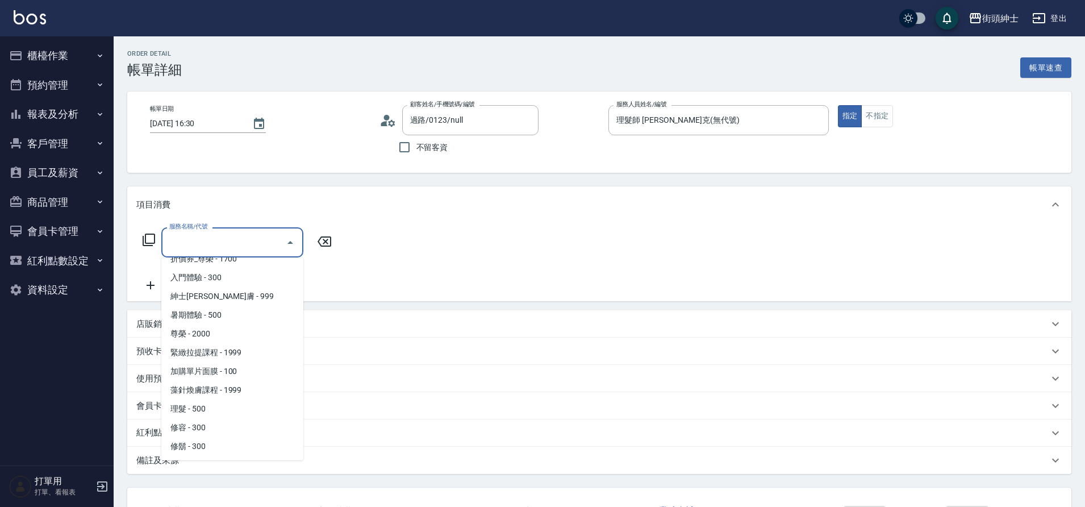
click at [210, 404] on span "理髮 - 500" at bounding box center [232, 408] width 142 height 19
type input "理髮(A02)"
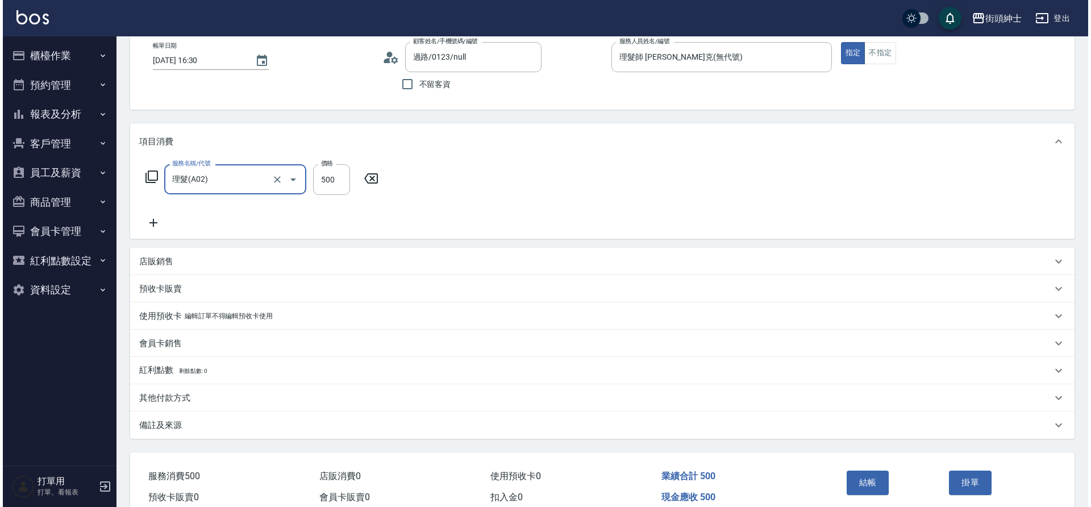
scroll to position [118, 0]
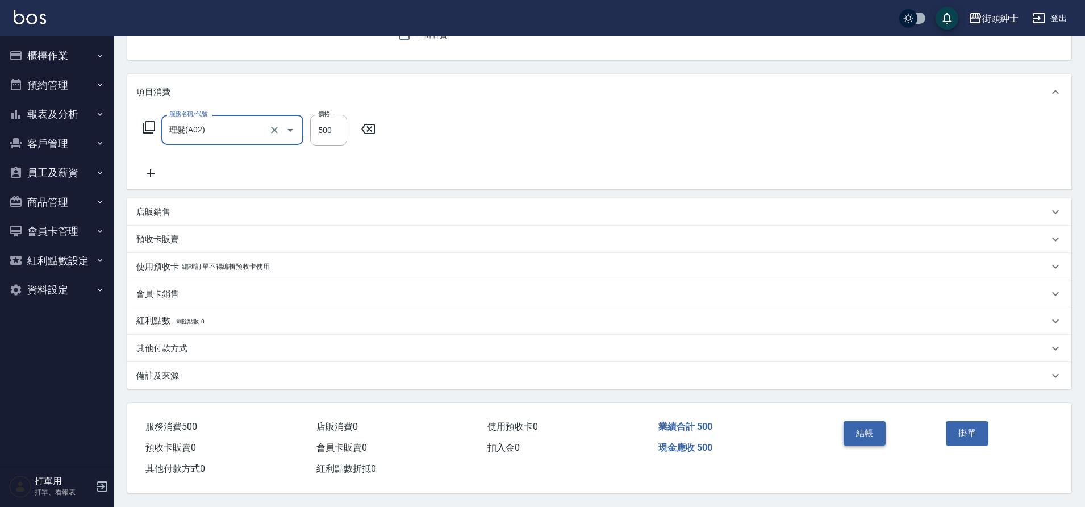
drag, startPoint x: 0, startPoint y: 0, endPoint x: 867, endPoint y: 432, distance: 968.6
click at [867, 432] on button "結帳" at bounding box center [865, 433] width 43 height 24
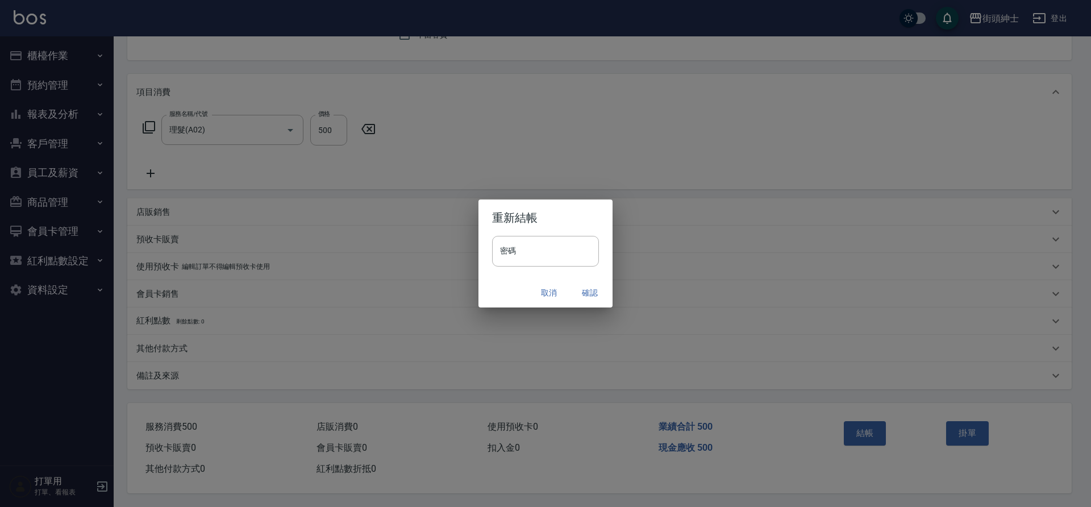
drag, startPoint x: 867, startPoint y: 432, endPoint x: 591, endPoint y: 293, distance: 309.2
click at [591, 293] on button "確認" at bounding box center [590, 292] width 36 height 21
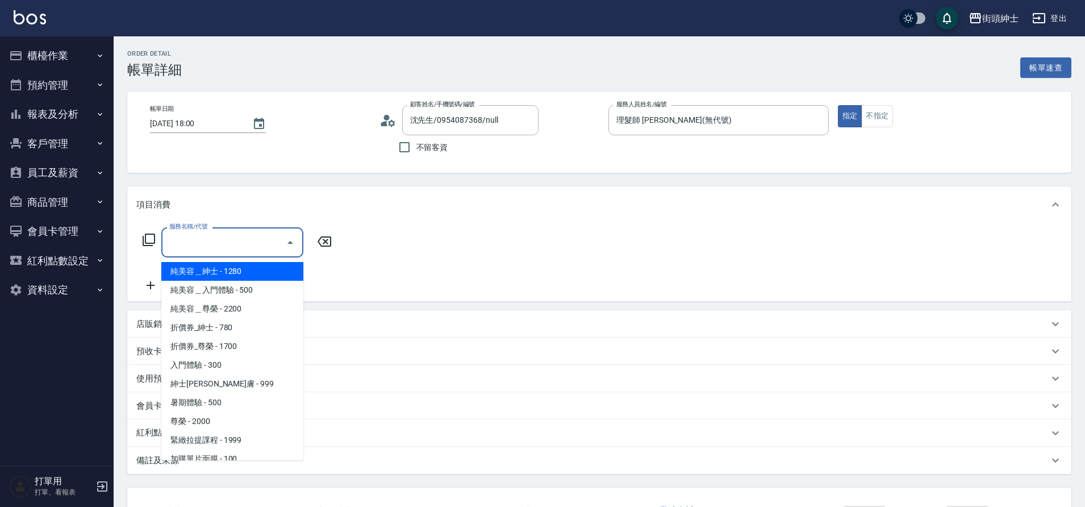
scroll to position [87, 0]
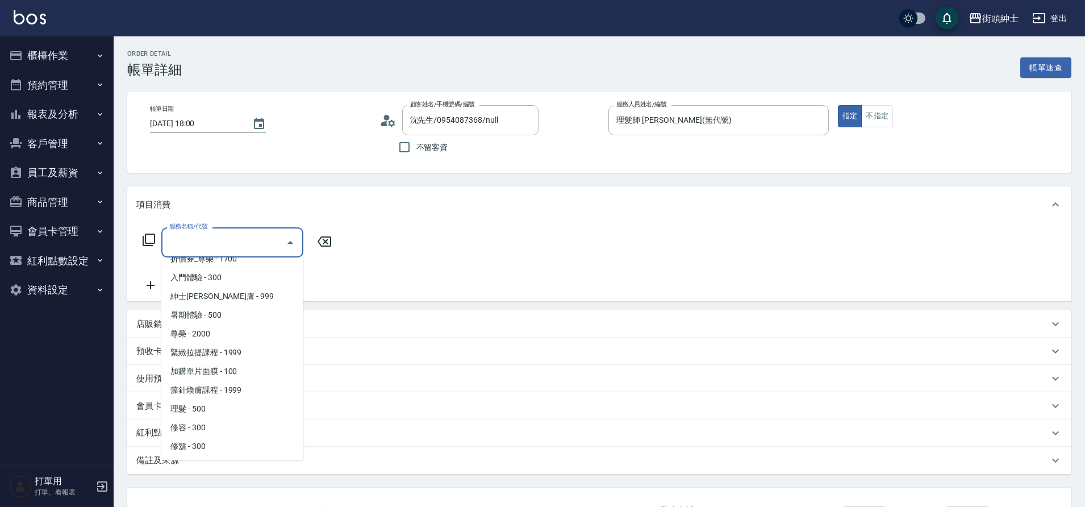
click at [213, 407] on span "理髮 - 500" at bounding box center [232, 408] width 142 height 19
type input "理髮(A02)"
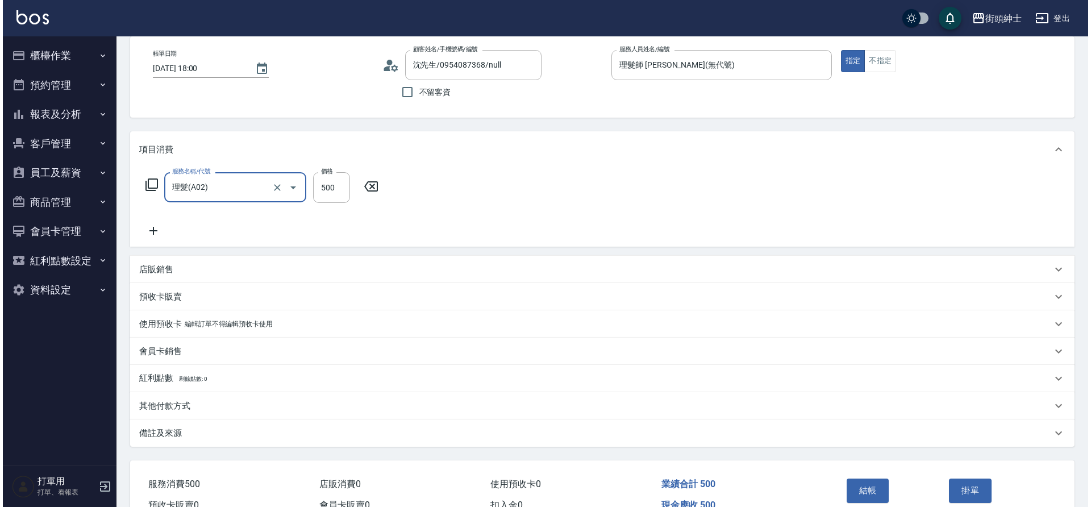
scroll to position [118, 0]
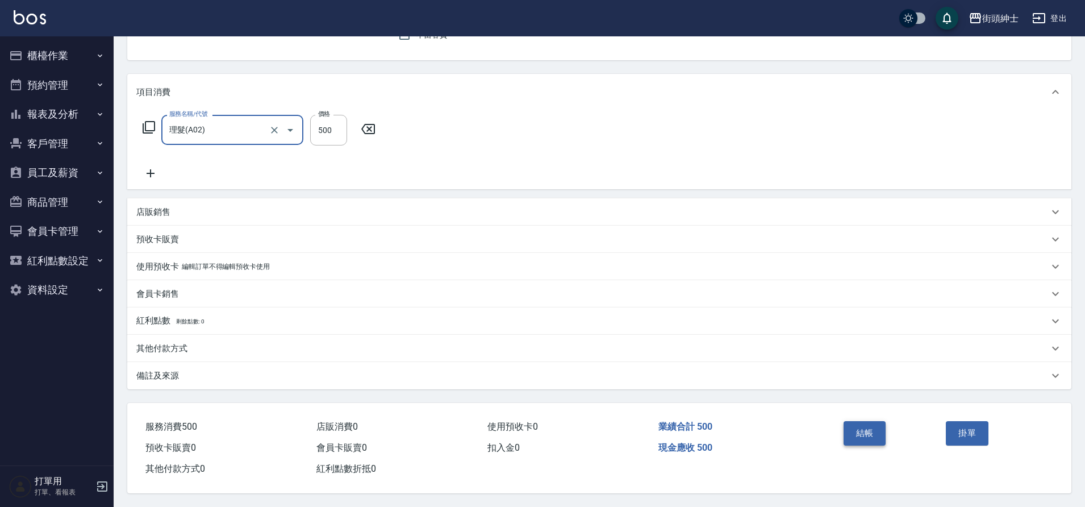
drag, startPoint x: 0, startPoint y: 0, endPoint x: 866, endPoint y: 429, distance: 966.8
click at [866, 429] on button "結帳" at bounding box center [865, 433] width 43 height 24
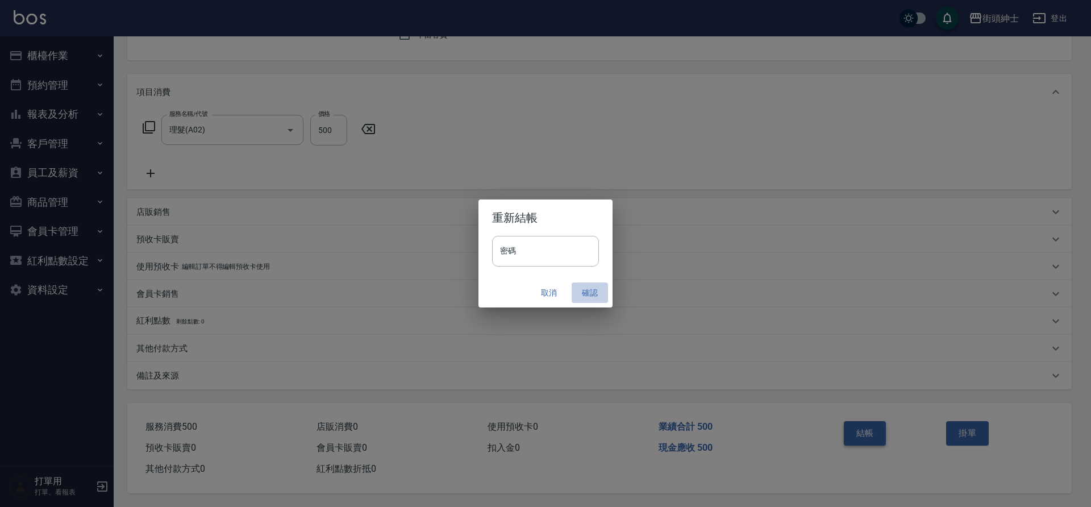
click at [587, 293] on button "確認" at bounding box center [590, 292] width 36 height 21
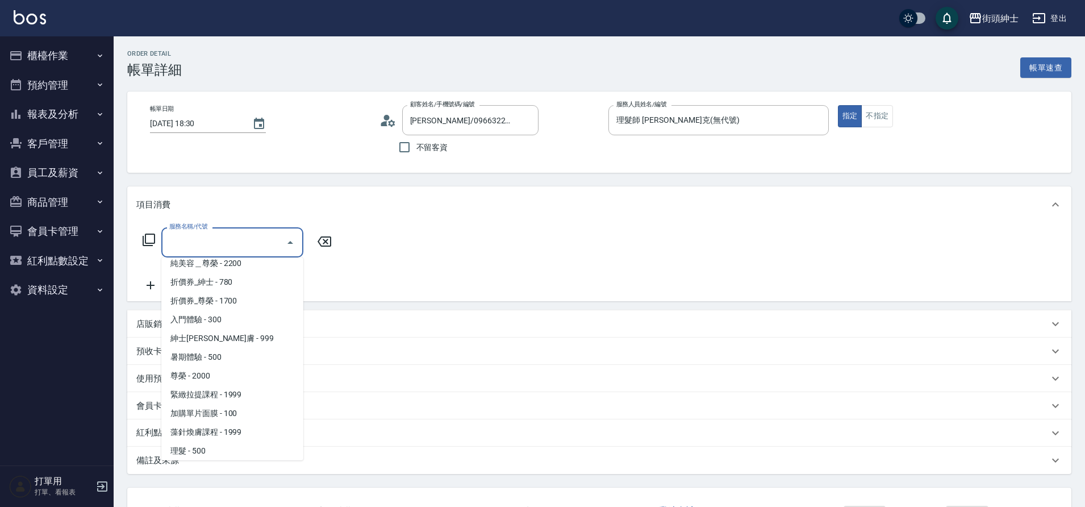
scroll to position [87, 0]
click at [195, 409] on span "理髮 - 500" at bounding box center [232, 408] width 142 height 19
type input "理髮(A02)"
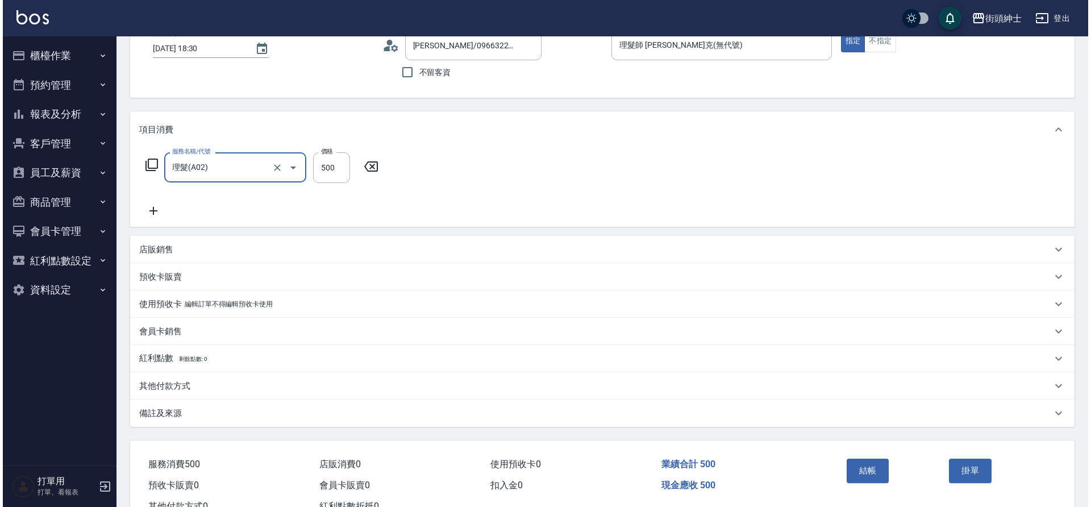
scroll to position [118, 0]
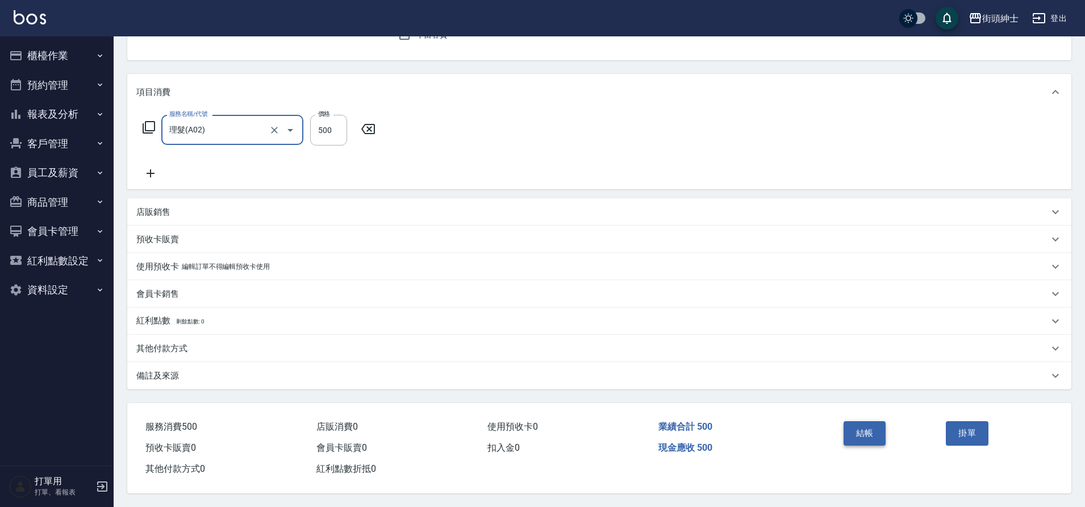
drag, startPoint x: 0, startPoint y: 0, endPoint x: 869, endPoint y: 428, distance: 968.6
click at [869, 428] on button "結帳" at bounding box center [865, 433] width 43 height 24
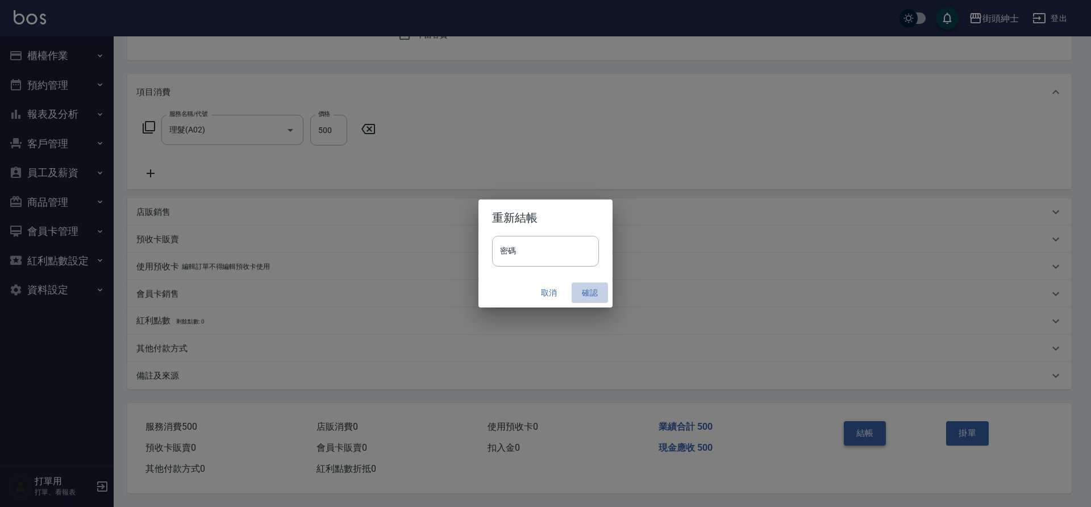
drag, startPoint x: 869, startPoint y: 428, endPoint x: 586, endPoint y: 295, distance: 312.6
click at [586, 295] on button "確認" at bounding box center [590, 292] width 36 height 21
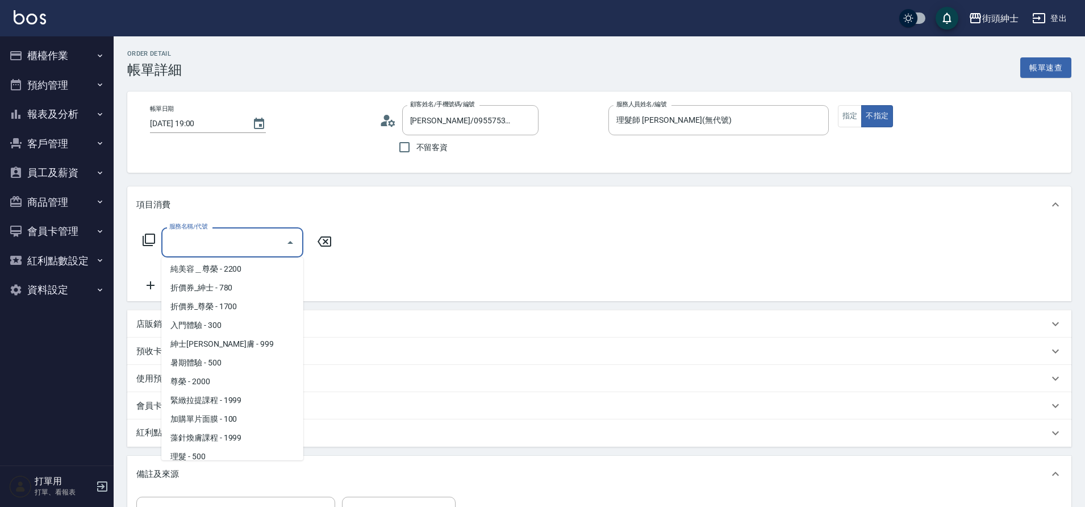
scroll to position [87, 0]
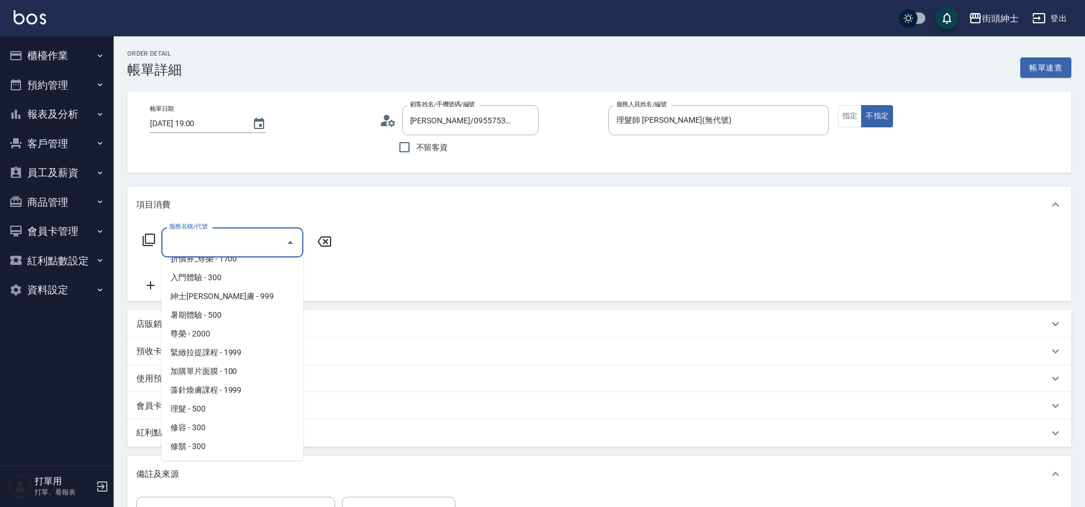
click at [205, 411] on span "理髮 - 500" at bounding box center [232, 408] width 142 height 19
type input "理髮(A02)"
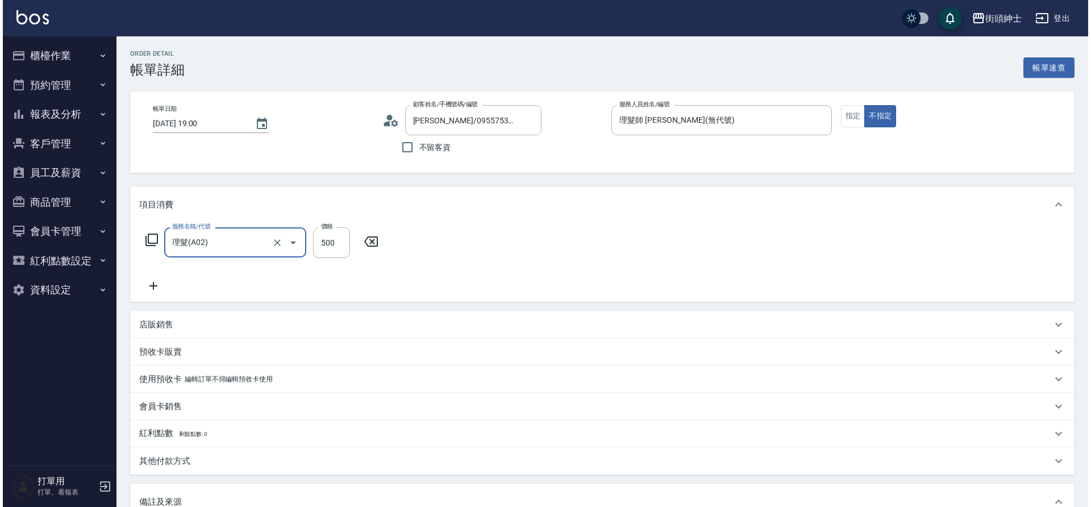
scroll to position [194, 0]
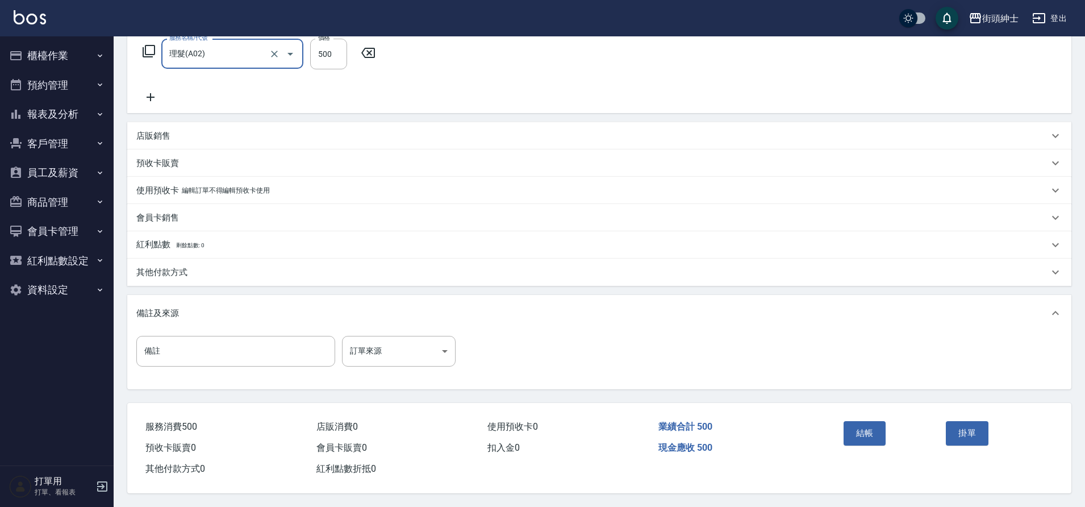
click at [873, 424] on button "結帳" at bounding box center [865, 433] width 43 height 24
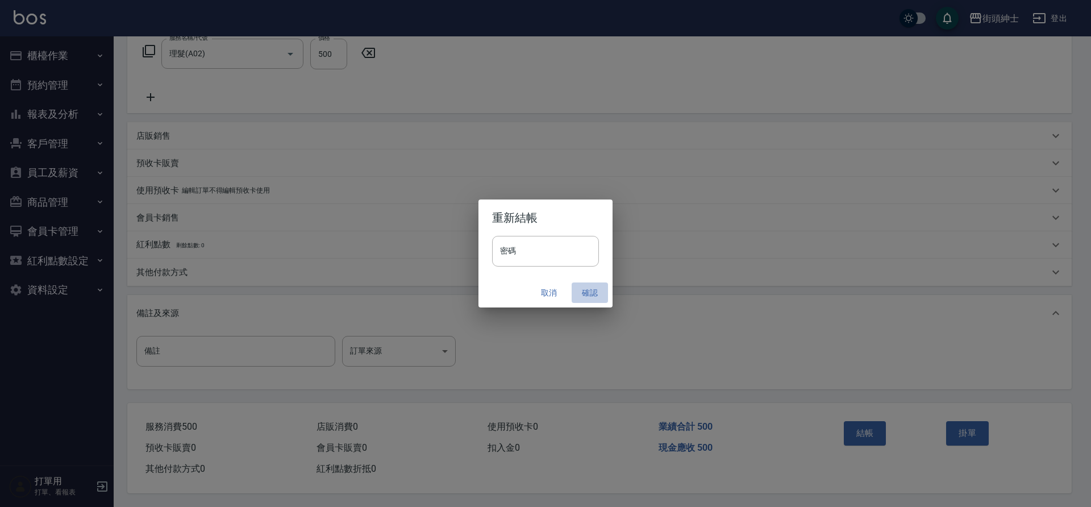
click at [581, 289] on button "確認" at bounding box center [590, 292] width 36 height 21
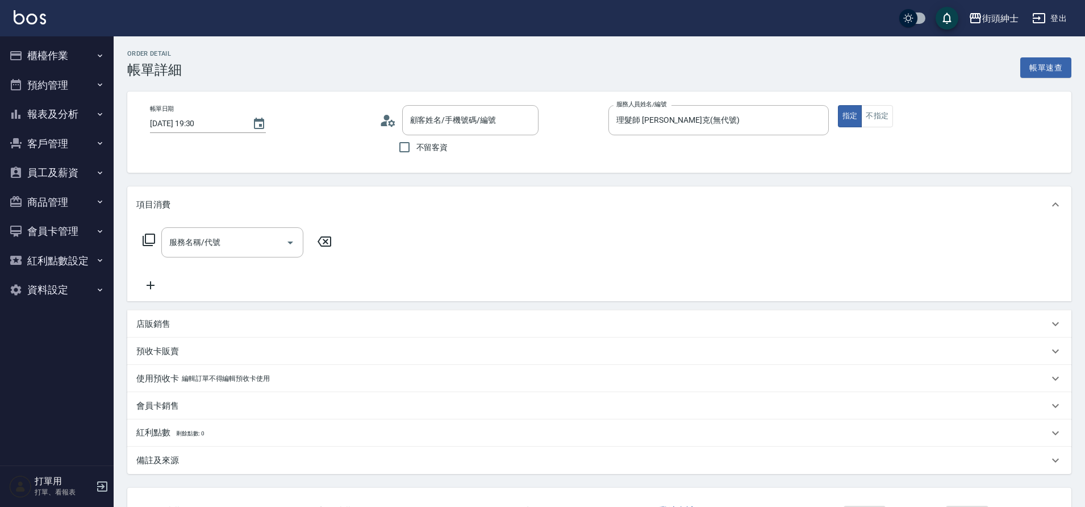
type input "William chao/0983607415/null"
drag, startPoint x: 0, startPoint y: 0, endPoint x: 224, endPoint y: 244, distance: 331.7
click at [224, 244] on input "服務名稱/代號" at bounding box center [223, 242] width 115 height 20
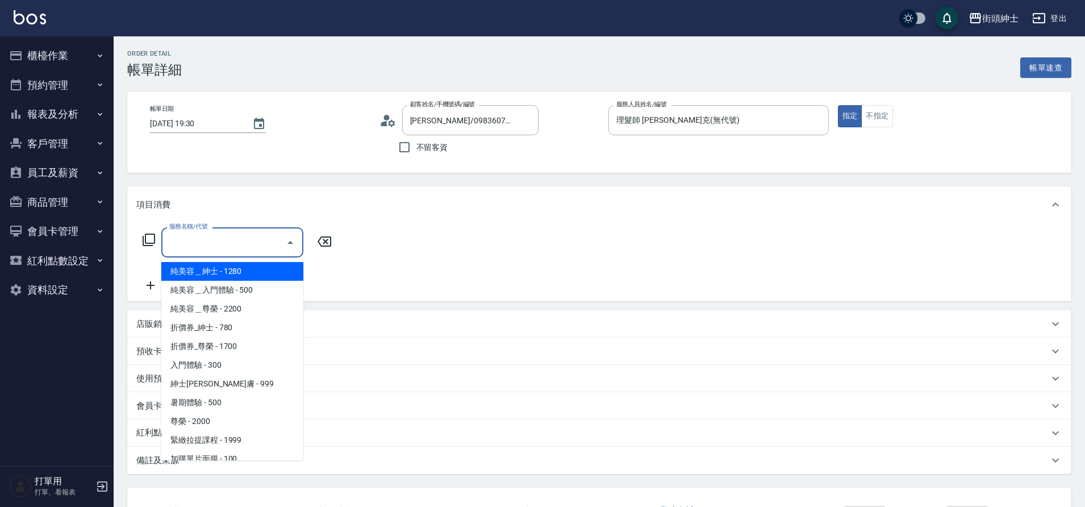
scroll to position [87, 0]
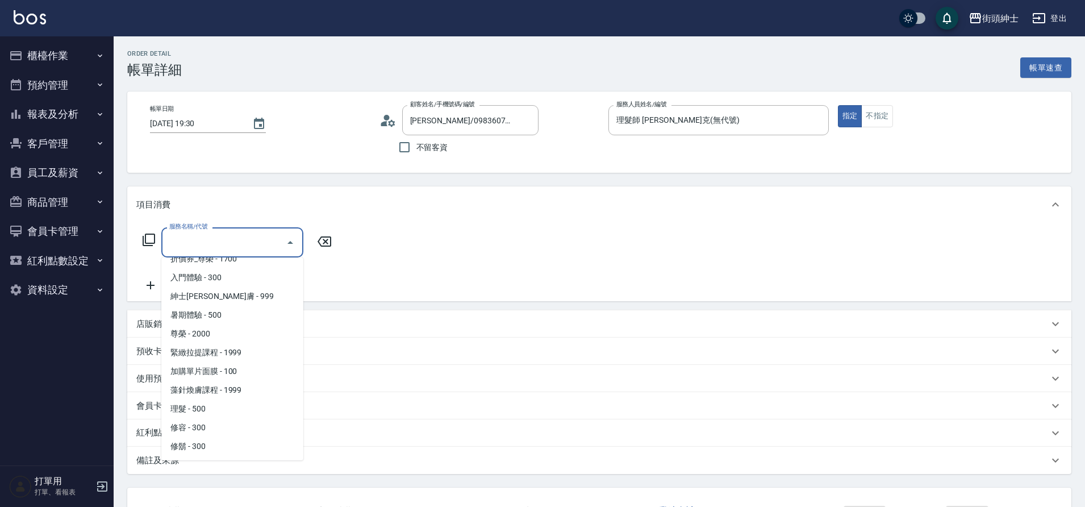
click at [208, 406] on span "理髮 - 500" at bounding box center [232, 408] width 142 height 19
type input "理髮(A02)"
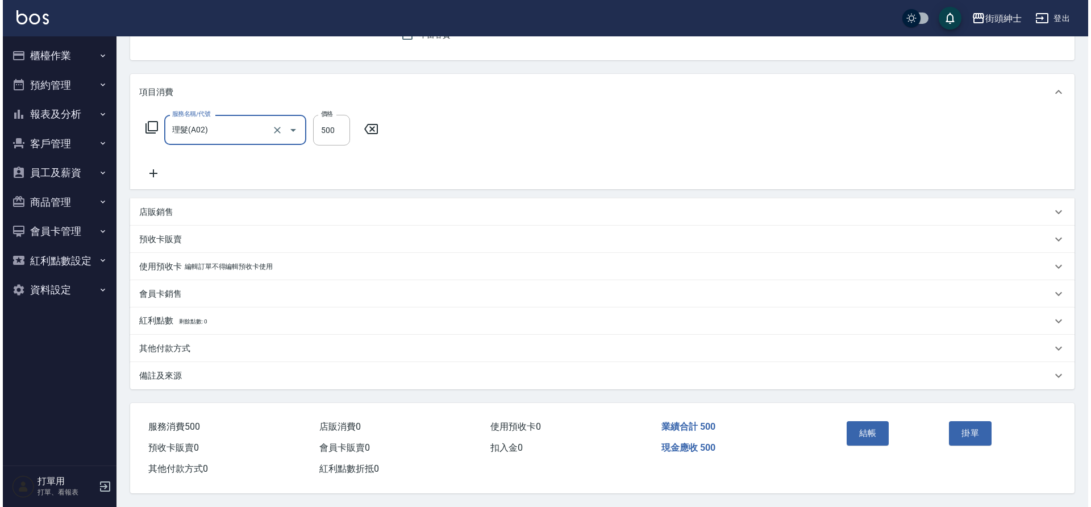
scroll to position [118, 0]
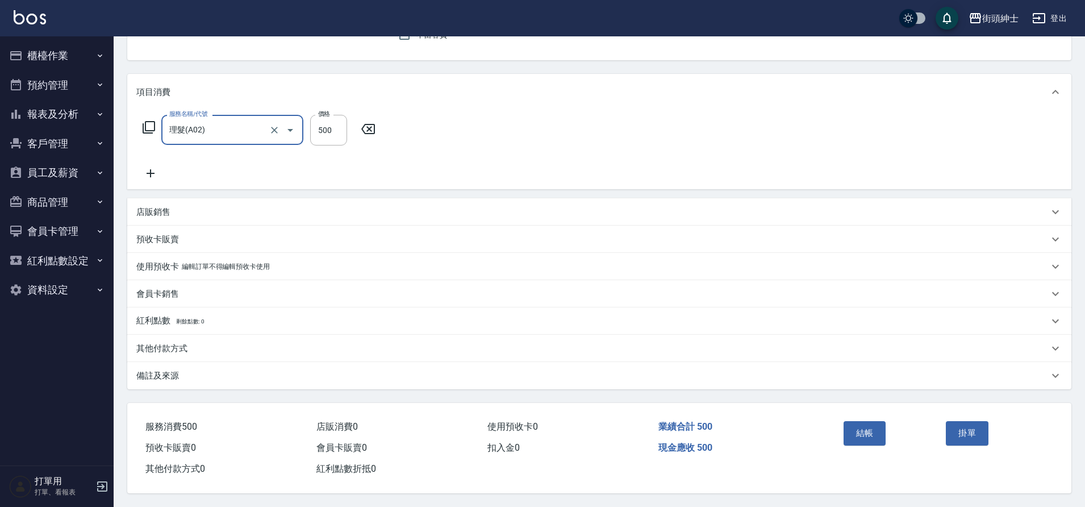
click at [874, 426] on button "結帳" at bounding box center [865, 433] width 43 height 24
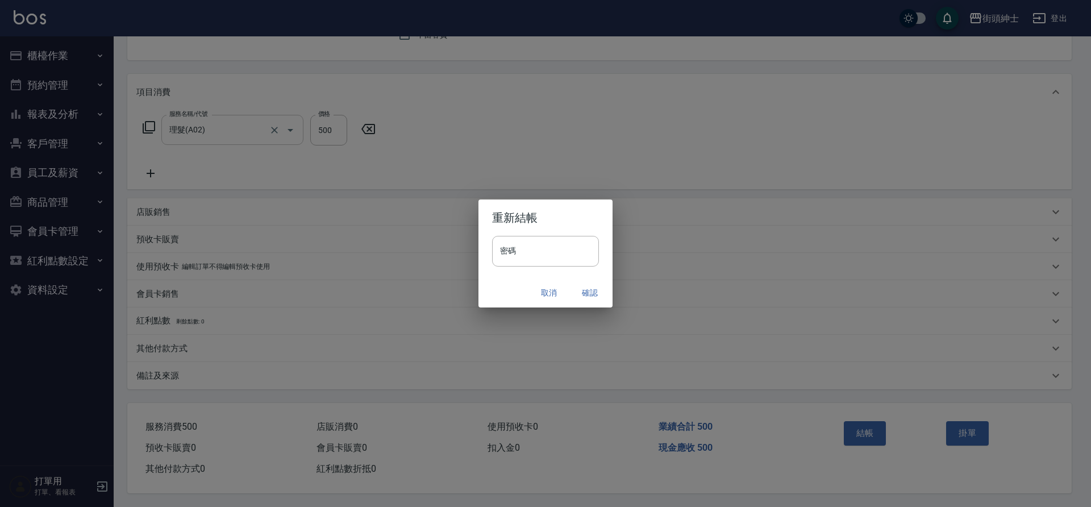
click at [591, 294] on button "確認" at bounding box center [590, 292] width 36 height 21
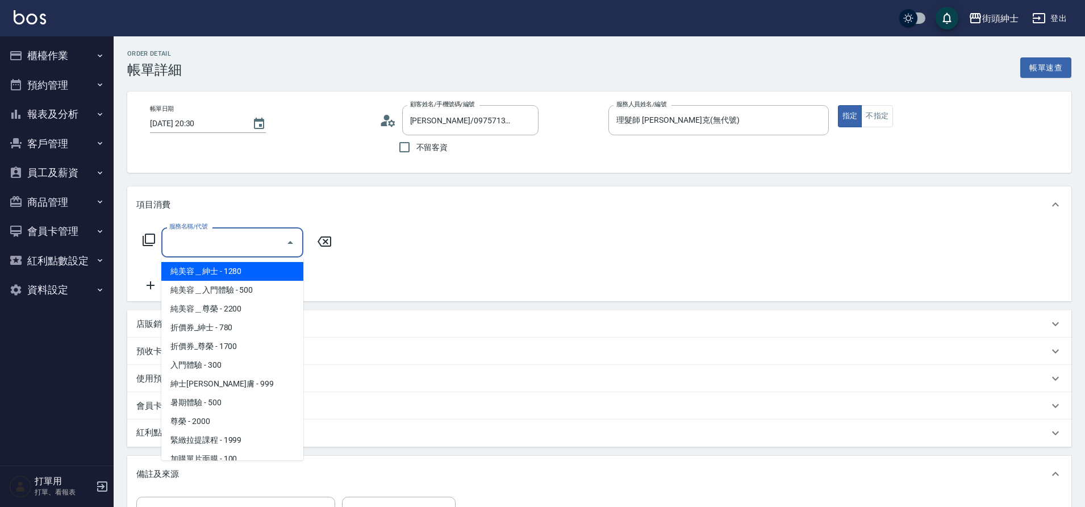
scroll to position [87, 0]
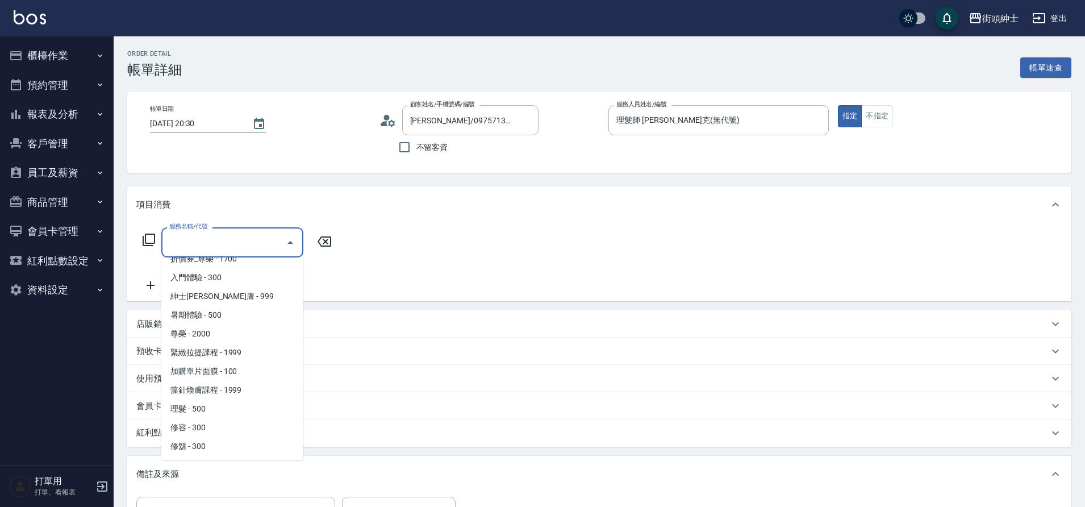
click at [185, 413] on span "理髮 - 500" at bounding box center [232, 408] width 142 height 19
type input "理髮(A02)"
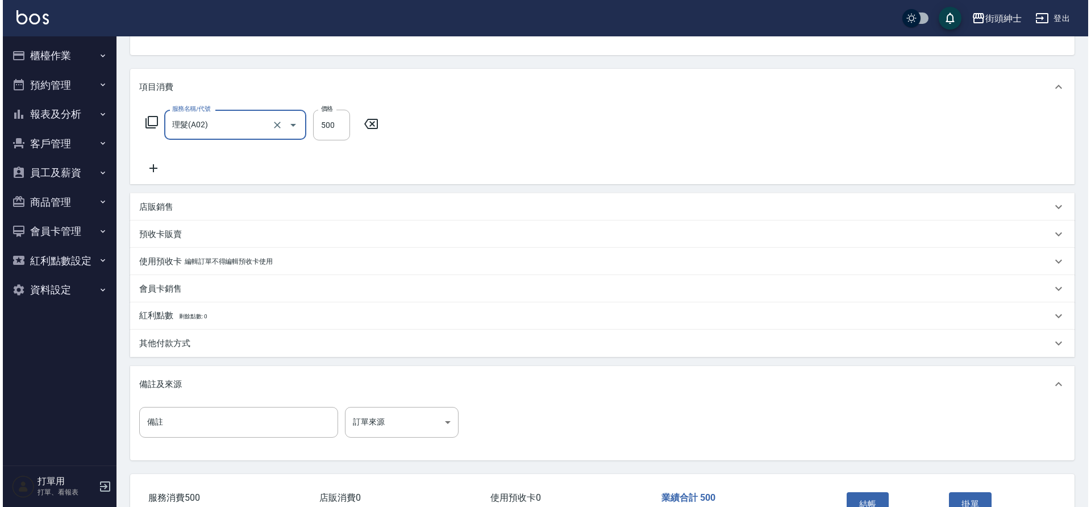
scroll to position [194, 0]
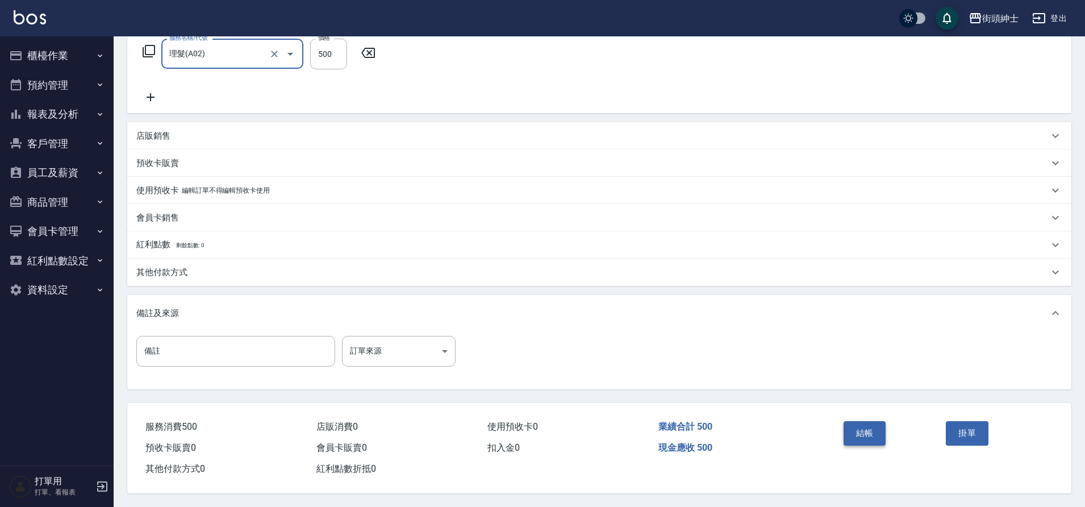
drag, startPoint x: 0, startPoint y: 0, endPoint x: 871, endPoint y: 427, distance: 969.9
click at [871, 427] on button "結帳" at bounding box center [865, 433] width 43 height 24
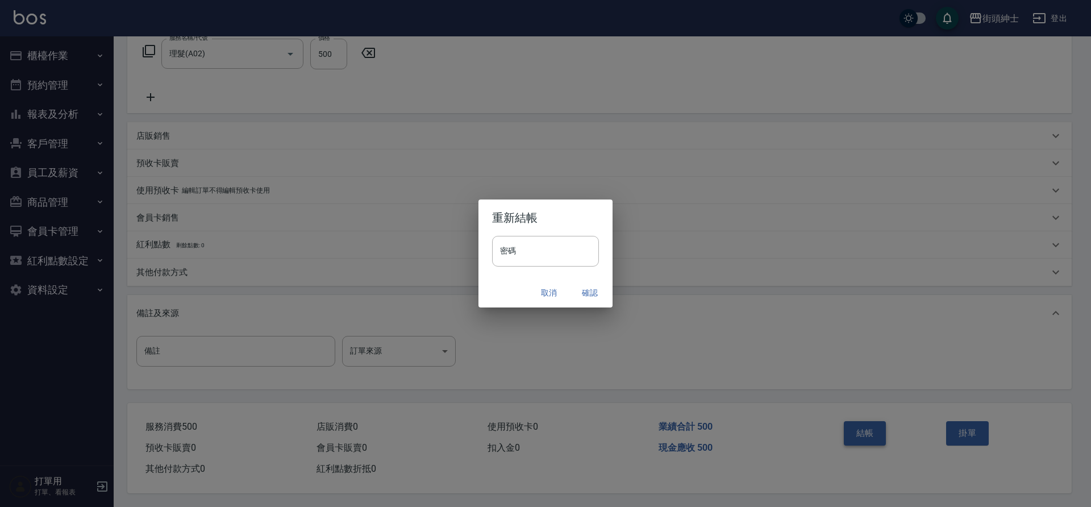
click at [583, 292] on button "確認" at bounding box center [590, 292] width 36 height 21
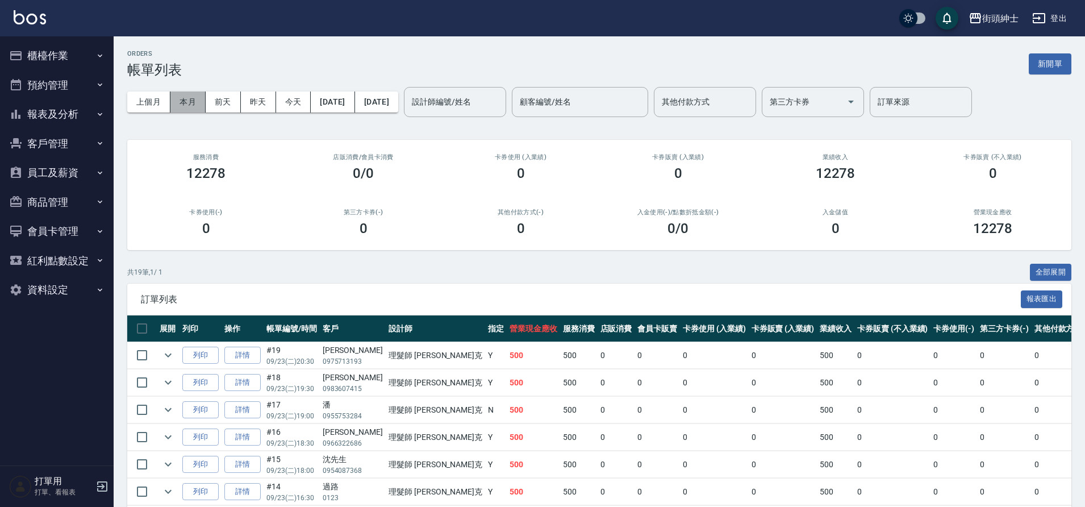
click at [187, 97] on button "本月" at bounding box center [187, 101] width 35 height 21
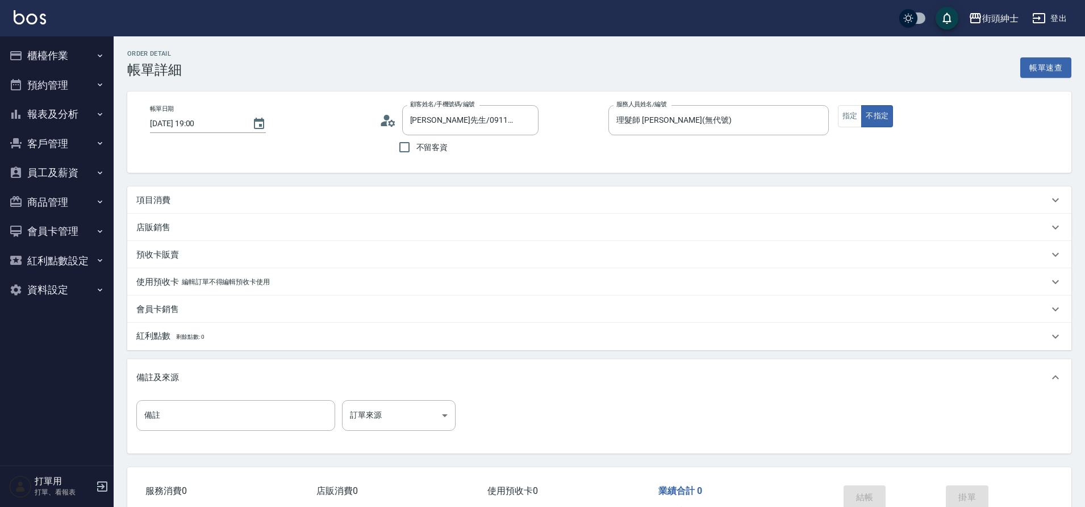
drag, startPoint x: 0, startPoint y: 0, endPoint x: 390, endPoint y: 191, distance: 434.3
click at [390, 191] on div "項目消費" at bounding box center [599, 199] width 944 height 27
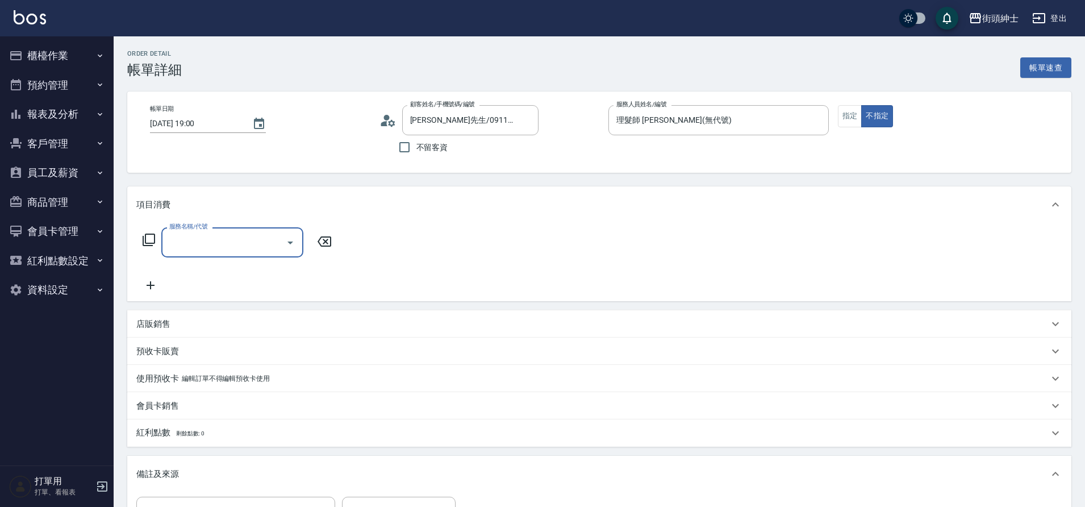
click at [290, 243] on icon "Open" at bounding box center [290, 242] width 6 height 3
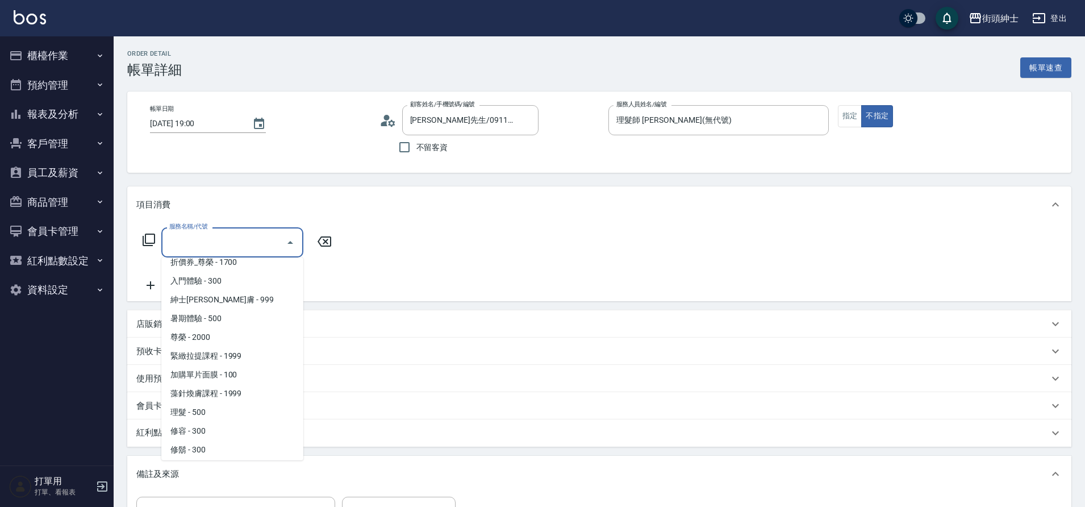
scroll to position [87, 0]
drag, startPoint x: 390, startPoint y: 191, endPoint x: 215, endPoint y: 402, distance: 273.6
click at [215, 402] on span "理髮 - 500" at bounding box center [232, 408] width 142 height 19
type input "理髮(A02)"
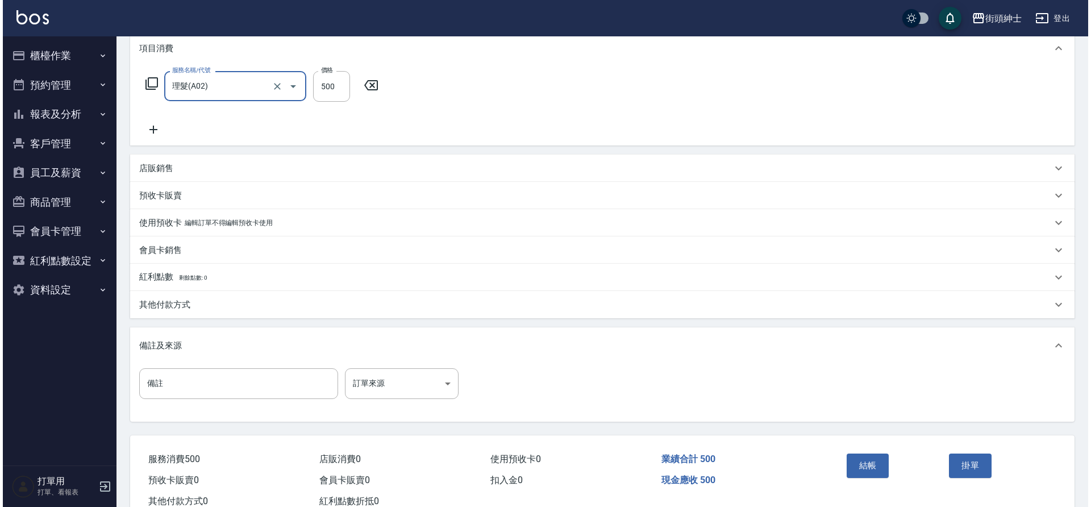
scroll to position [194, 0]
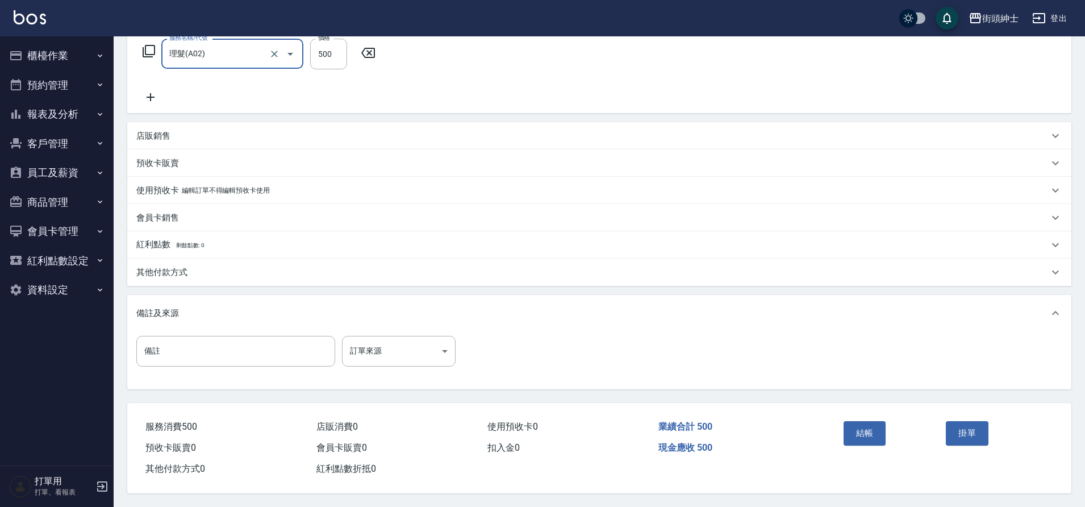
click at [873, 427] on button "結帳" at bounding box center [865, 433] width 43 height 24
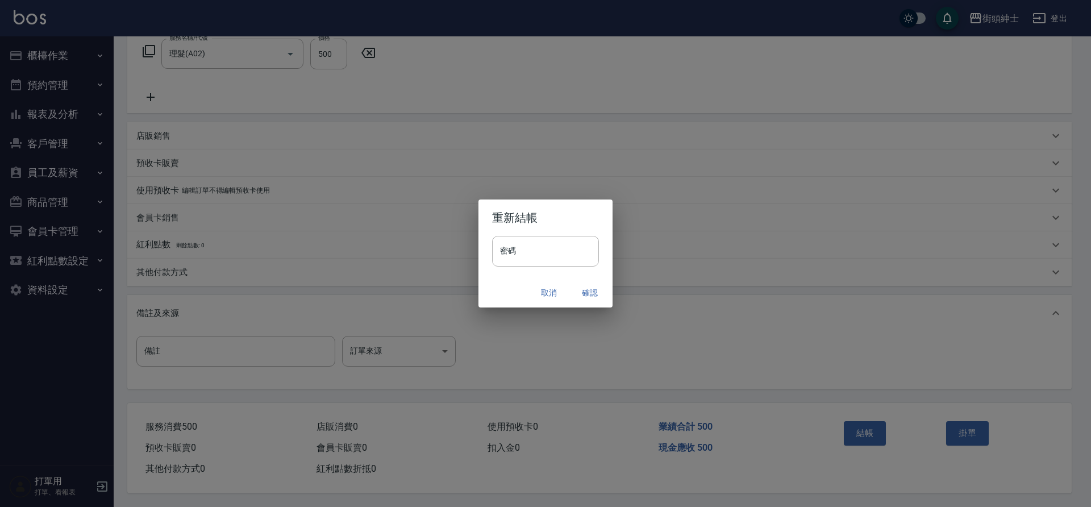
click at [591, 294] on button "確認" at bounding box center [590, 292] width 36 height 21
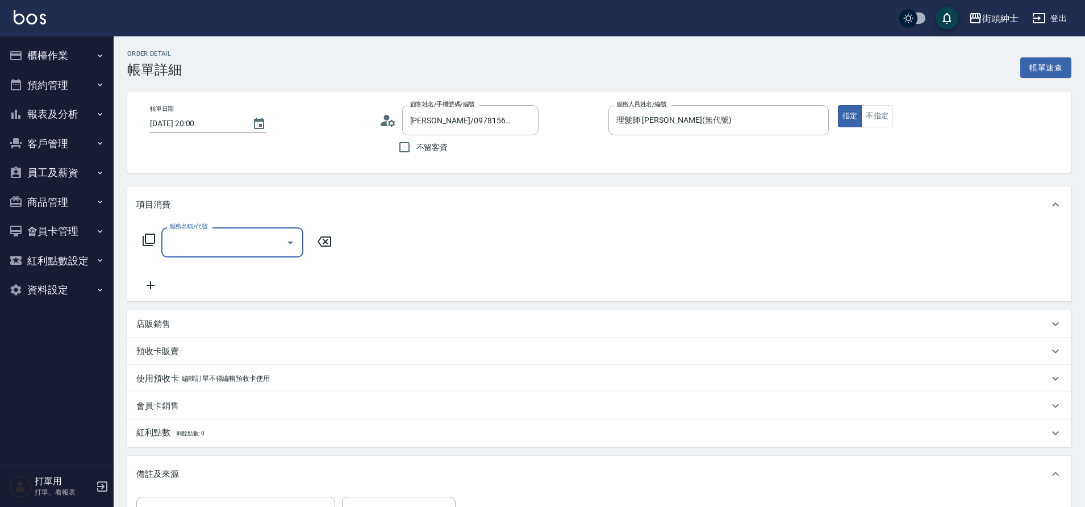
click at [286, 243] on icon "Open" at bounding box center [291, 243] width 14 height 14
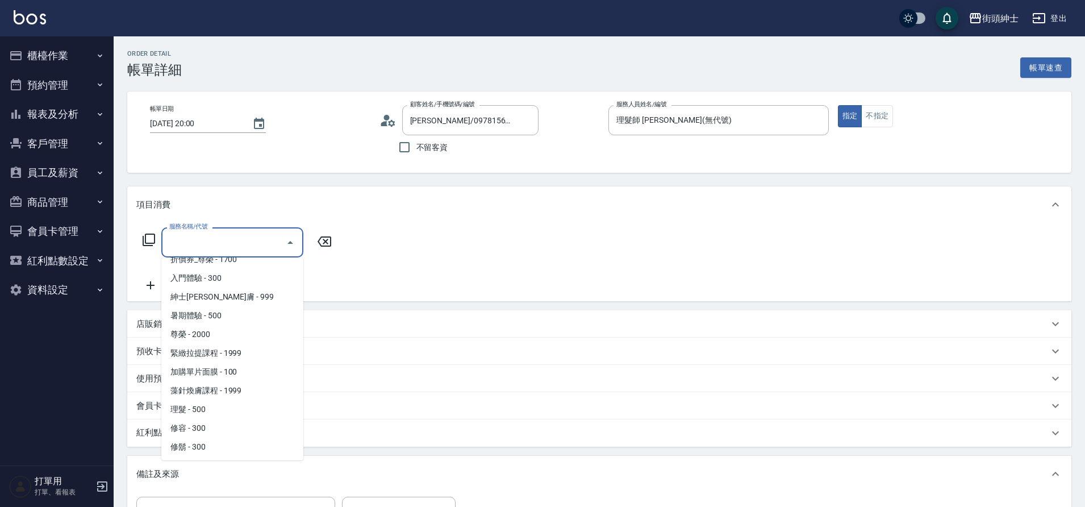
scroll to position [87, 0]
drag, startPoint x: 0, startPoint y: 0, endPoint x: 215, endPoint y: 409, distance: 462.0
click at [215, 409] on span "理髮 - 500" at bounding box center [232, 408] width 142 height 19
click at [215, 409] on div "會員卡銷售" at bounding box center [592, 406] width 912 height 12
type input "理髮(A02)"
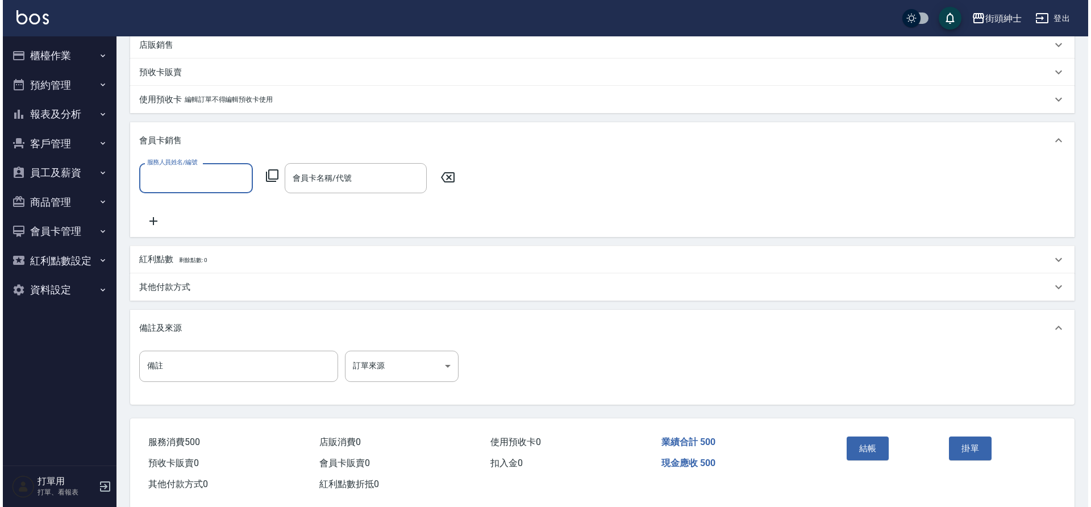
scroll to position [295, 0]
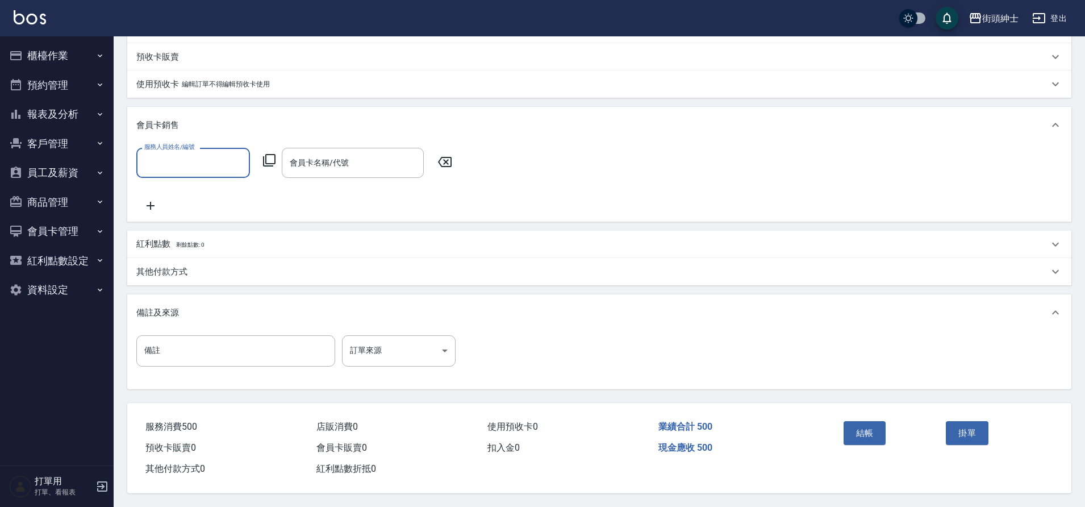
click at [853, 445] on button "結帳" at bounding box center [865, 433] width 43 height 24
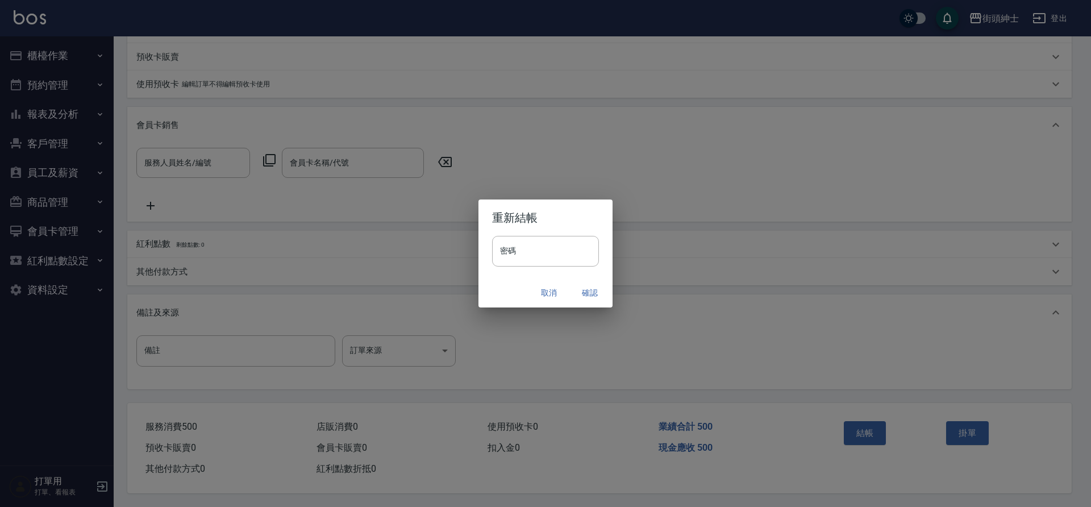
click at [582, 292] on button "確認" at bounding box center [590, 292] width 36 height 21
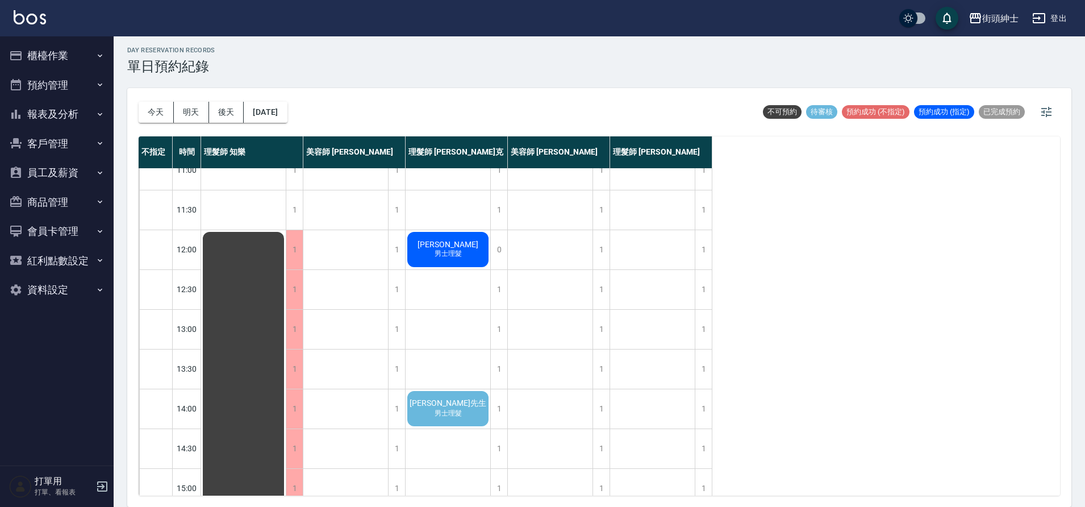
scroll to position [36, 0]
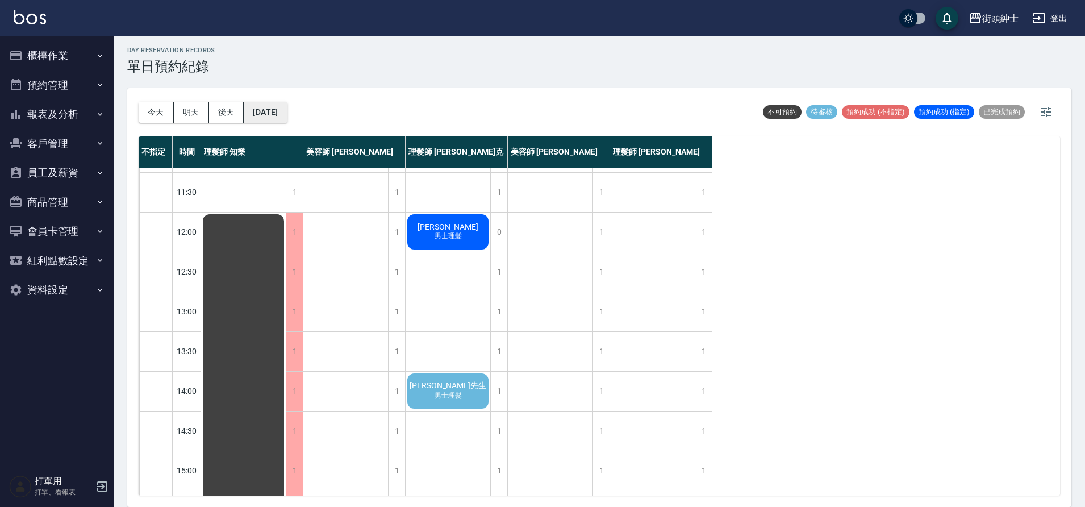
click at [281, 116] on button "2025/09/25" at bounding box center [265, 112] width 43 height 21
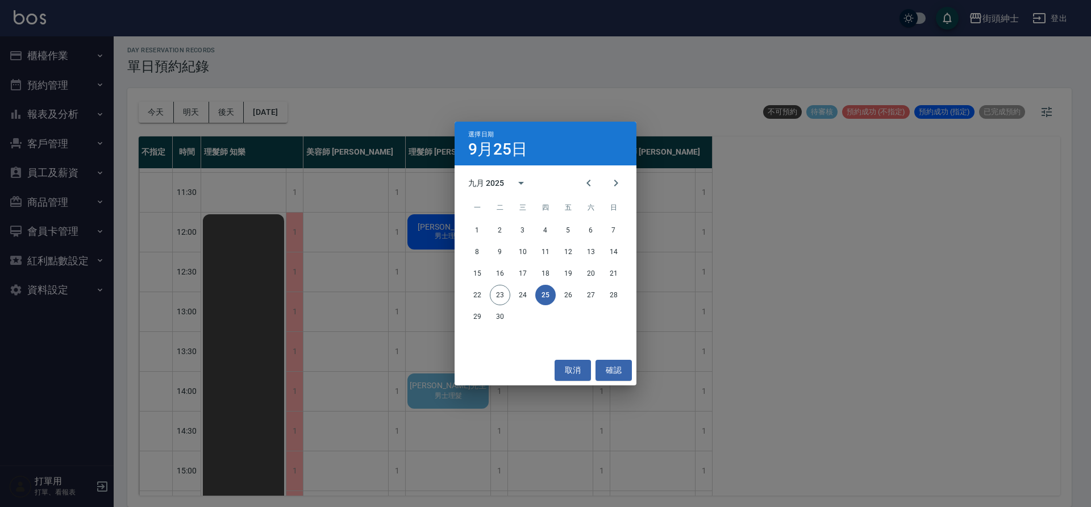
click at [549, 291] on button "25" at bounding box center [545, 295] width 20 height 20
click at [607, 373] on button "確認" at bounding box center [613, 370] width 36 height 21
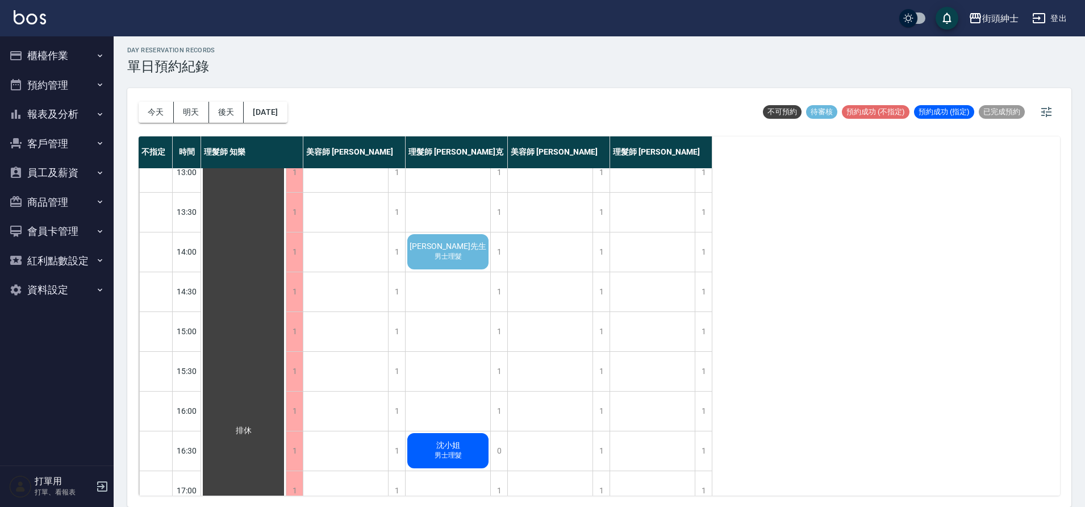
scroll to position [139, 0]
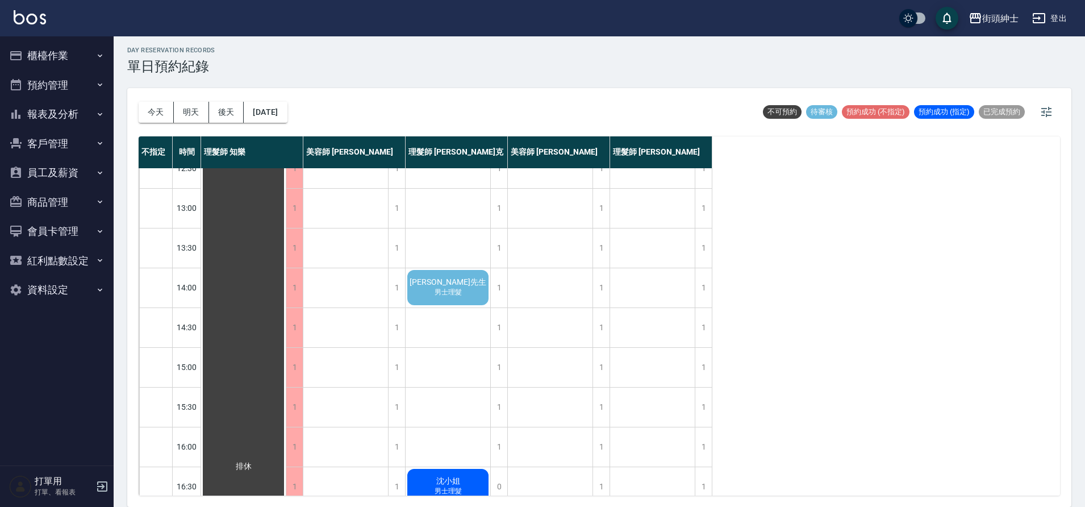
click at [465, 296] on div "蔡先生 男士理髮" at bounding box center [448, 287] width 85 height 39
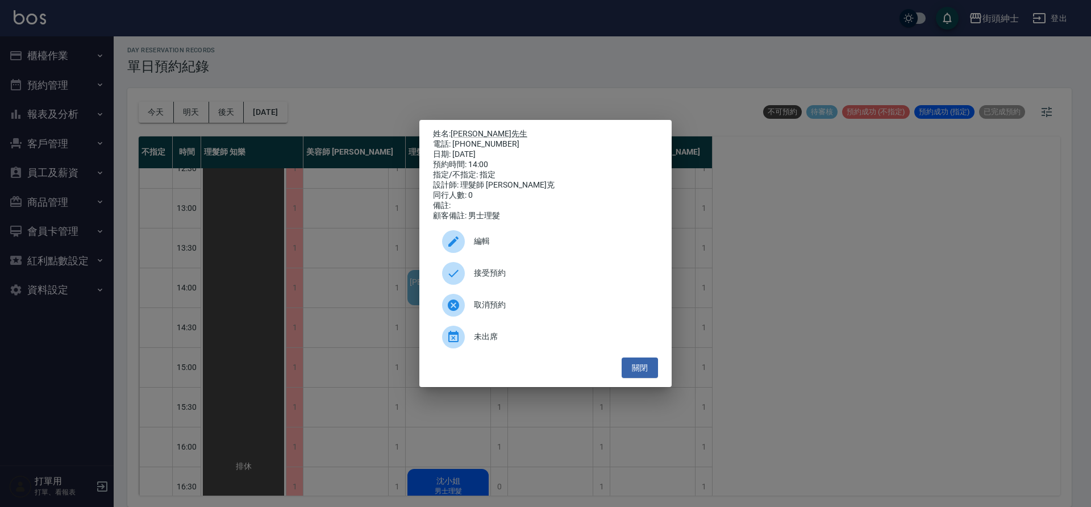
click at [528, 276] on span "接受預約" at bounding box center [561, 273] width 175 height 12
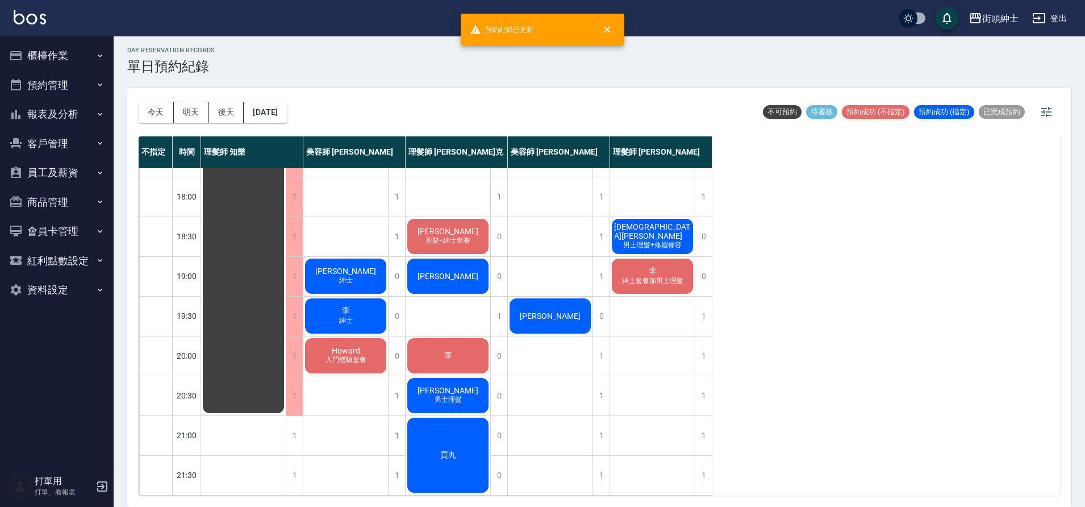
scroll to position [557, 0]
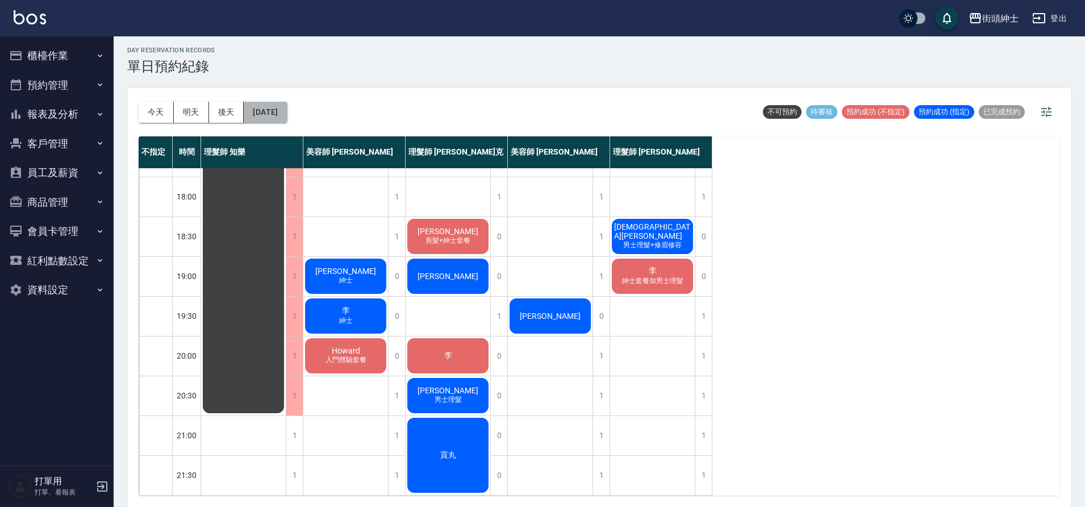
click at [285, 112] on button "2025/09/25" at bounding box center [265, 112] width 43 height 21
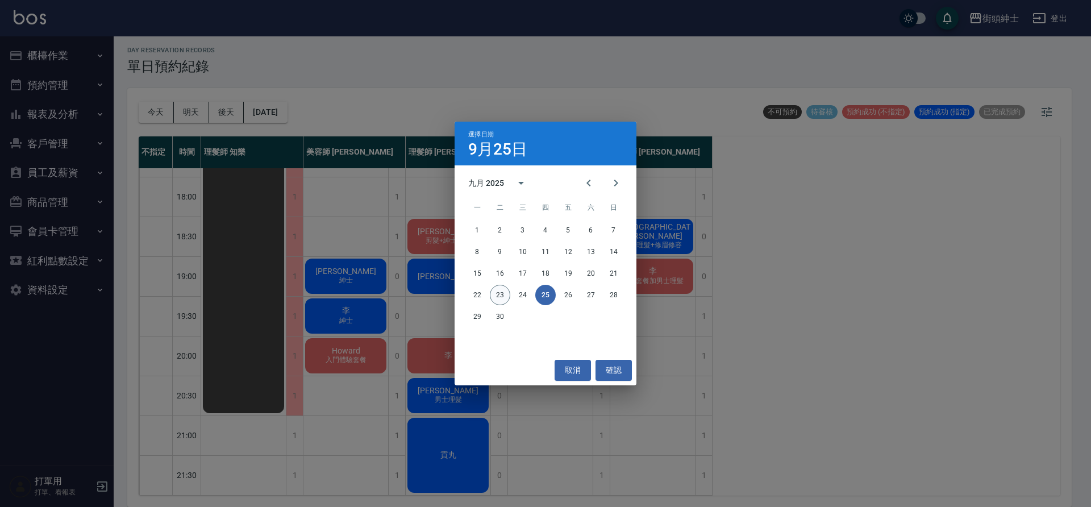
click at [506, 293] on button "23" at bounding box center [500, 295] width 20 height 20
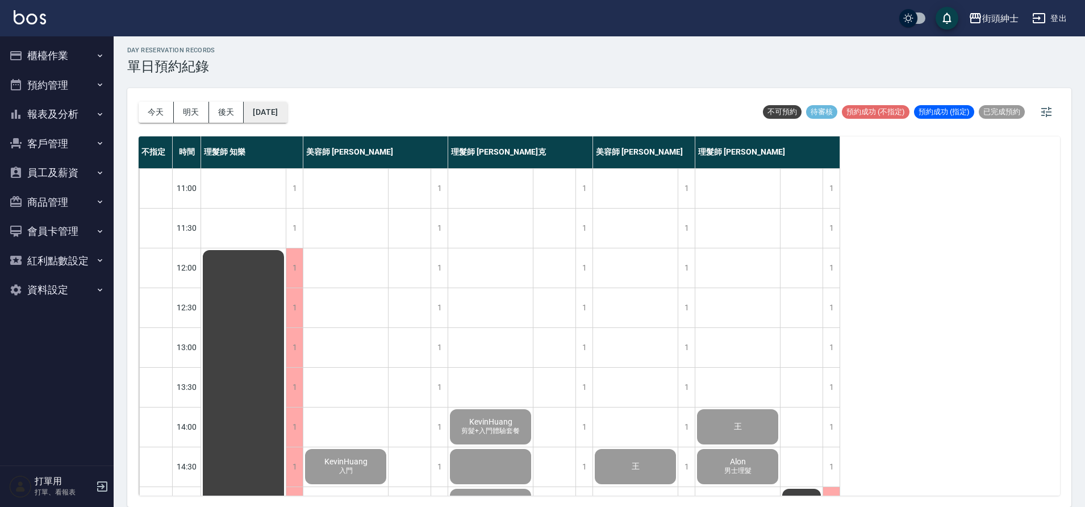
click at [287, 113] on button "2025/09/23" at bounding box center [265, 112] width 43 height 21
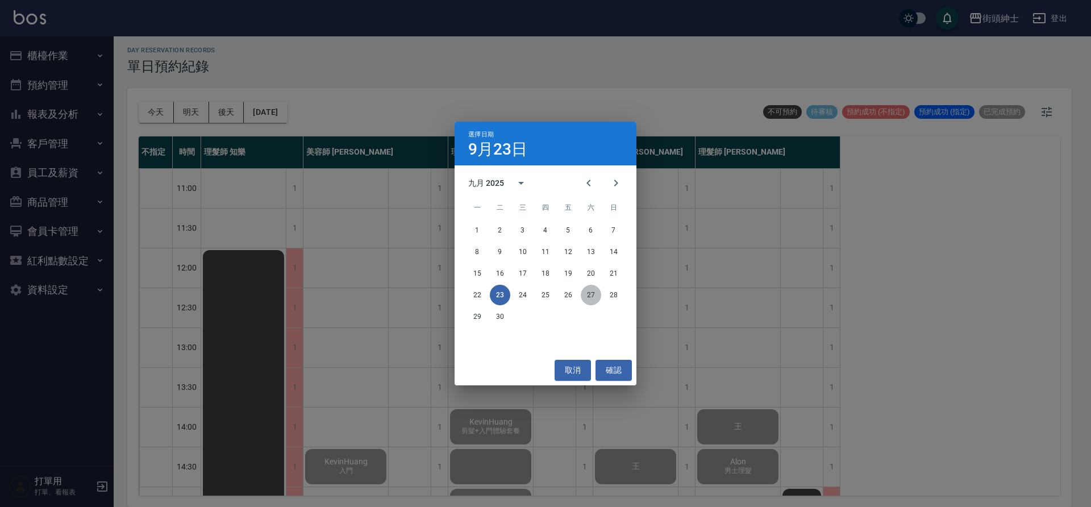
click at [587, 299] on button "27" at bounding box center [591, 295] width 20 height 20
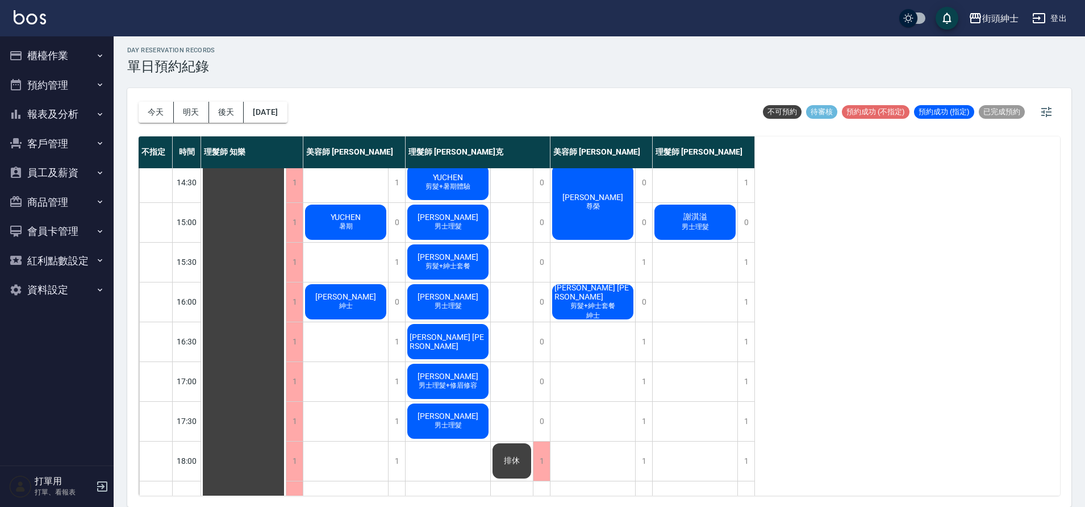
scroll to position [70, 0]
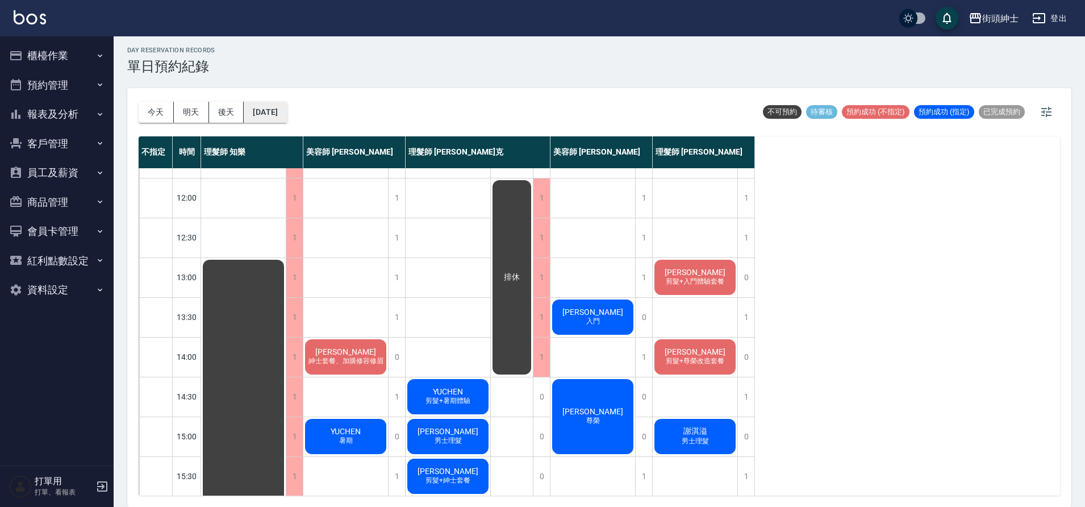
click at [287, 119] on button "2025/09/27" at bounding box center [265, 112] width 43 height 21
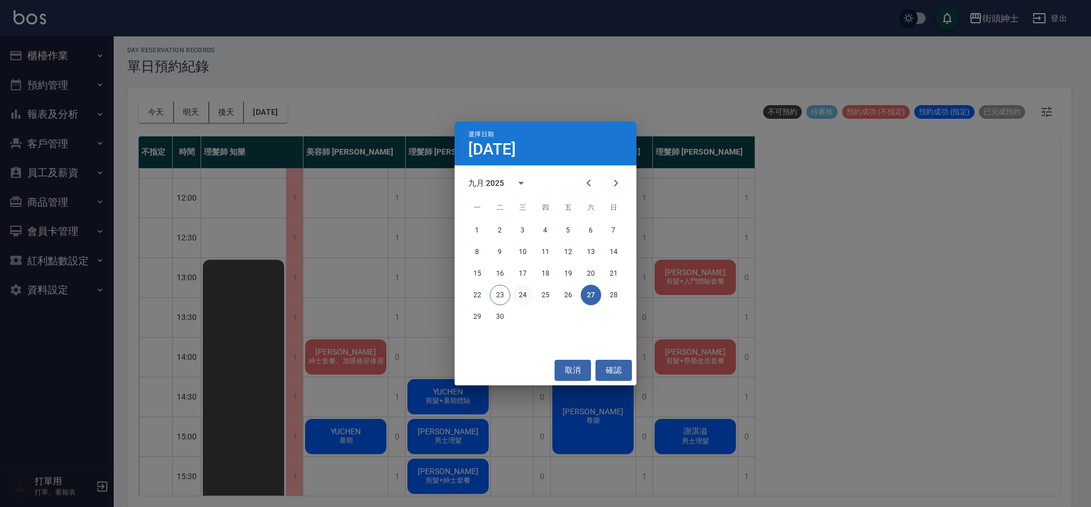
click at [523, 294] on button "24" at bounding box center [522, 295] width 20 height 20
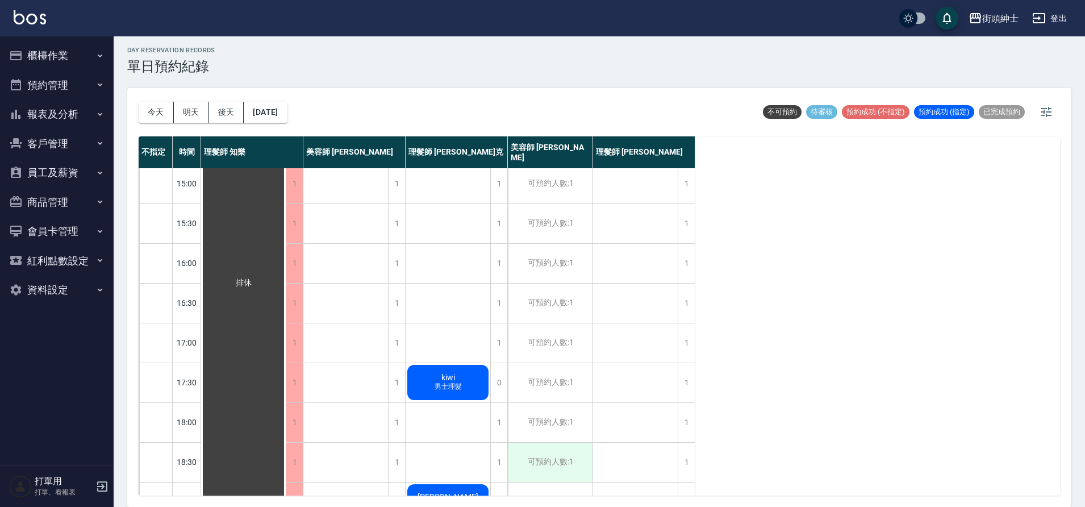
scroll to position [517, 0]
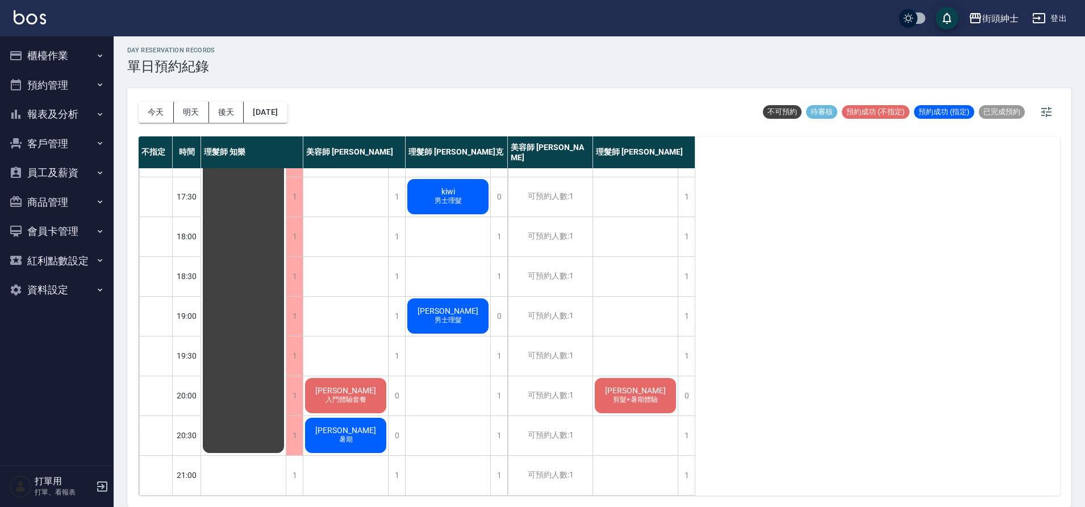
click at [632, 386] on span "Cliff Hsu" at bounding box center [635, 390] width 65 height 9
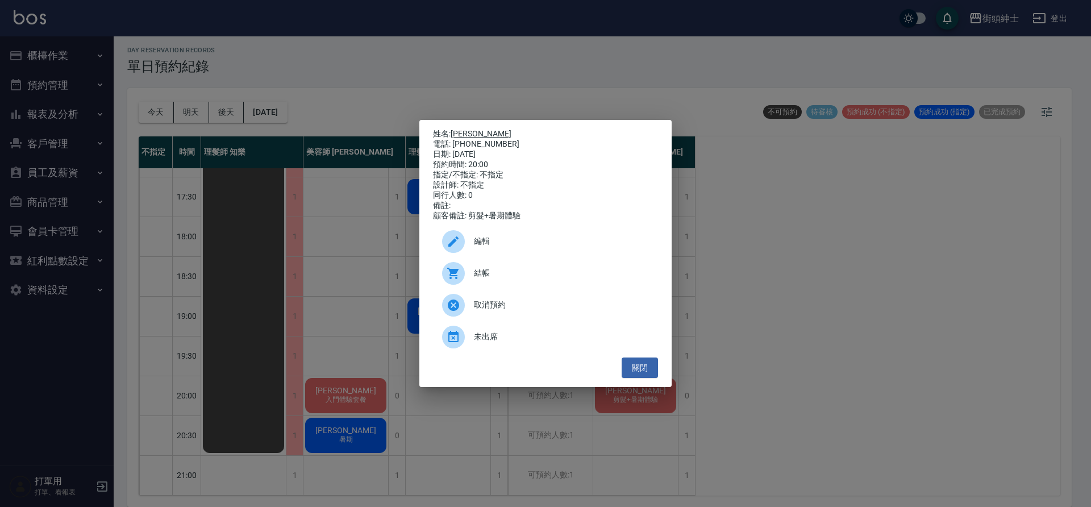
click at [472, 131] on link "Cliff Hsu" at bounding box center [481, 133] width 61 height 9
click at [655, 376] on button "關閉" at bounding box center [640, 367] width 36 height 21
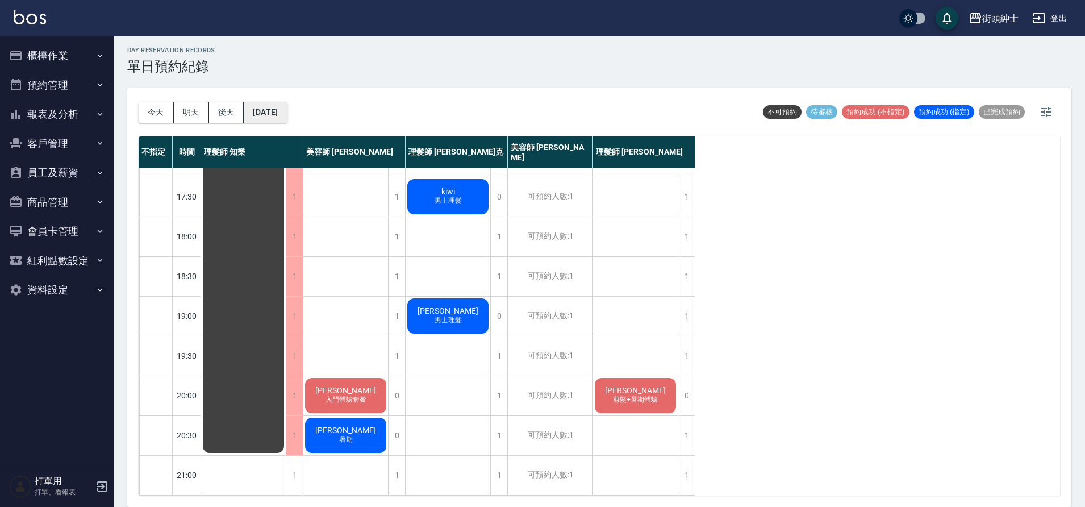
click at [276, 113] on button "2025/09/24" at bounding box center [265, 112] width 43 height 21
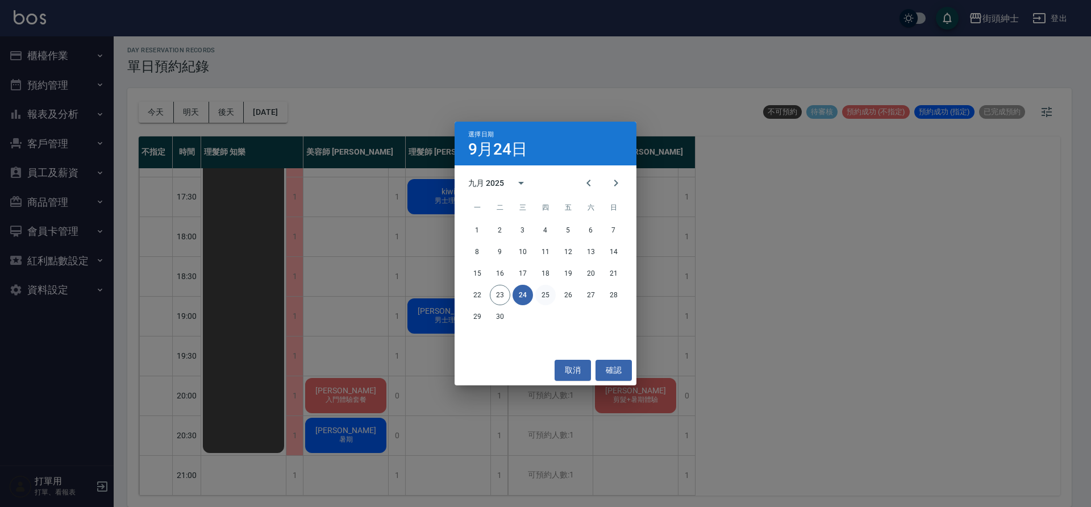
click at [544, 299] on button "25" at bounding box center [545, 295] width 20 height 20
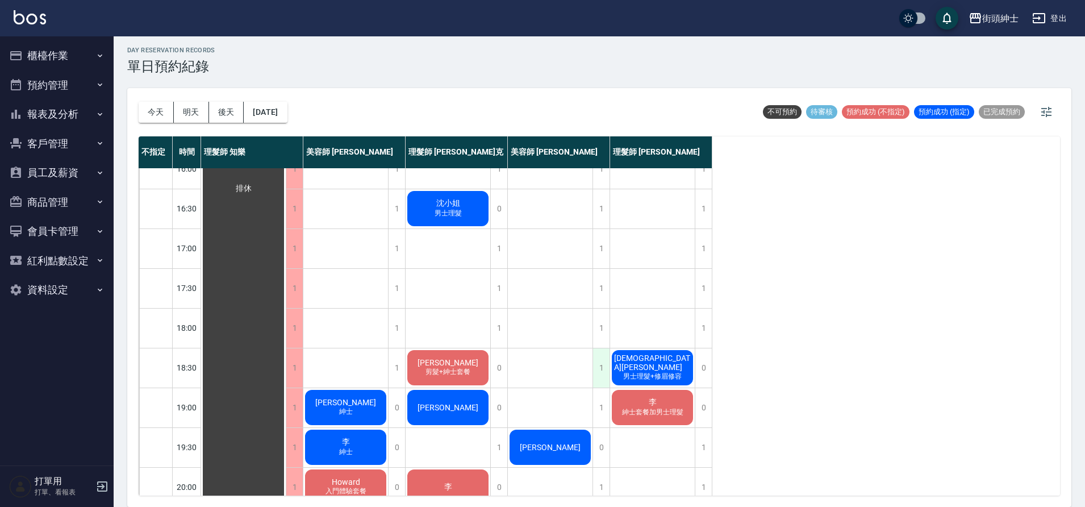
scroll to position [418, 0]
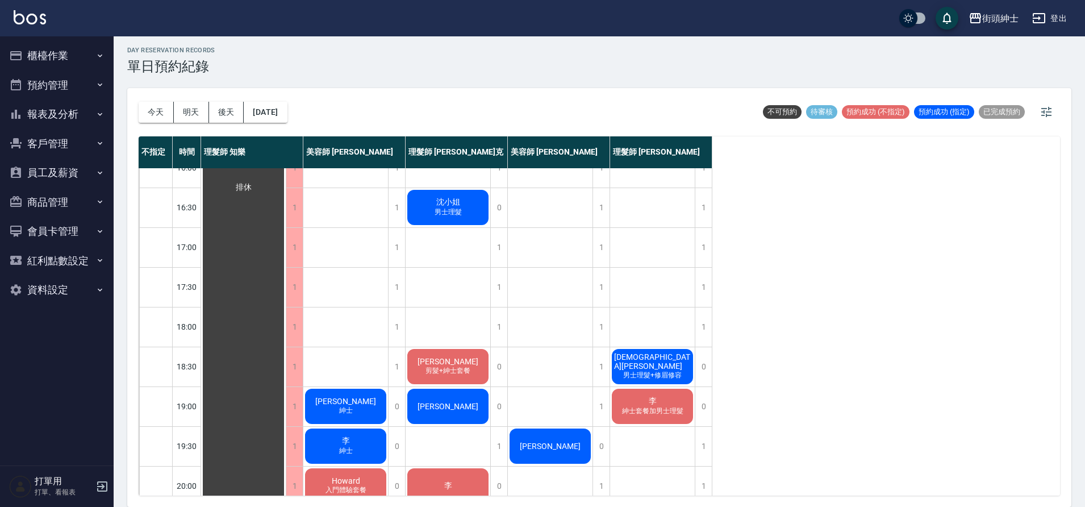
click at [636, 371] on span "男士理髮+修眉修容" at bounding box center [652, 375] width 63 height 10
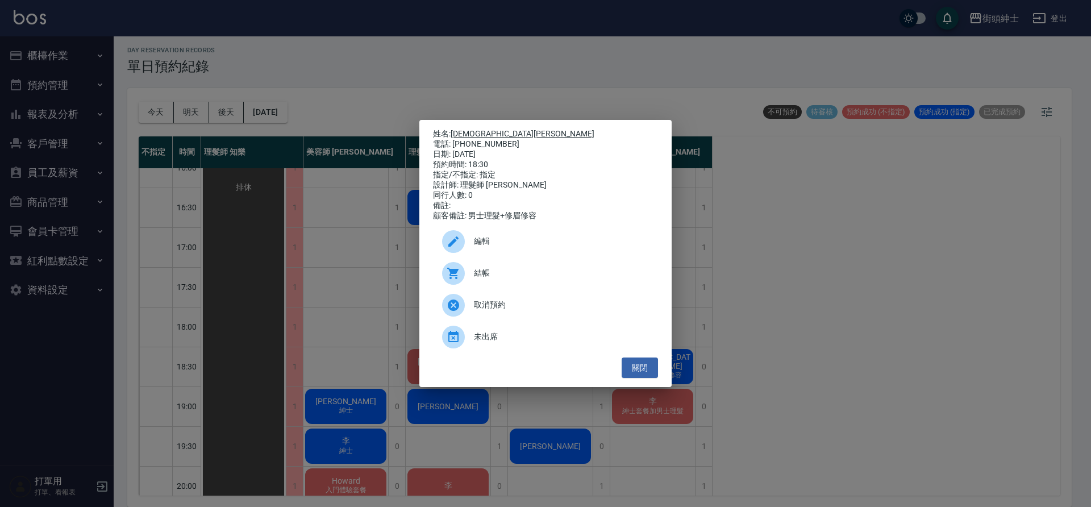
click at [466, 132] on link "林麒" at bounding box center [523, 133] width 144 height 9
click at [646, 370] on button "關閉" at bounding box center [640, 367] width 36 height 21
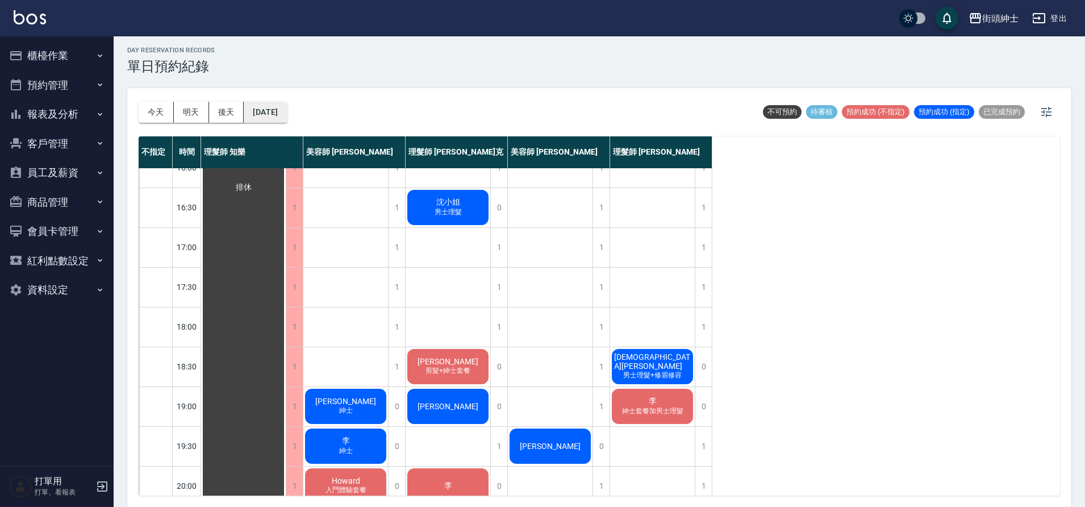
click at [287, 115] on button "2025/09/25" at bounding box center [265, 112] width 43 height 21
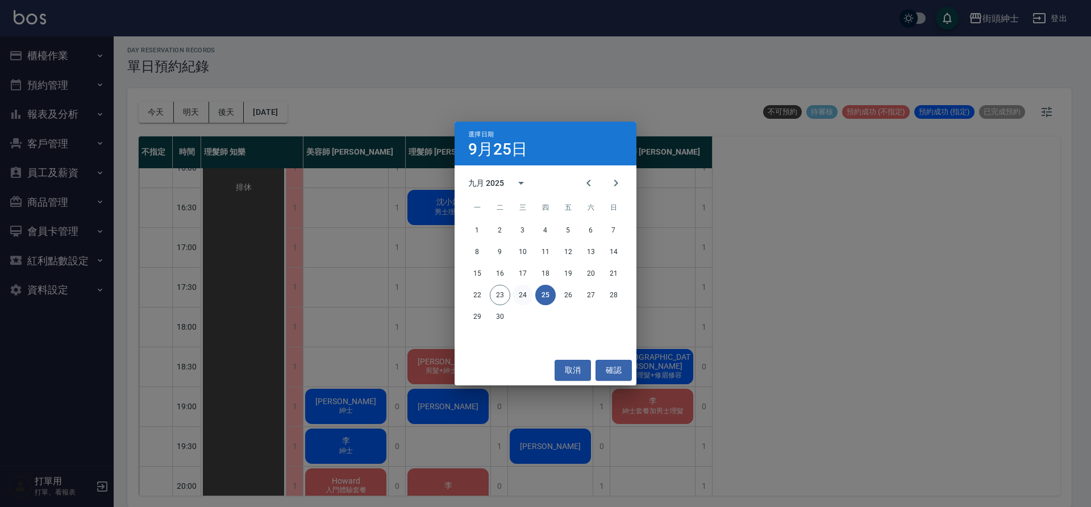
click at [527, 297] on button "24" at bounding box center [522, 295] width 20 height 20
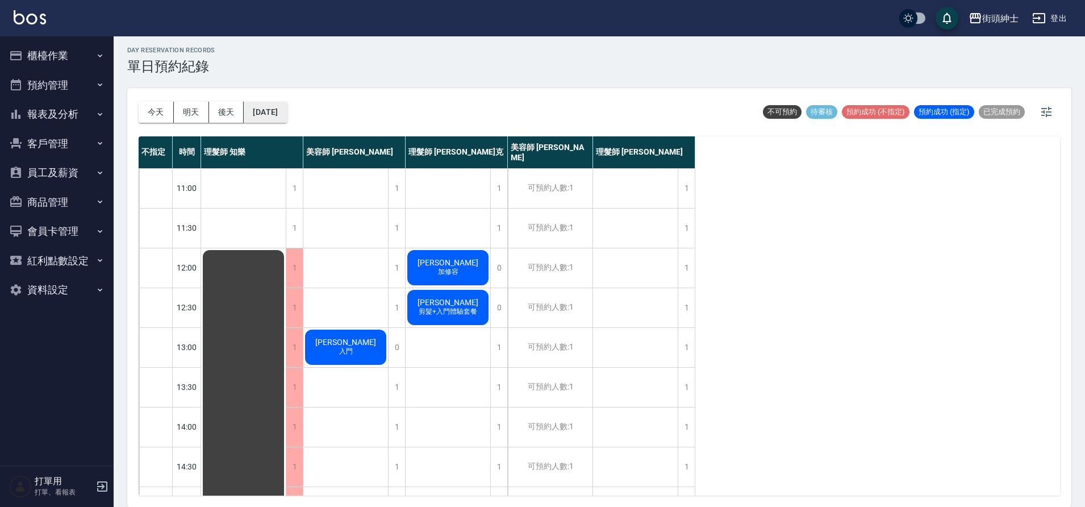
click at [277, 112] on button "2025/09/24" at bounding box center [265, 112] width 43 height 21
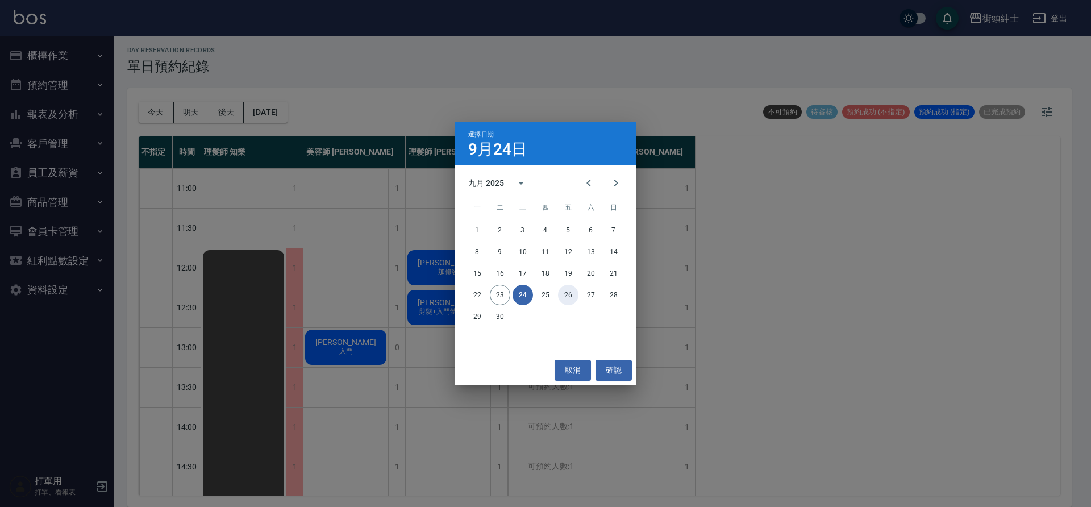
click at [571, 295] on button "26" at bounding box center [568, 295] width 20 height 20
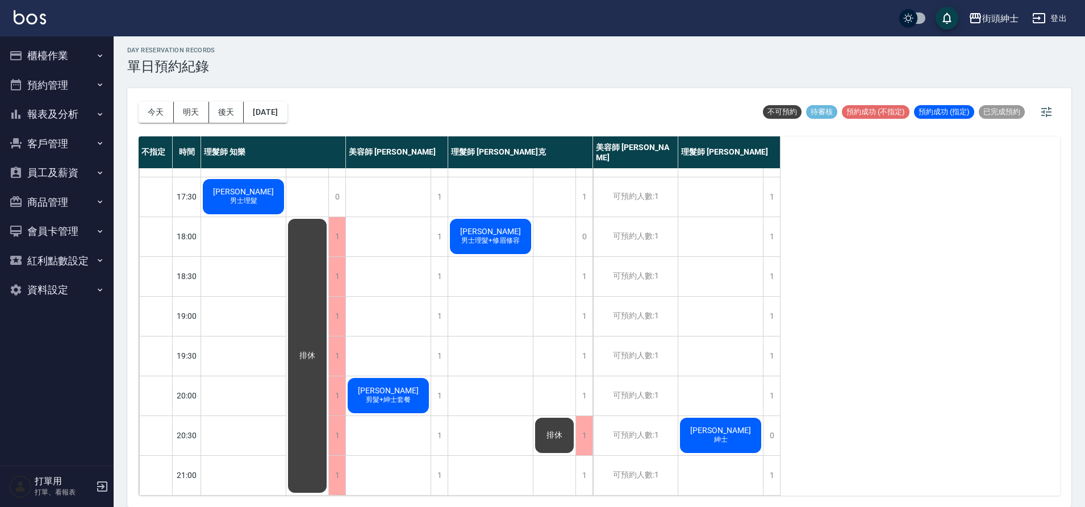
scroll to position [517, 0]
click at [287, 118] on button "2025/09/26" at bounding box center [265, 112] width 43 height 21
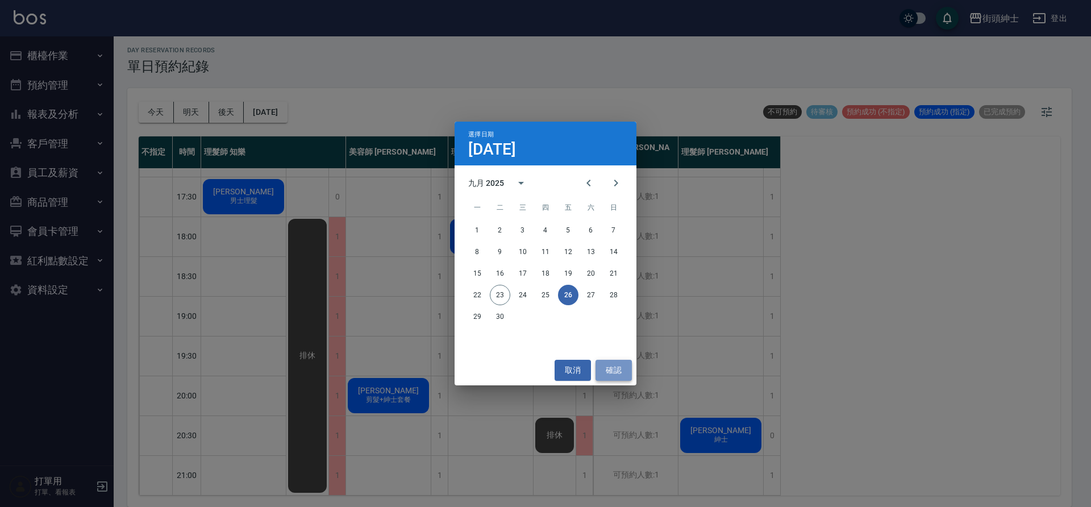
click at [615, 365] on button "確認" at bounding box center [613, 370] width 36 height 21
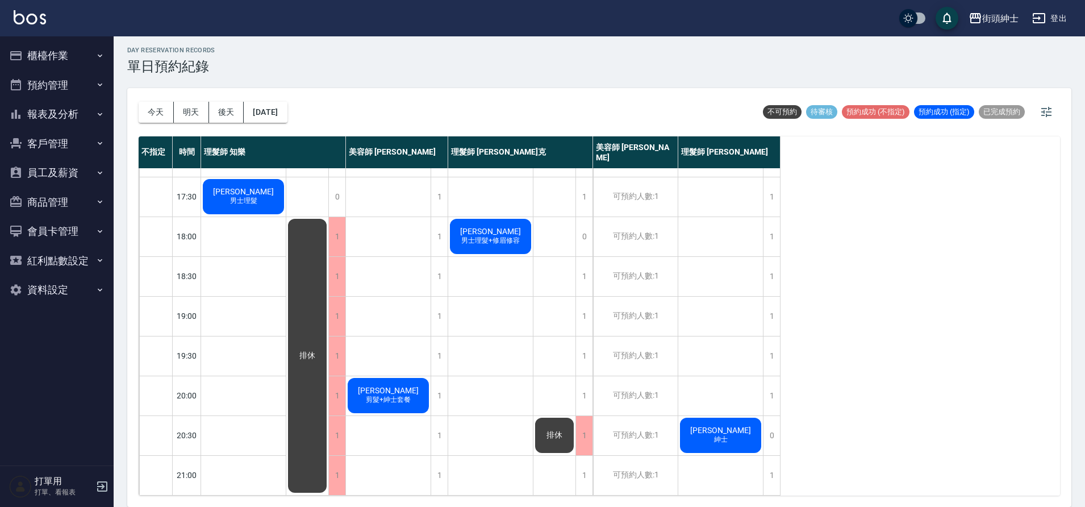
click at [747, 419] on div "玟博DENNIS 紳士" at bounding box center [720, 435] width 85 height 39
click at [744, 433] on div "玟博DENNIS 紳士" at bounding box center [720, 435] width 85 height 39
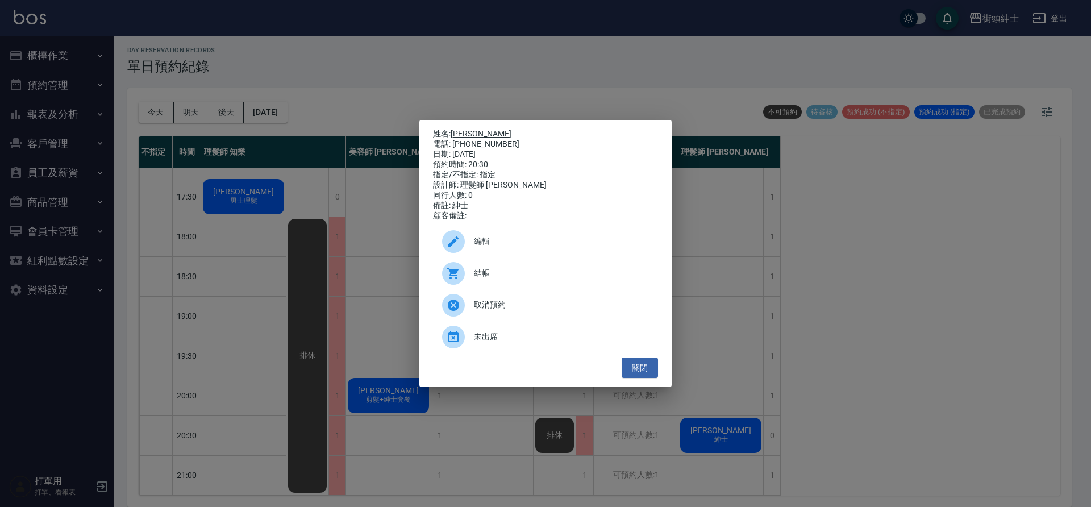
click at [480, 134] on link "[PERSON_NAME]" at bounding box center [481, 133] width 61 height 9
click at [651, 373] on button "關閉" at bounding box center [640, 367] width 36 height 21
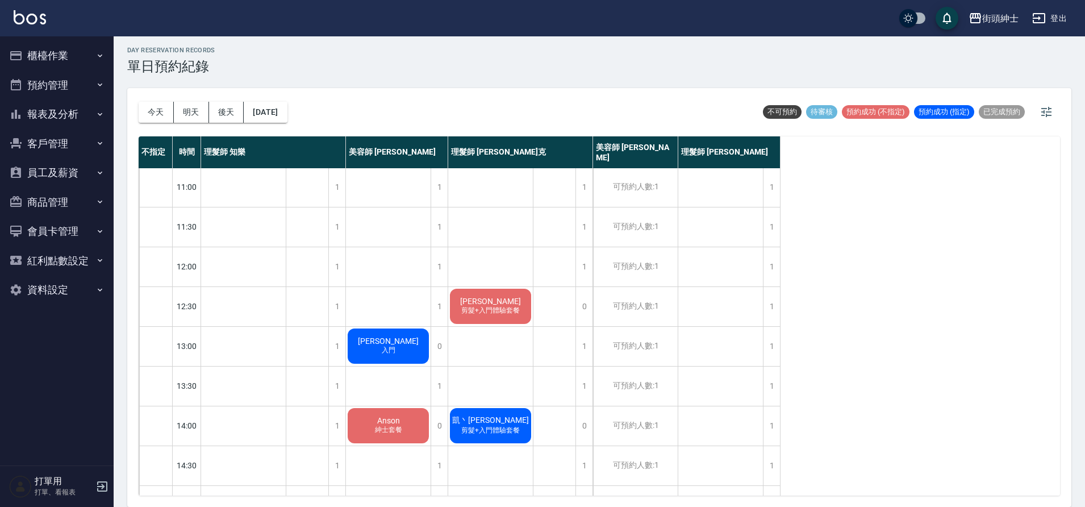
scroll to position [0, 0]
